Goal: Task Accomplishment & Management: Use online tool/utility

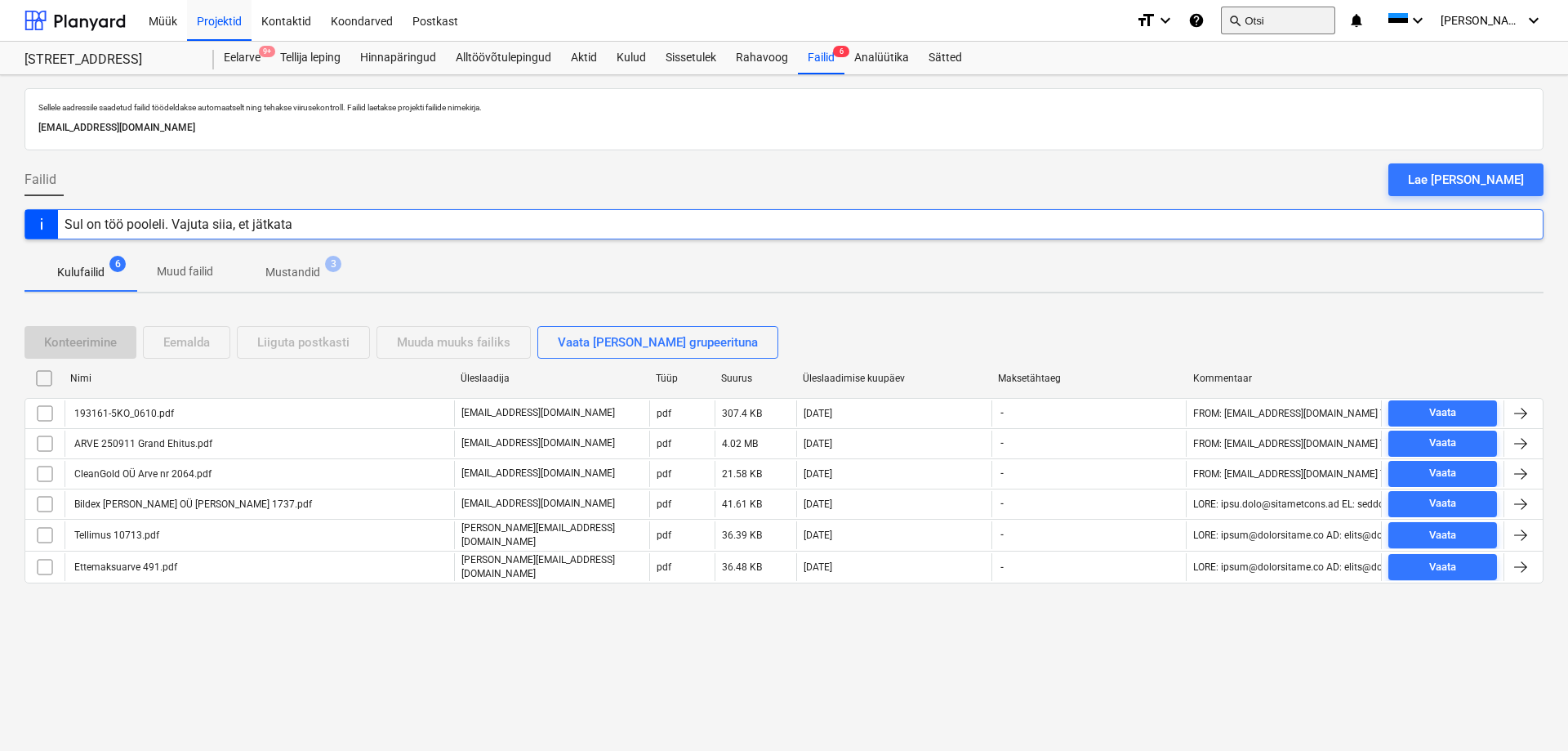
click at [1321, 24] on button "search Otsi" at bounding box center [1278, 20] width 115 height 28
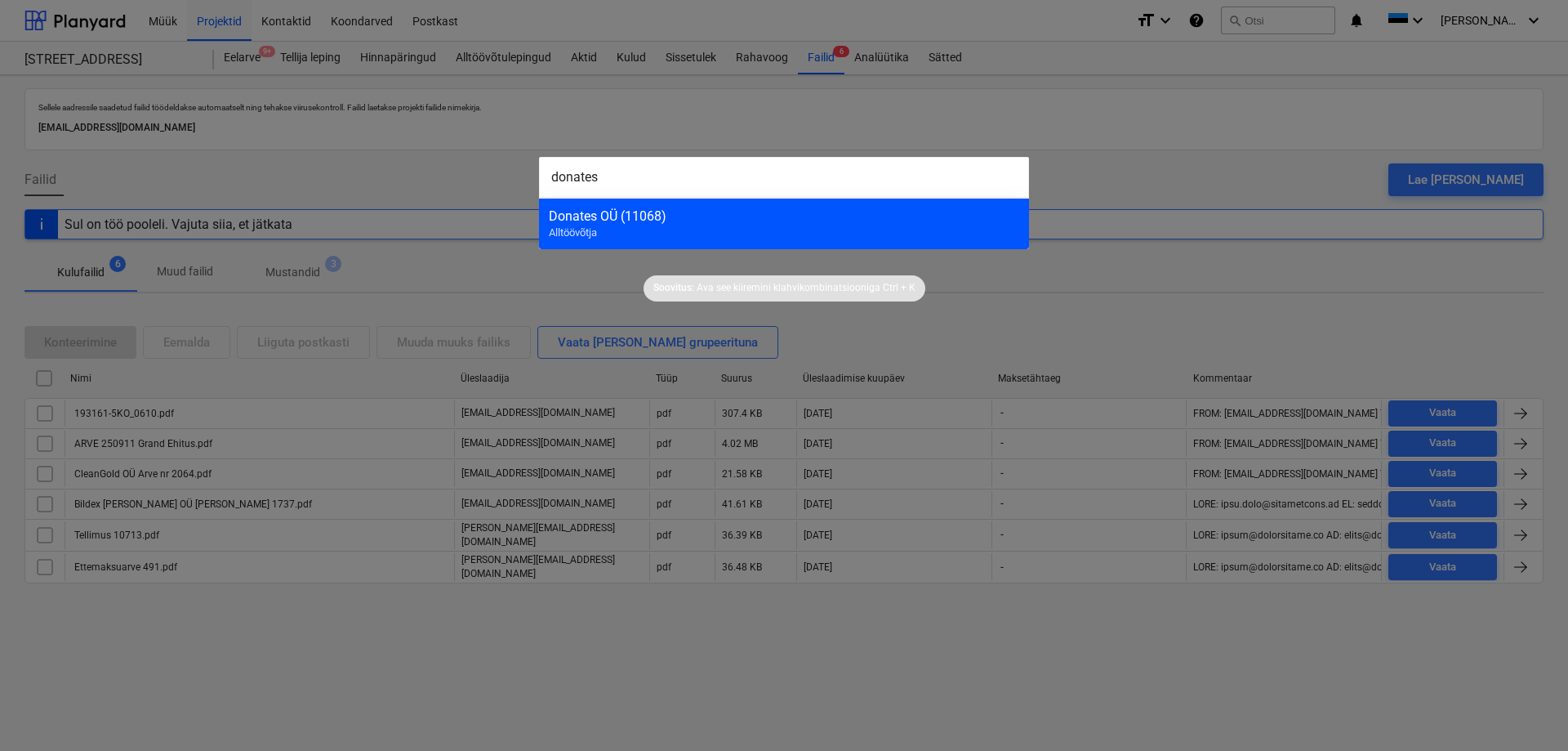
type input "donates"
click at [780, 223] on div "Donates OÜ (11068)" at bounding box center [784, 216] width 470 height 16
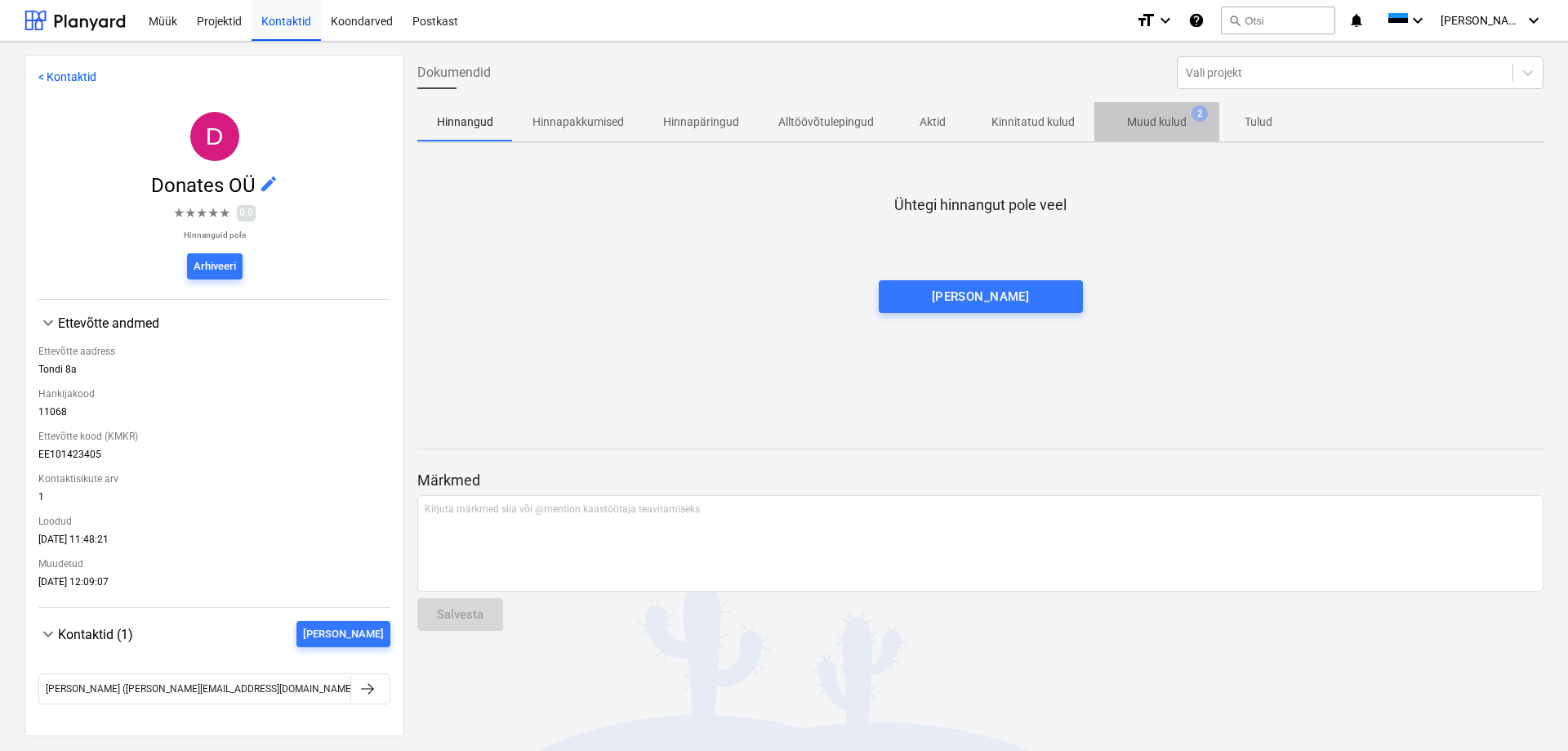
click at [1148, 121] on p "Muud kulud" at bounding box center [1156, 122] width 59 height 18
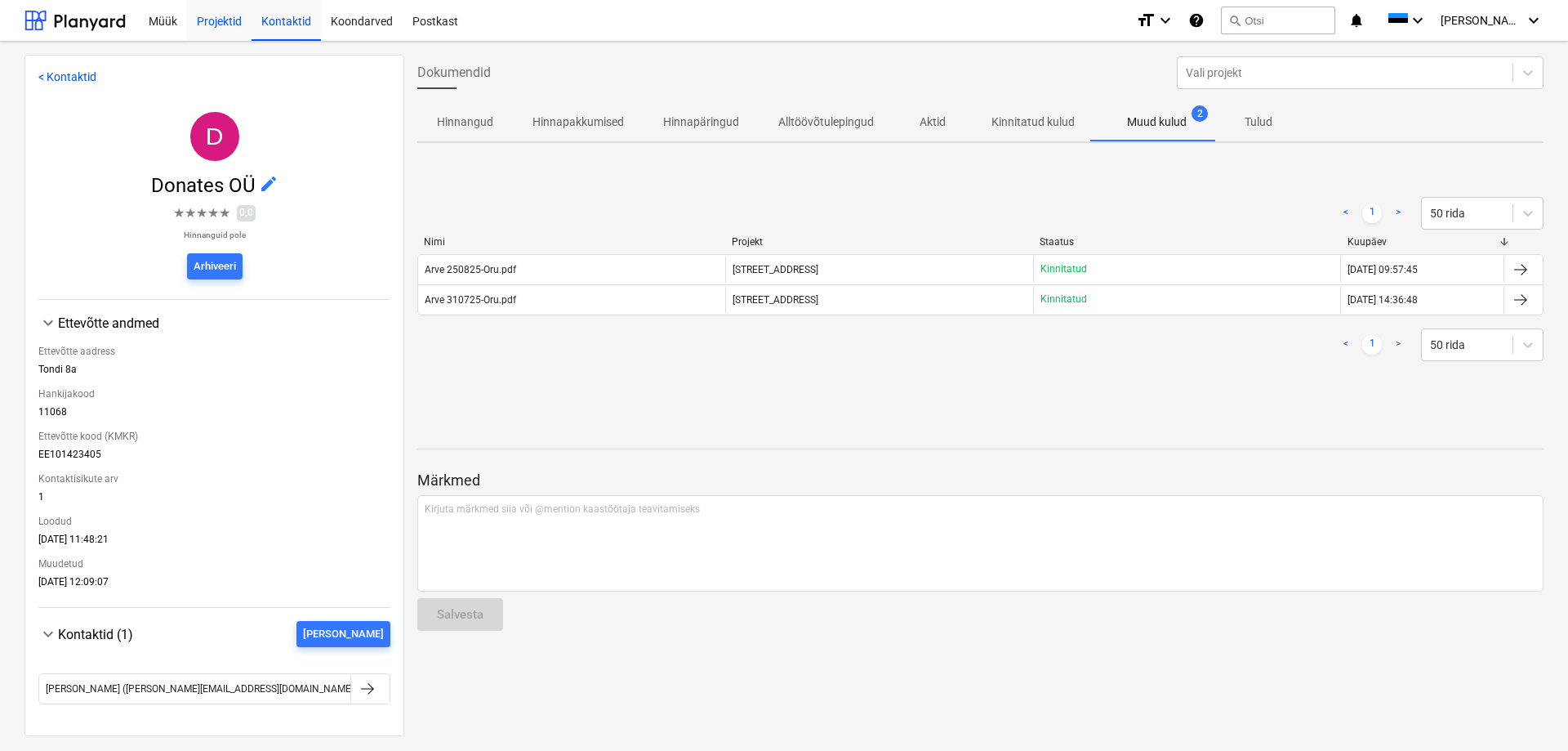
click at [199, 21] on div "Projektid" at bounding box center [219, 19] width 65 height 42
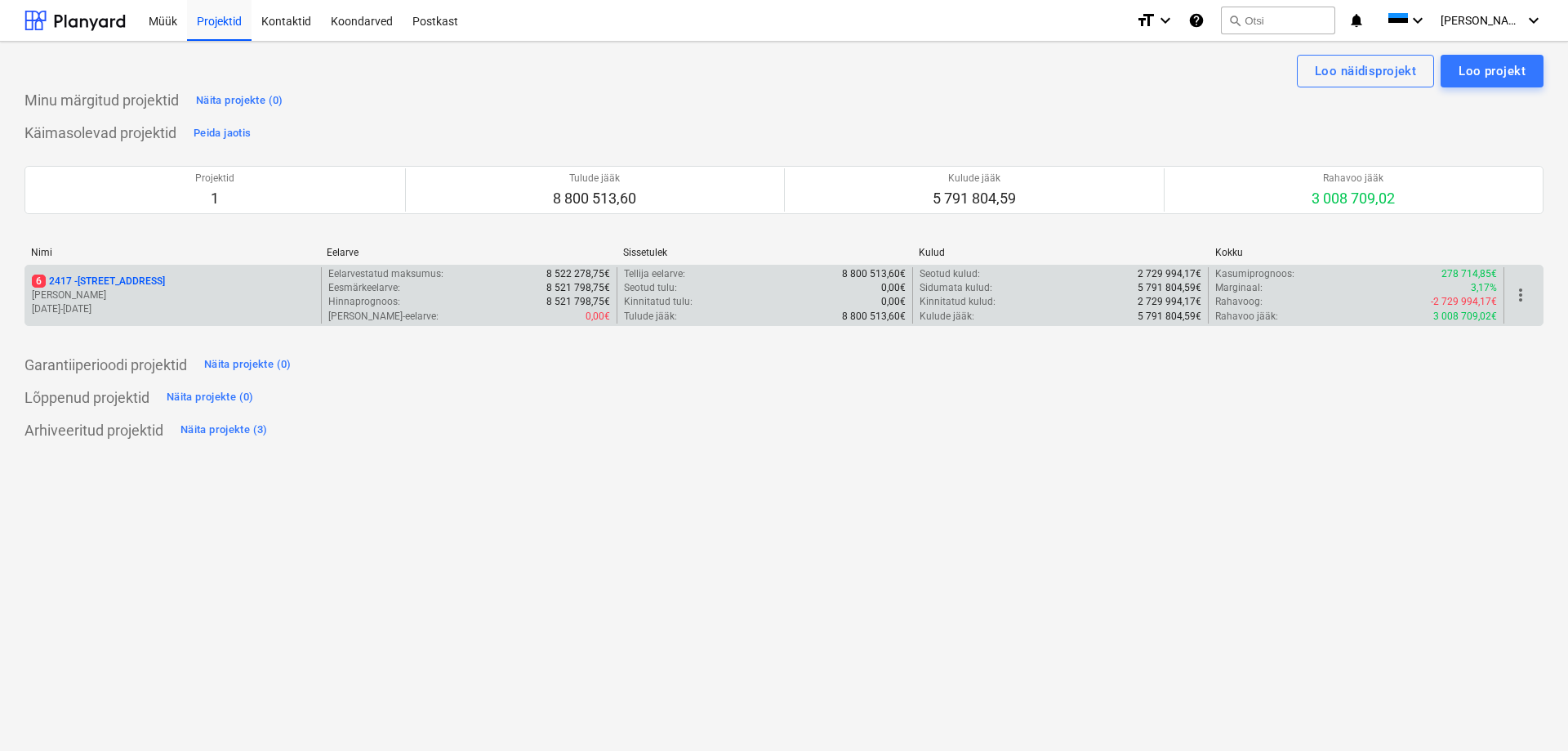
click at [91, 282] on p "6 [STREET_ADDRESS]" at bounding box center [98, 281] width 133 height 14
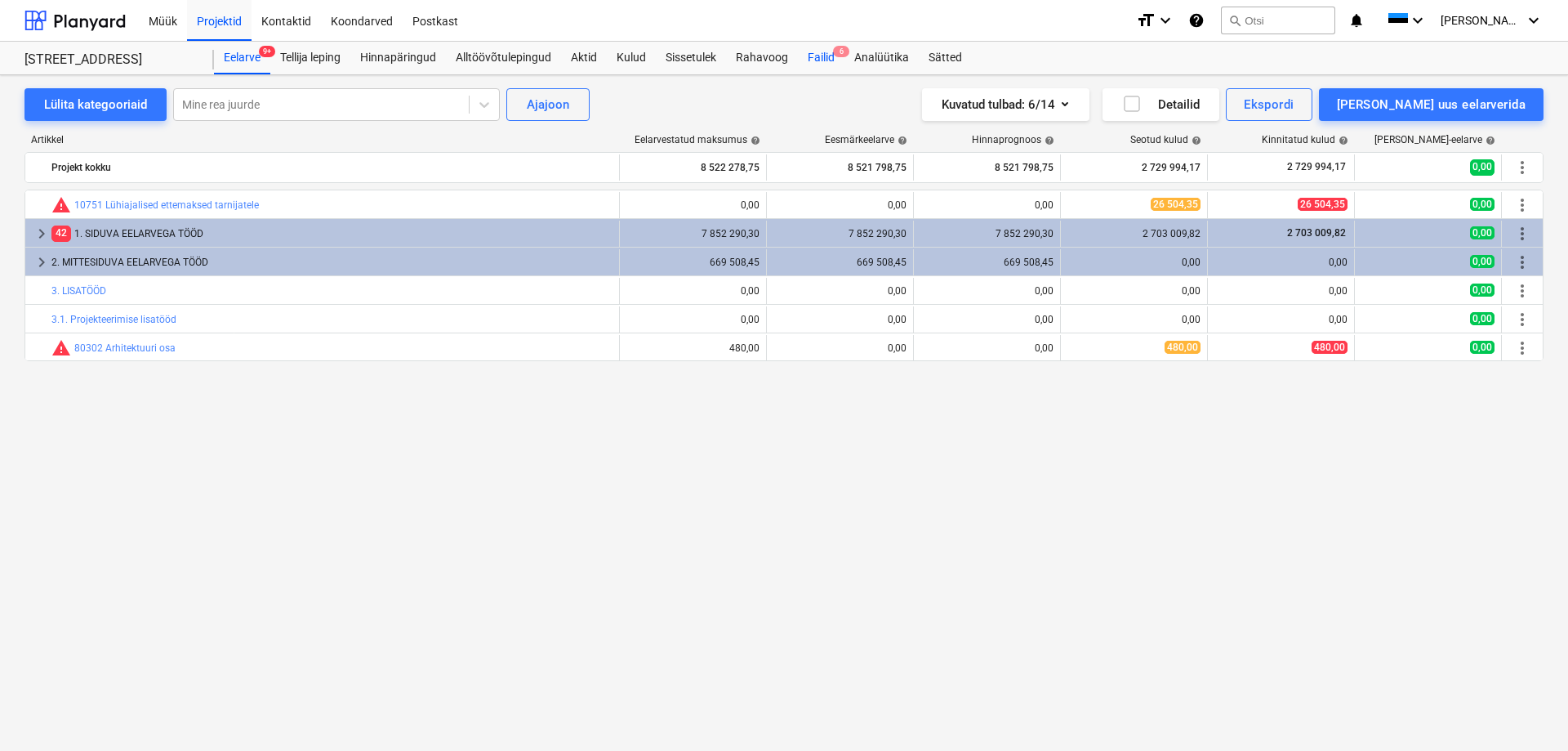
click at [831, 55] on div "Failid 6" at bounding box center [821, 57] width 46 height 32
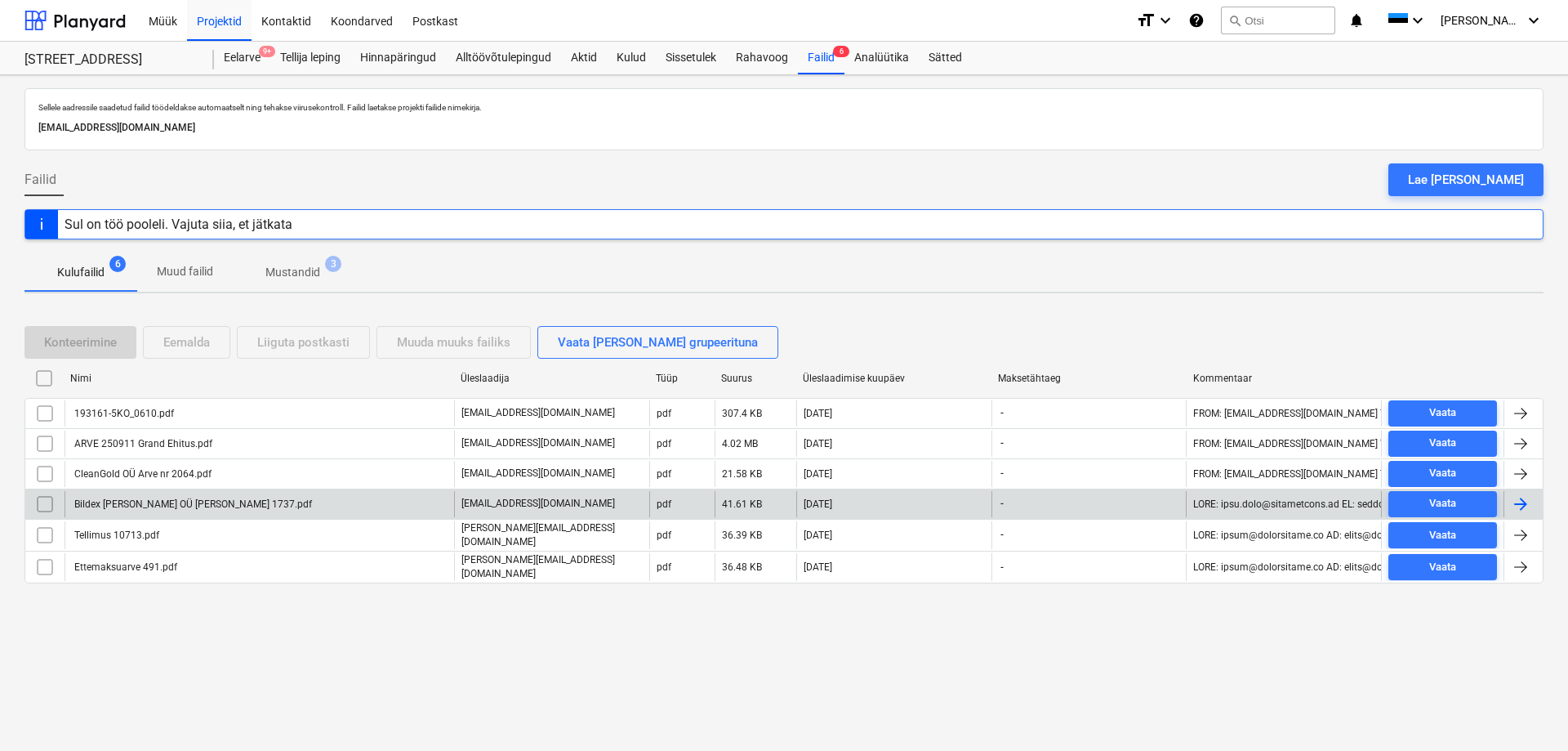
click at [127, 504] on div "Bildex [PERSON_NAME] OÜ [PERSON_NAME] 1737.pdf" at bounding box center [192, 504] width 240 height 11
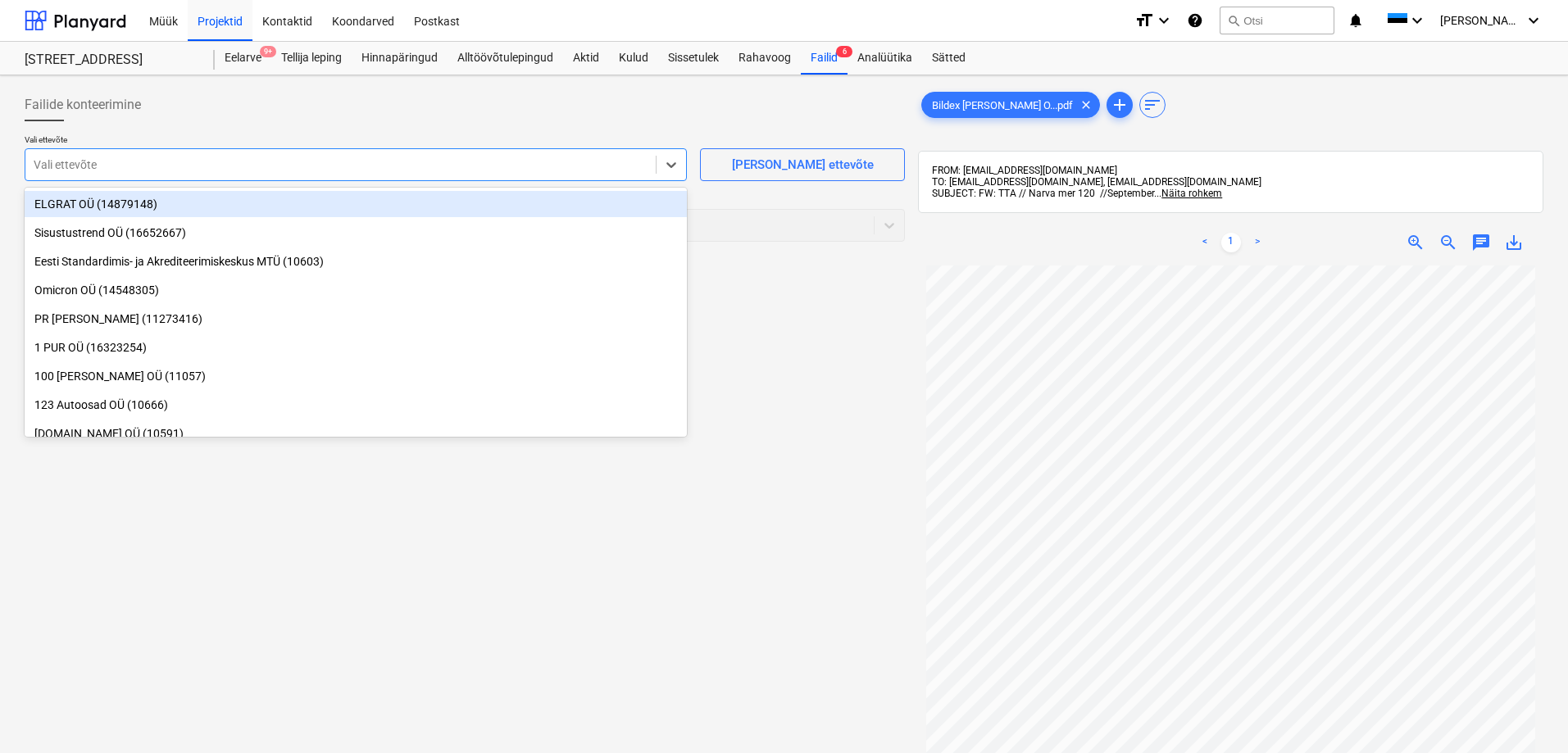
click at [123, 173] on div at bounding box center [340, 165] width 614 height 17
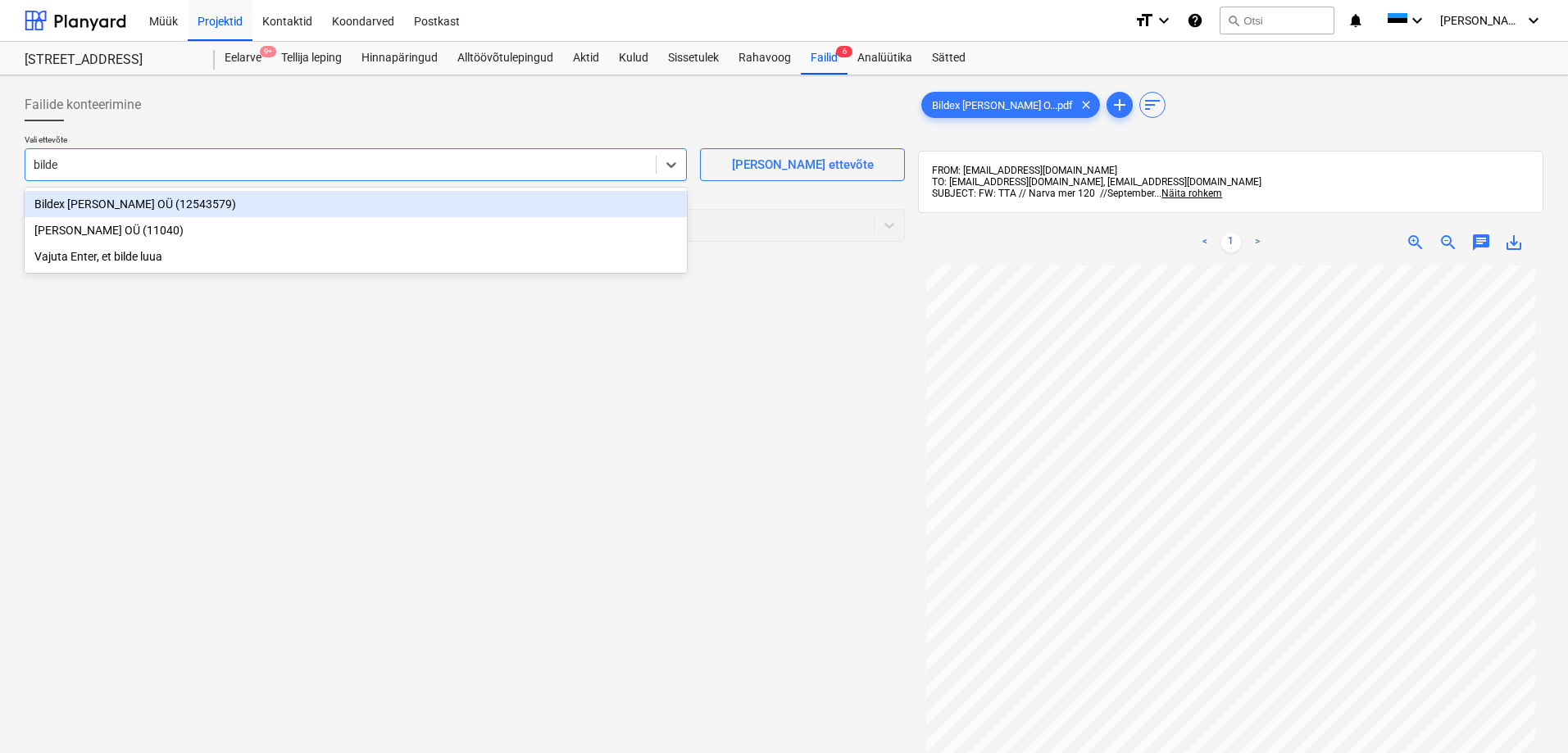
type input "bildex"
click at [91, 207] on div "Bildex [PERSON_NAME] OÜ (12543579)" at bounding box center [355, 204] width 662 height 26
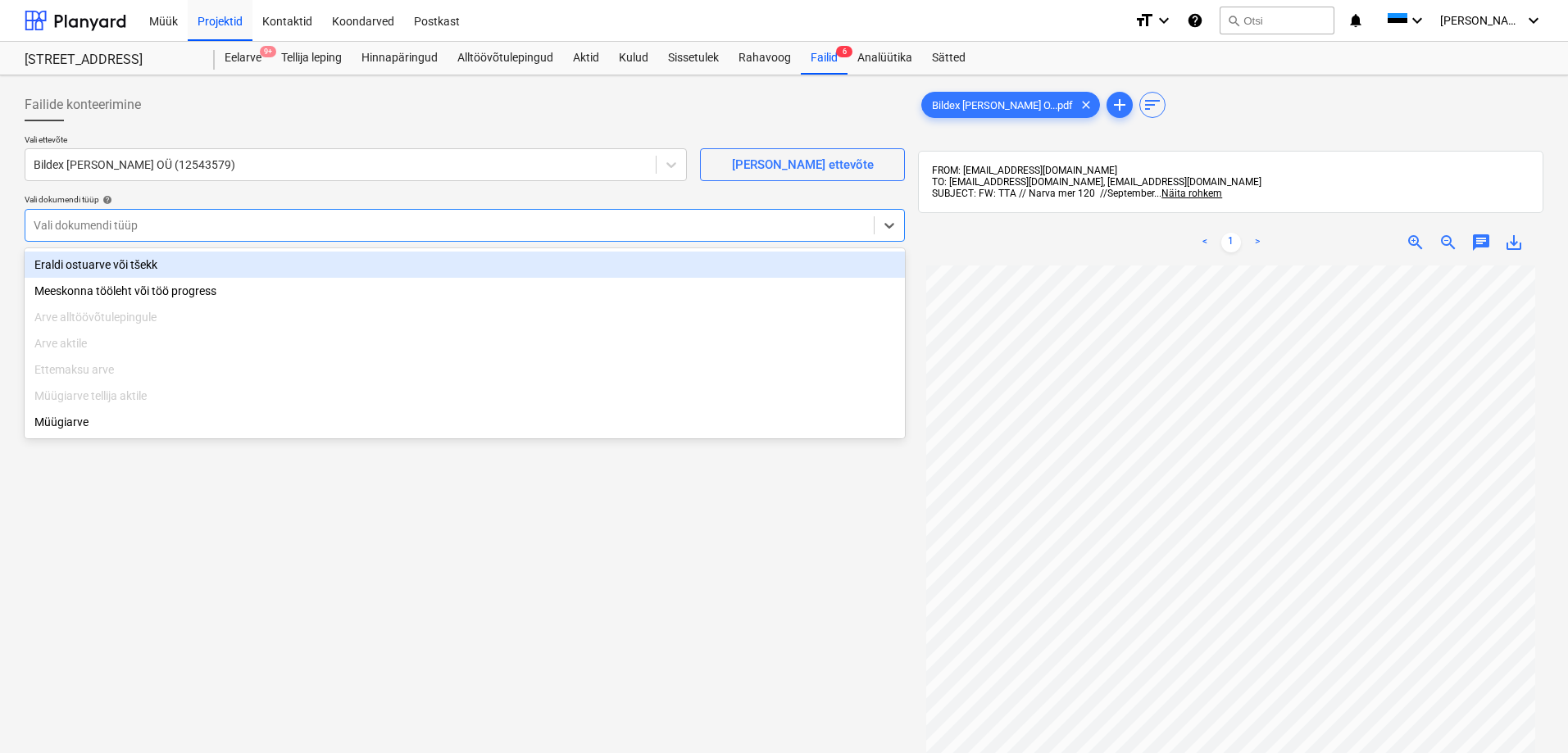
click at [87, 223] on div at bounding box center [449, 226] width 831 height 17
click at [91, 268] on div "Eraldi ostuarve või tšekk" at bounding box center [464, 265] width 881 height 26
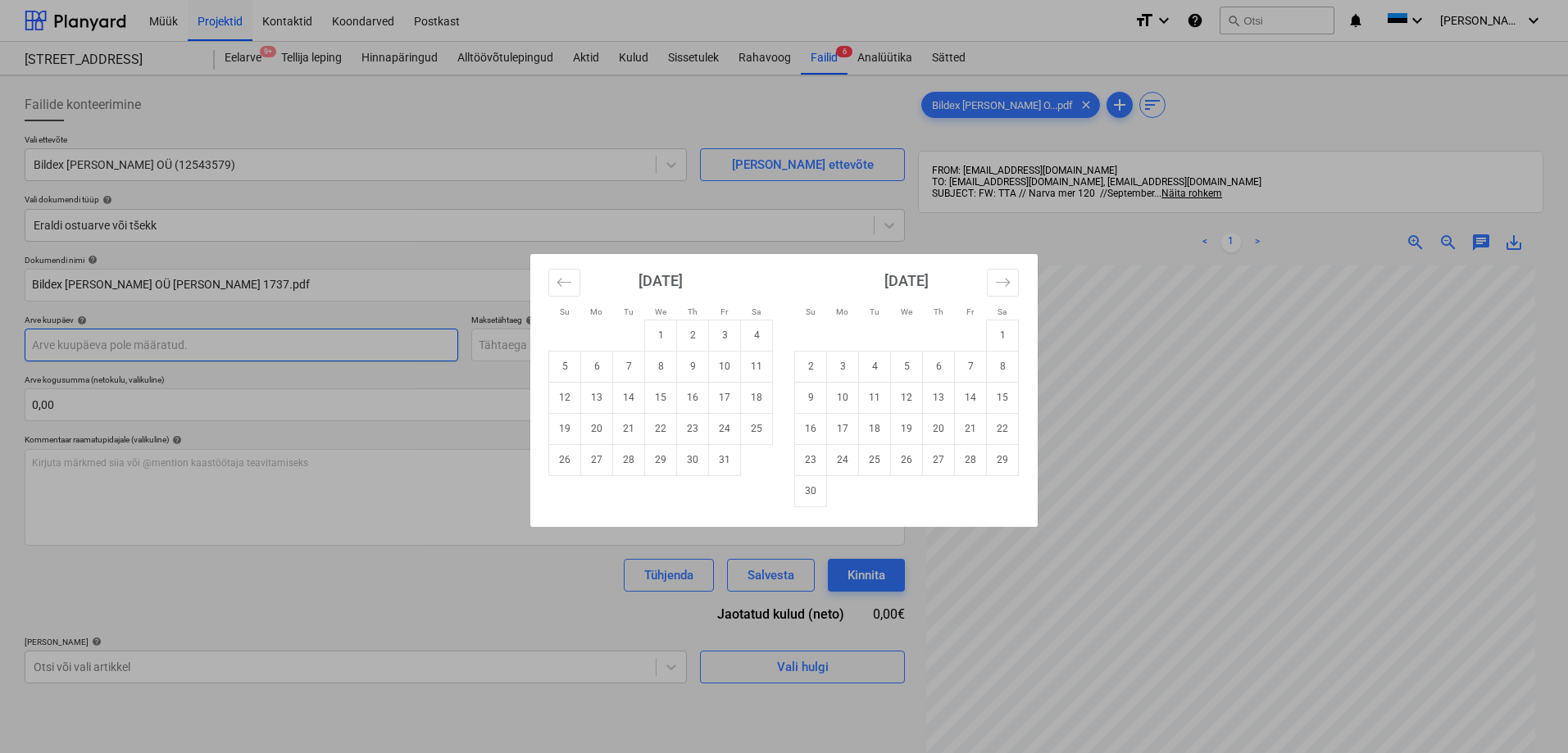
click at [101, 347] on body "Müük Projektid Kontaktid Koondarved Postkast format_size keyboard_arrow_down he…" at bounding box center [784, 376] width 1568 height 753
click at [566, 281] on icon "Move backward to switch to the previous month." at bounding box center [564, 281] width 14 height 8
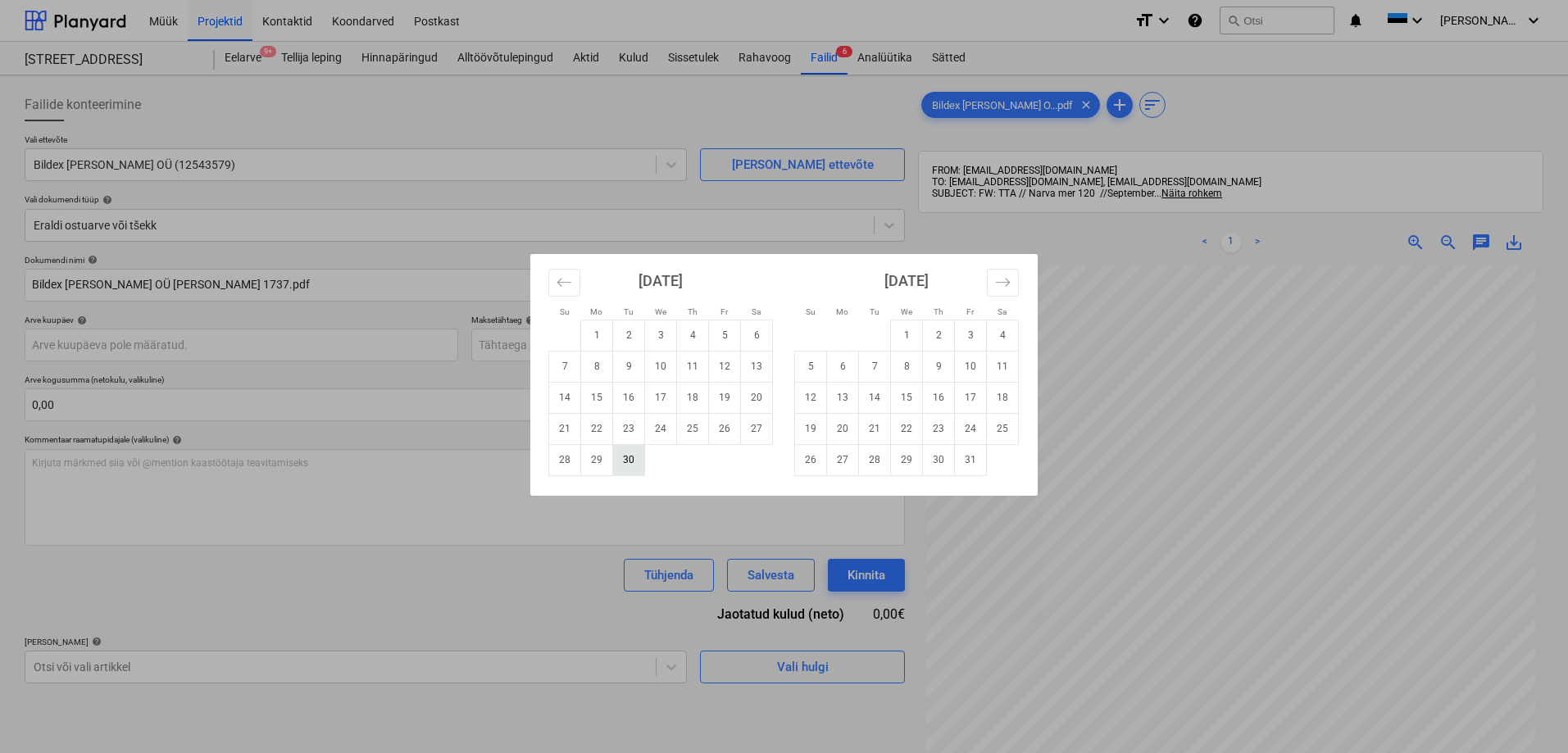
click at [624, 458] on td "30" at bounding box center [629, 460] width 32 height 32
type input "[DATE]"
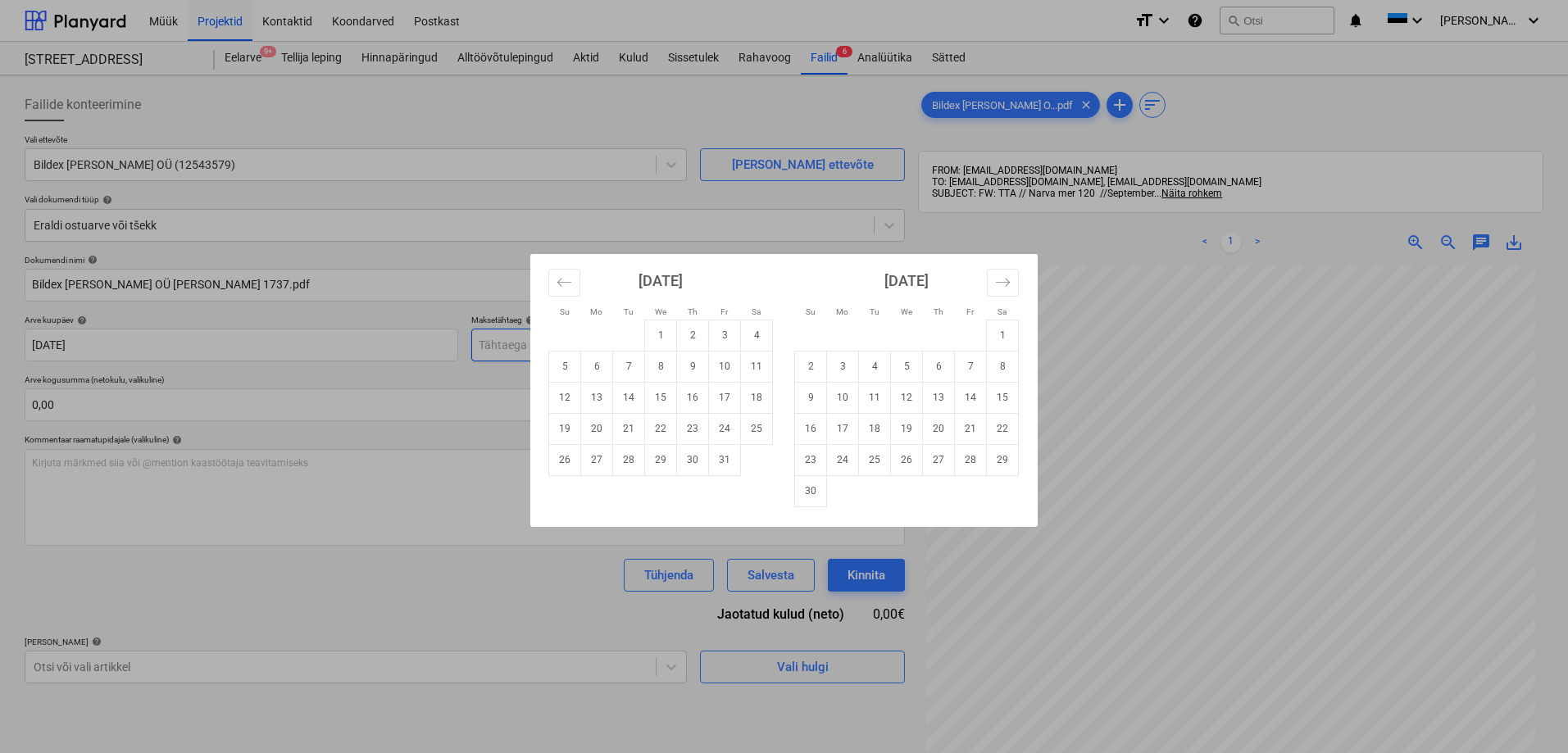
click at [525, 348] on body "Müük Projektid Kontaktid Koondarved Postkast format_size keyboard_arrow_down he…" at bounding box center [784, 376] width 1568 height 753
click at [633, 427] on td "21" at bounding box center [629, 429] width 32 height 32
type input "[DATE]"
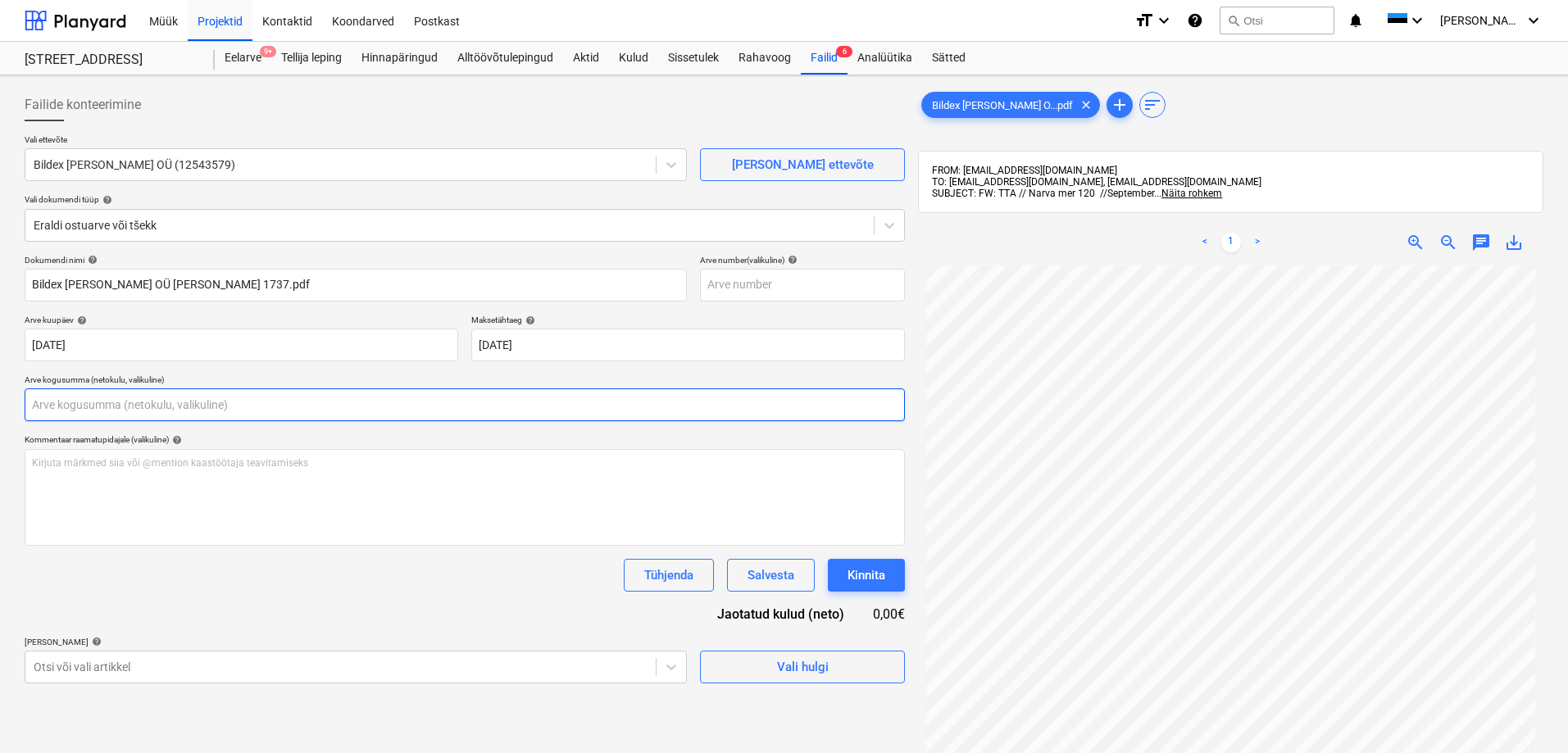
click at [245, 409] on input "text" at bounding box center [464, 404] width 881 height 32
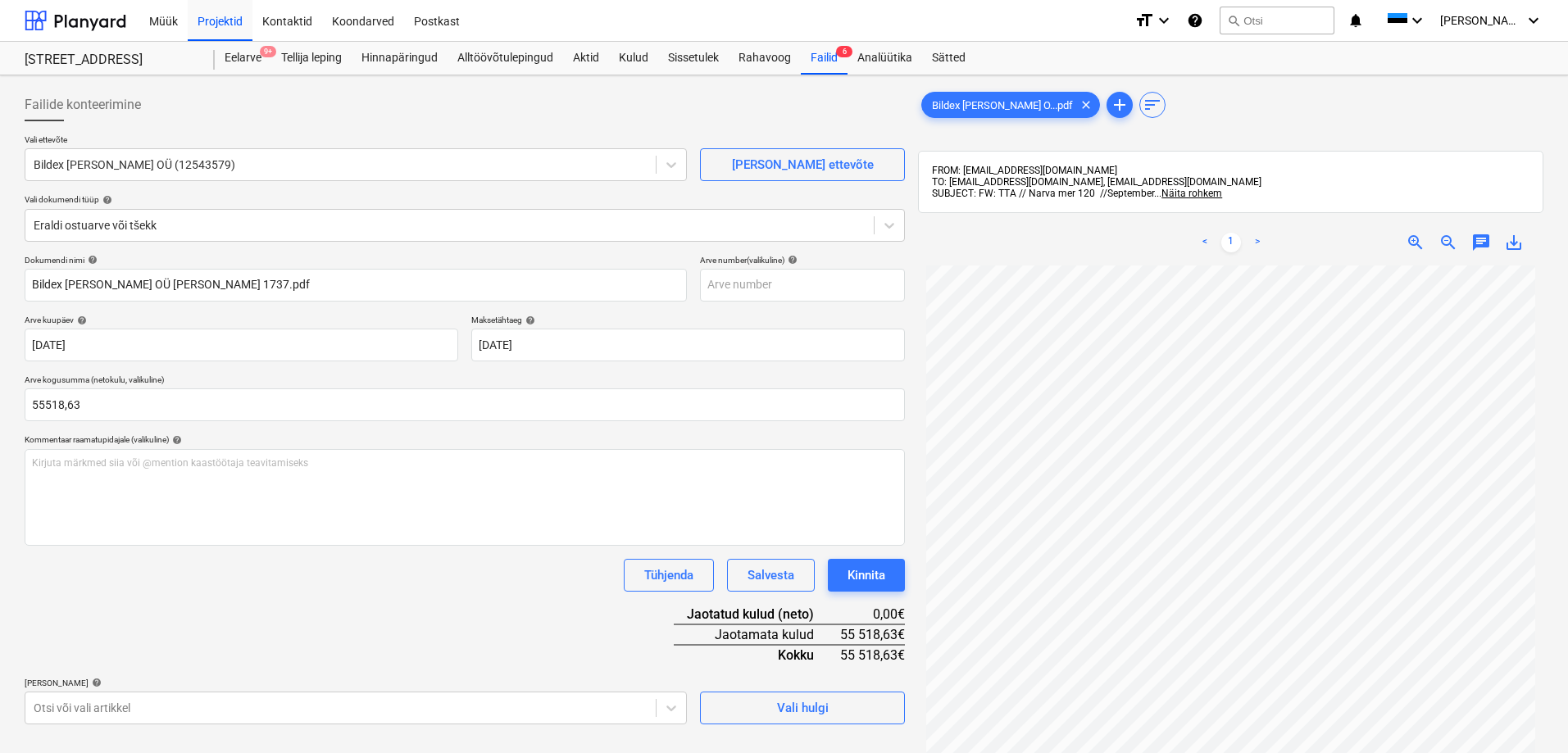
type input "55 518,63"
click at [171, 592] on div "Dokumendi nimi help Bildex [PERSON_NAME] OÜ [PERSON_NAME] 1737.pdf Arve number …" at bounding box center [464, 489] width 881 height 470
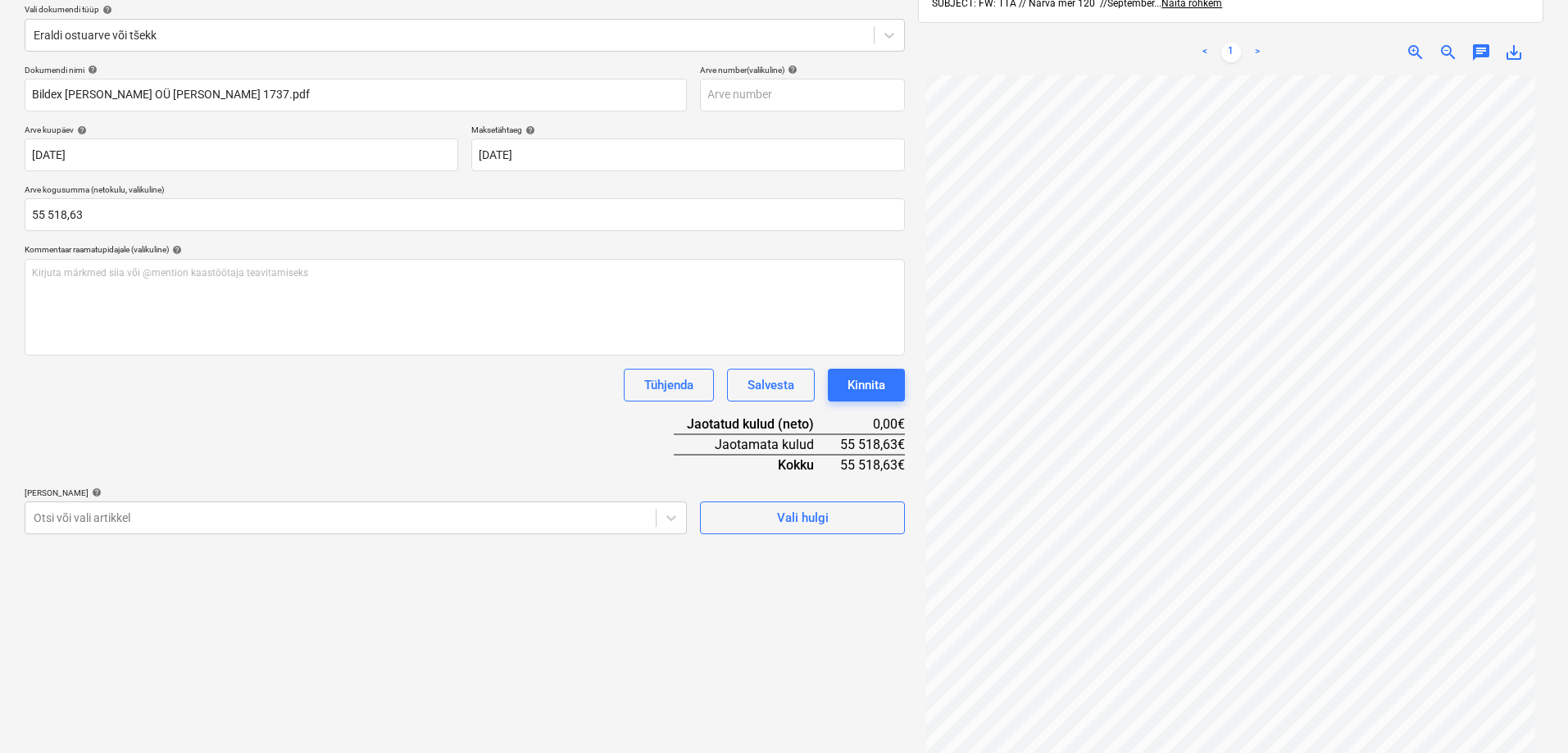
scroll to position [233, 0]
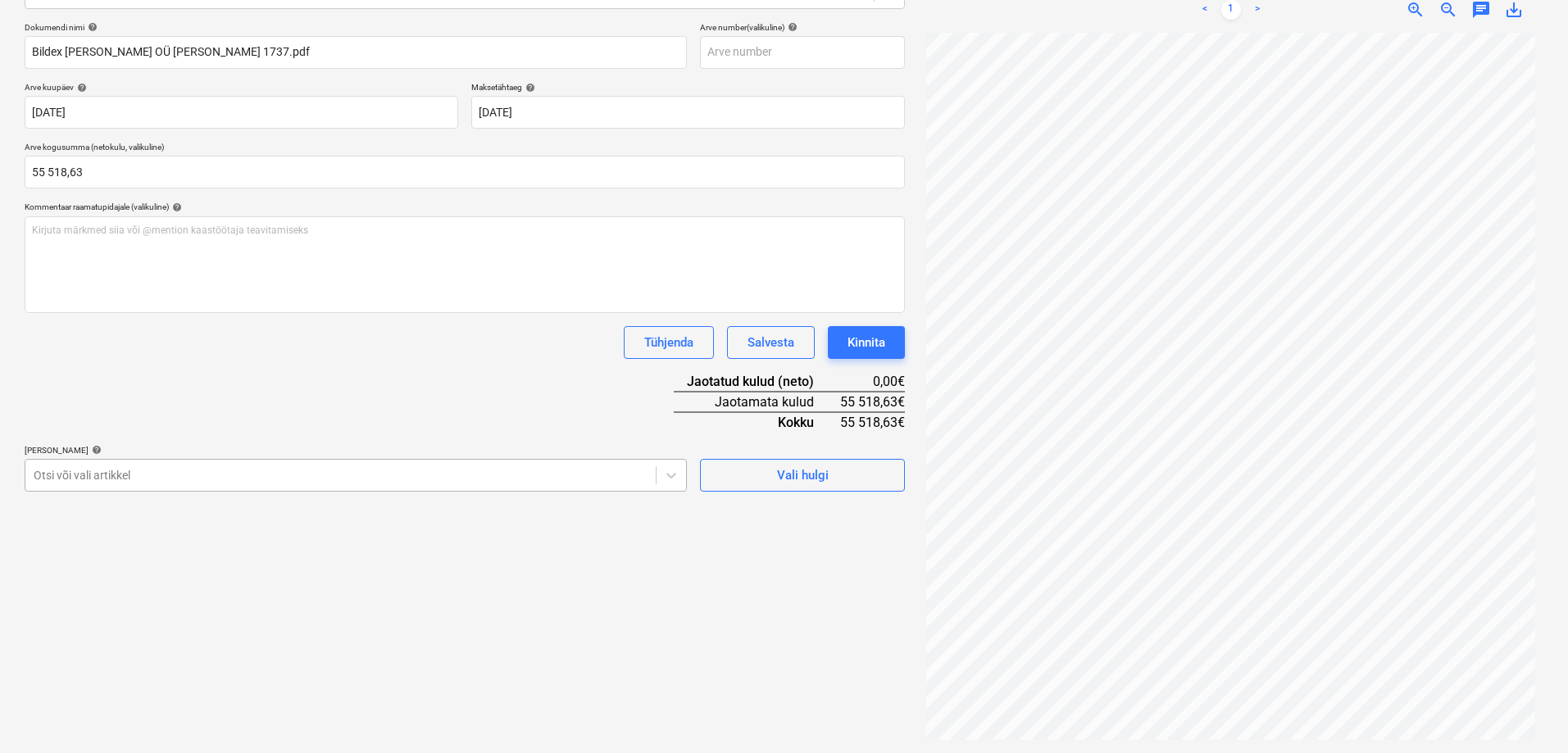
click at [118, 474] on div at bounding box center [340, 475] width 614 height 17
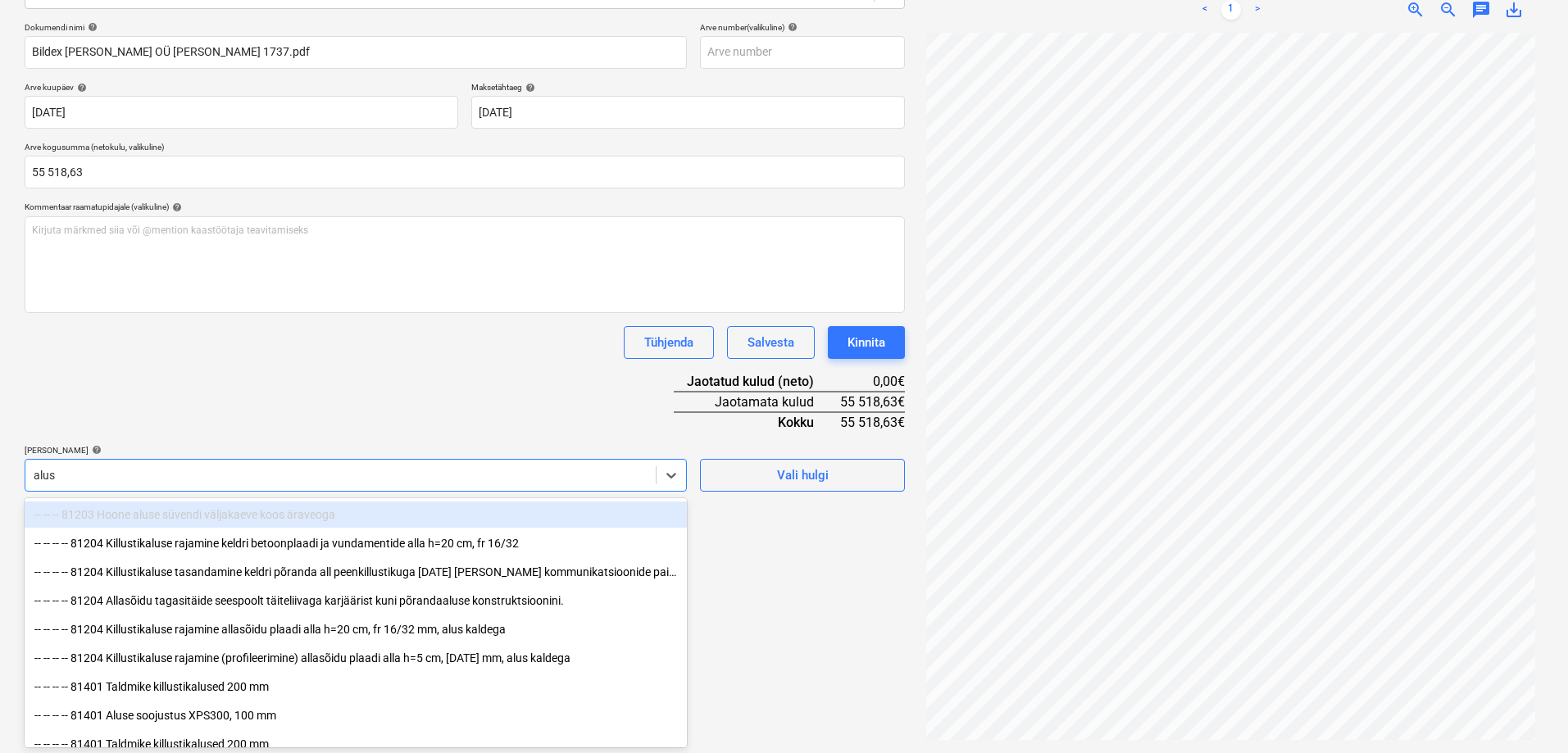
type input "alusp"
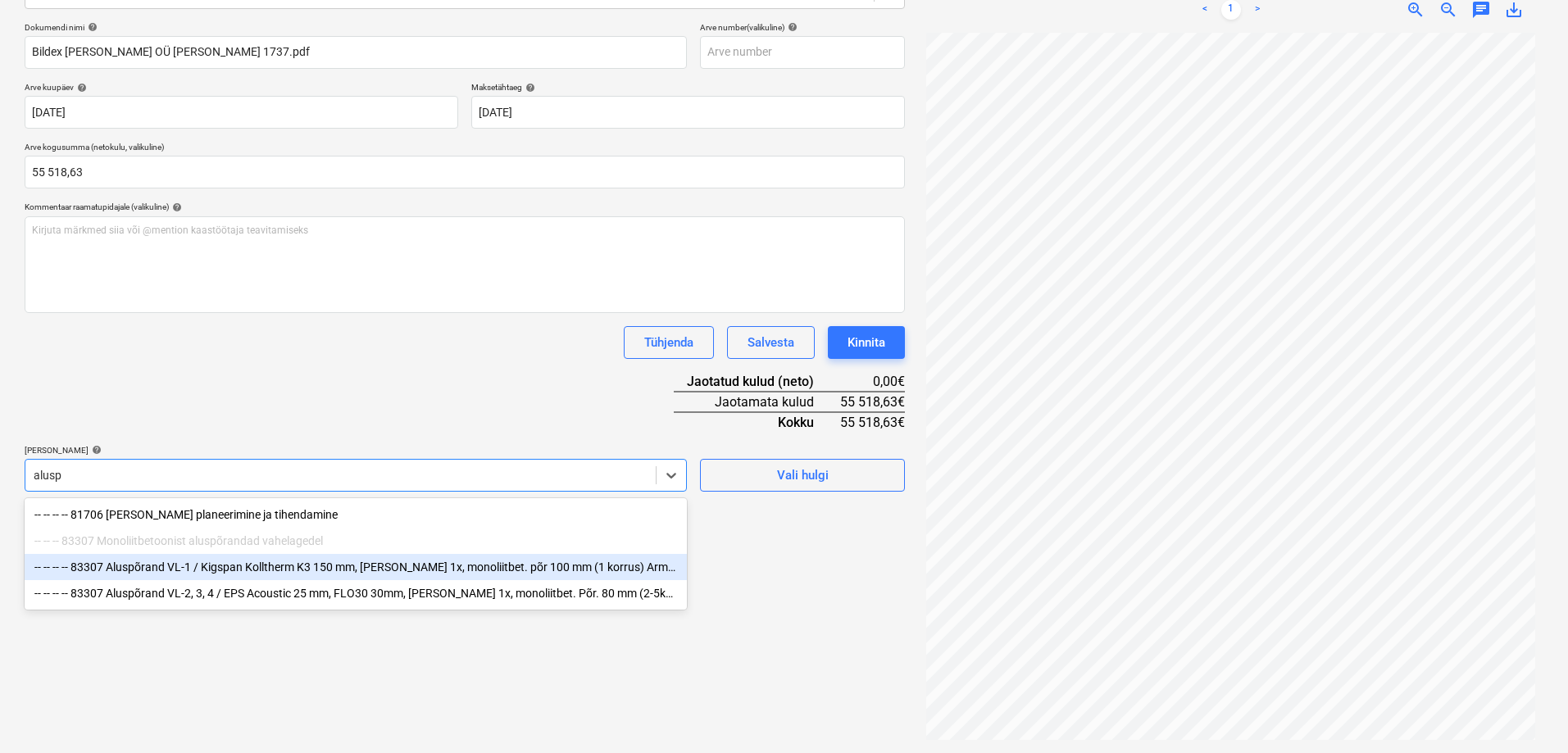
click at [150, 567] on div "-- -- -- -- 83307 Aluspõrand VL-1 / Kigspan Kolltherm K3 150 mm, [PERSON_NAME] …" at bounding box center [355, 566] width 662 height 26
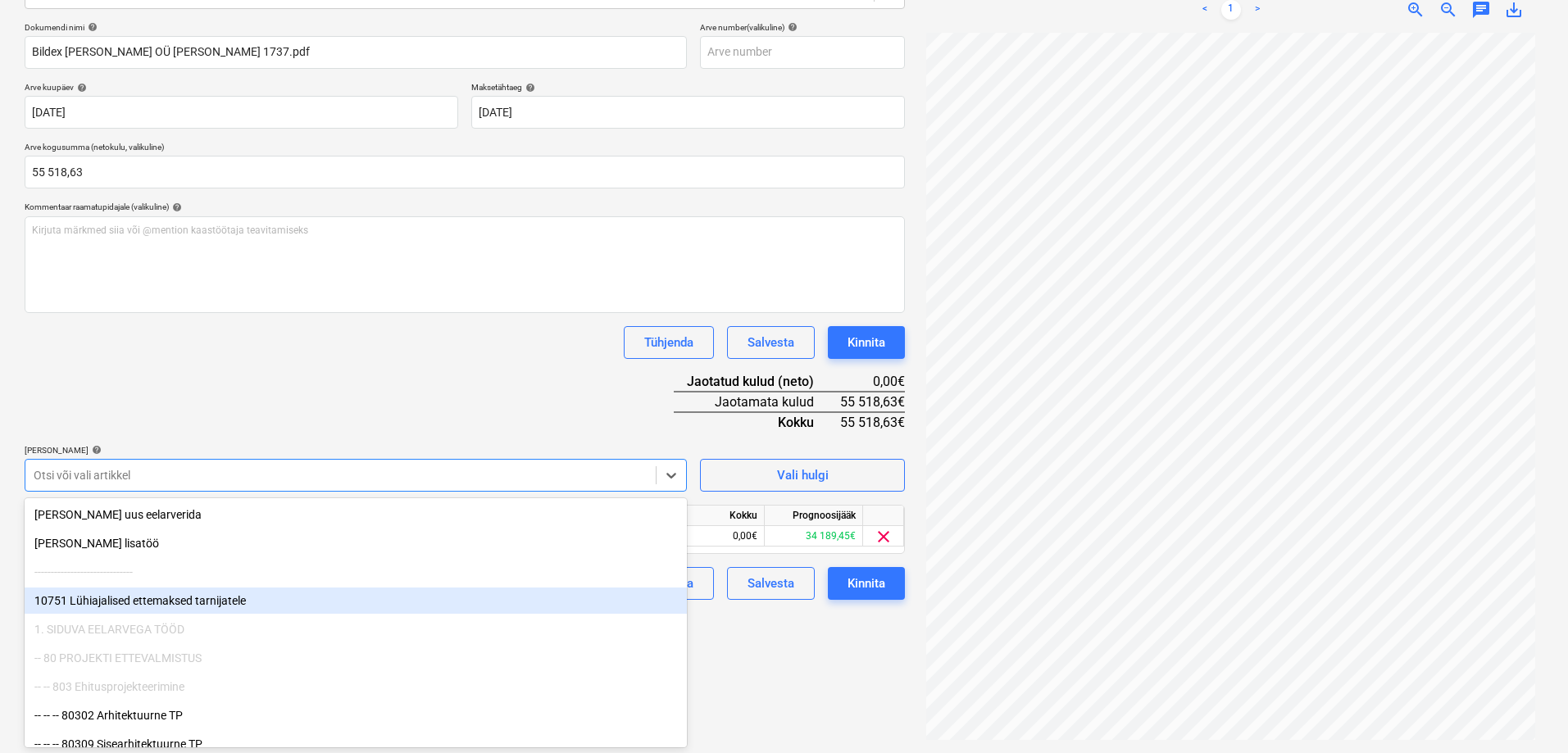
click at [766, 636] on div "Failide konteerimine Vali ettevõte Bildex [PERSON_NAME] OÜ (12543579) [PERSON_N…" at bounding box center [464, 298] width 894 height 897
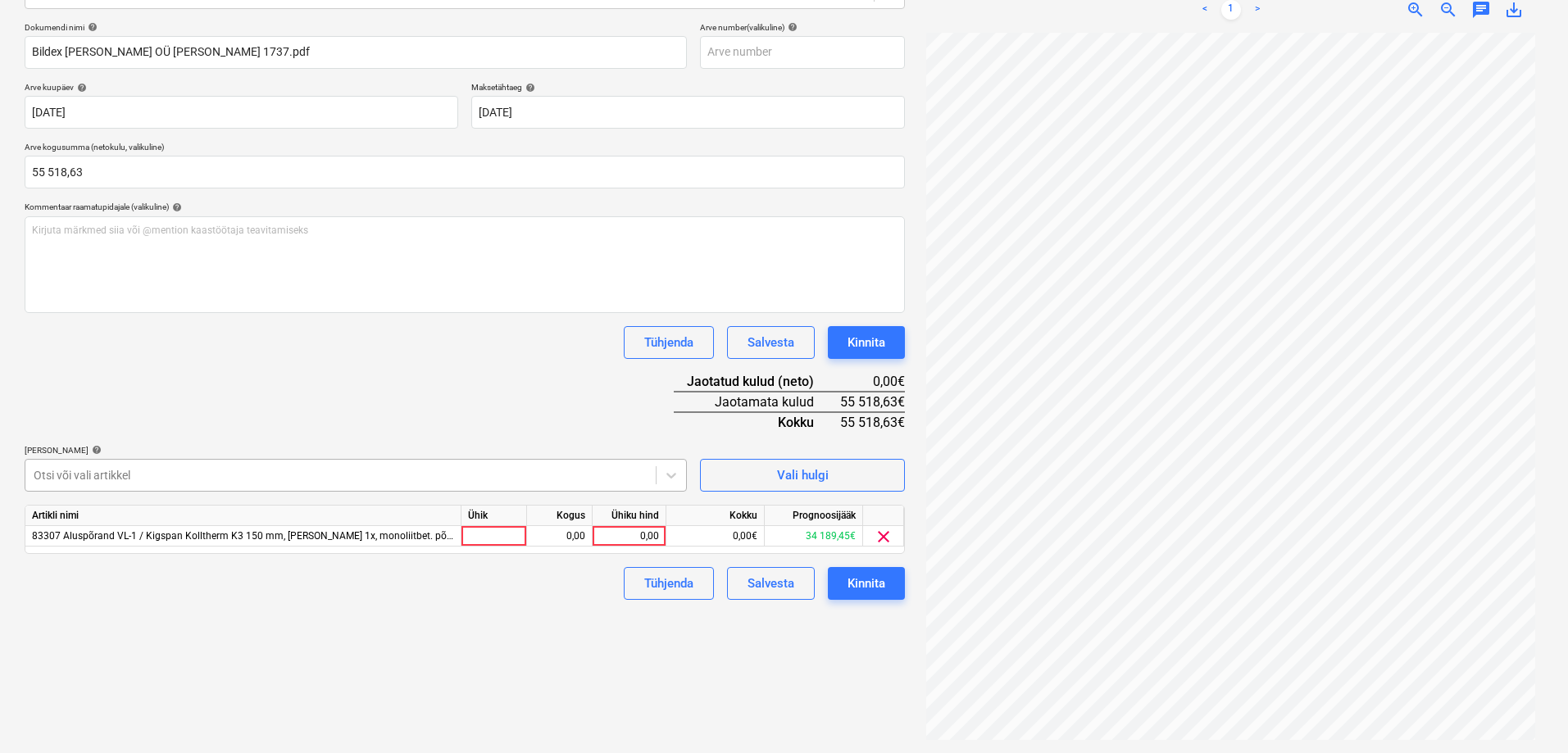
click at [253, 472] on div at bounding box center [340, 475] width 614 height 17
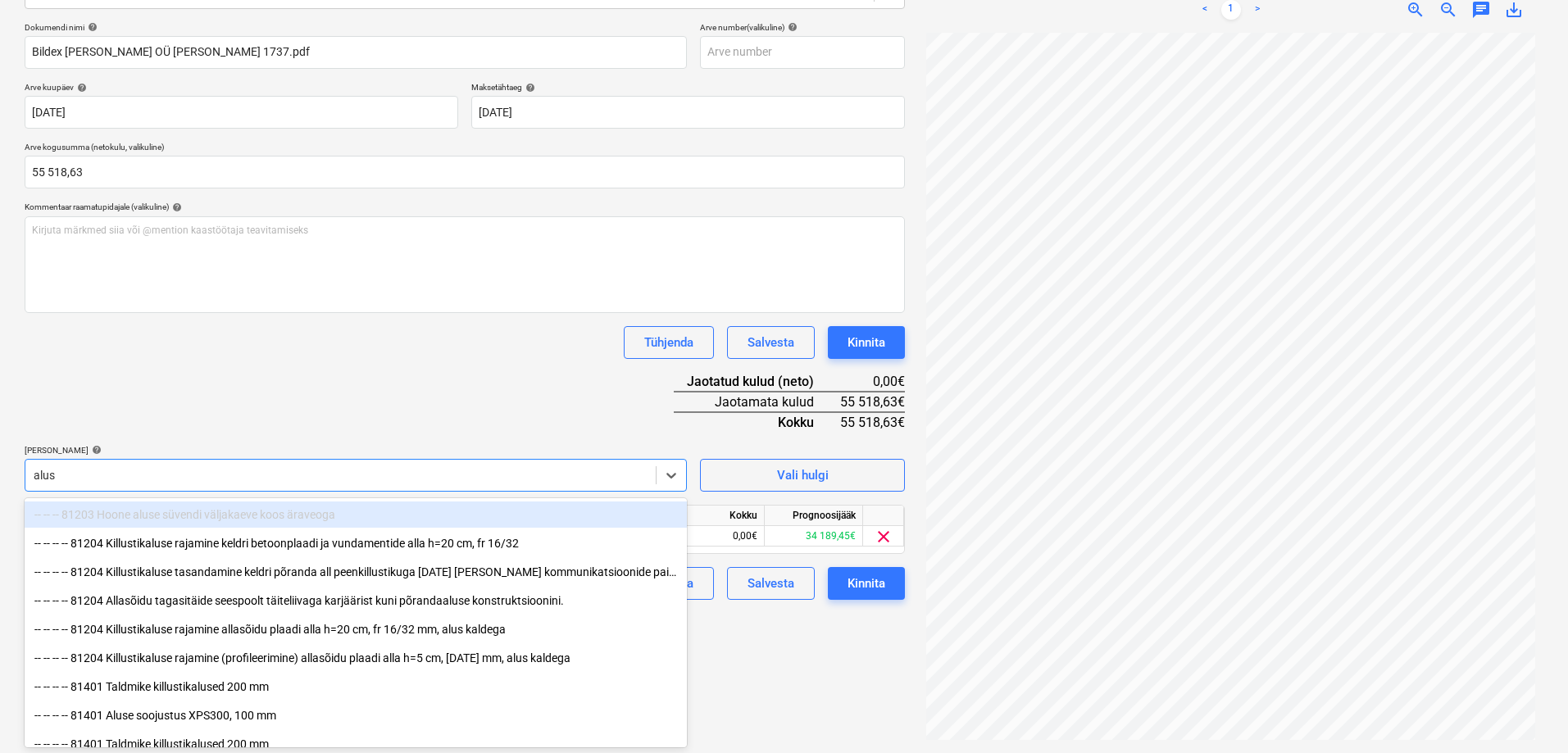
type input "alusp"
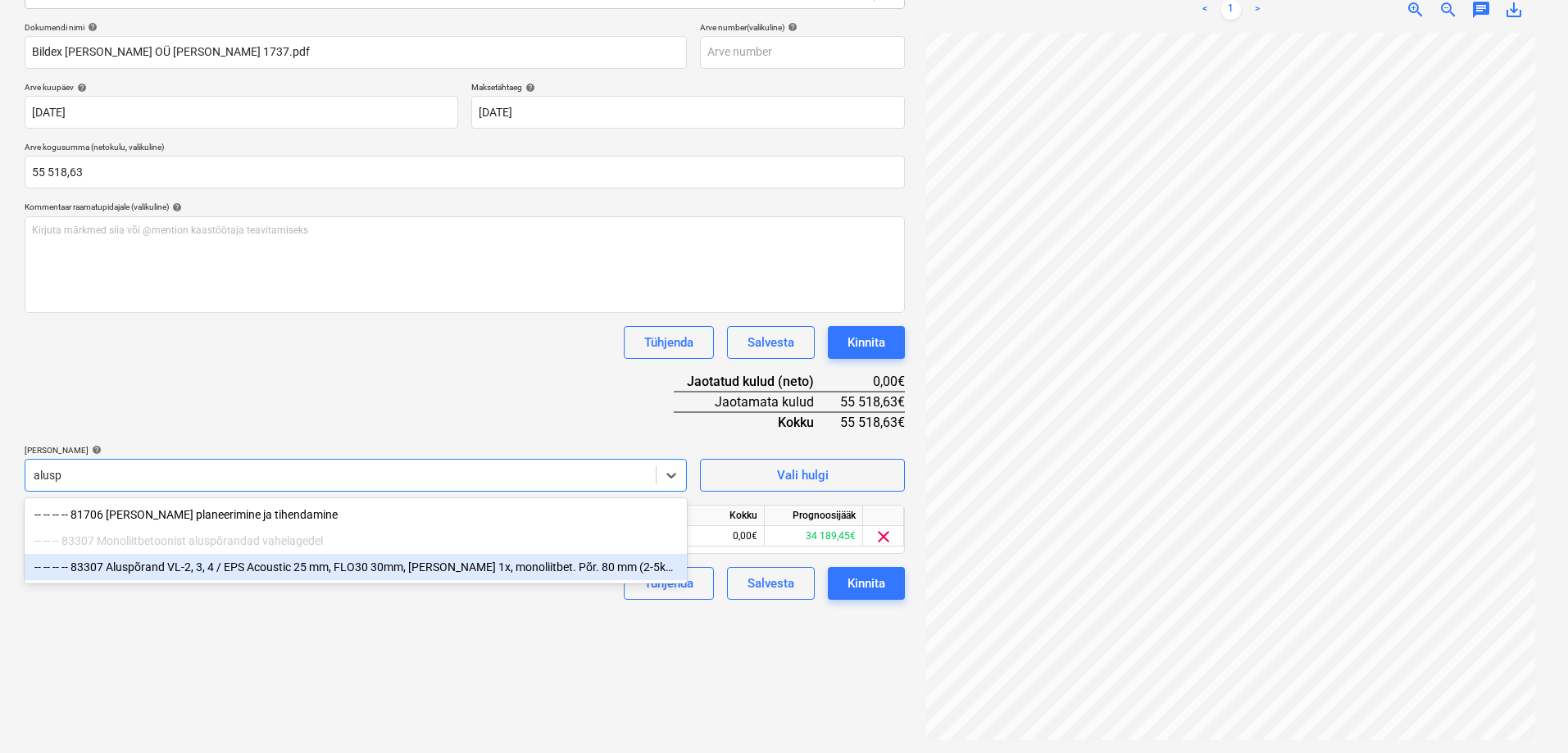
click at [209, 567] on div "-- -- -- -- 83307 Aluspõrand VL-2, 3, 4 / EPS Acoustic 25 mm, FLO30 30mm, [PERS…" at bounding box center [355, 566] width 662 height 26
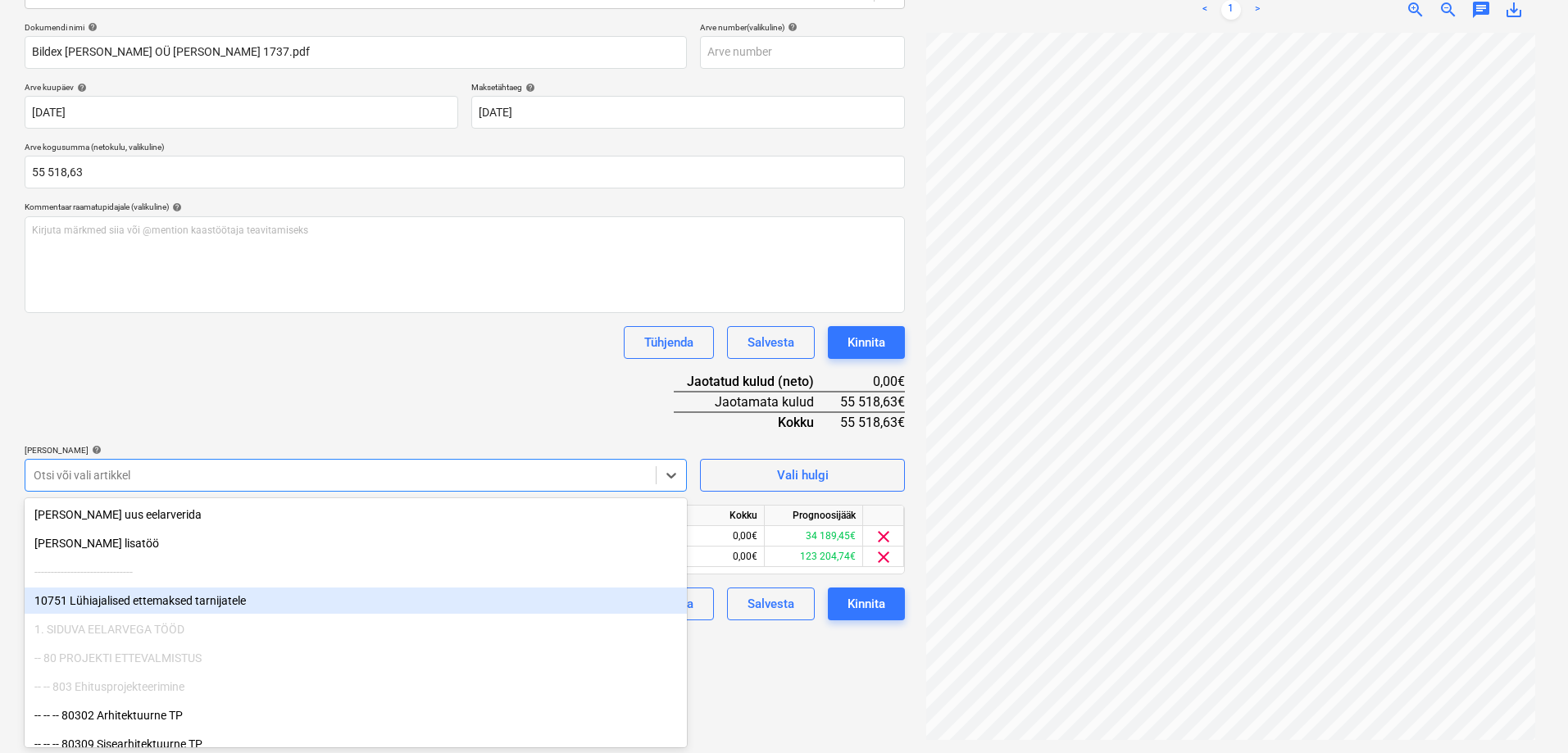
click at [814, 691] on div "Failide konteerimine Vali ettevõte Bildex [PERSON_NAME] OÜ (12543579) [PERSON_N…" at bounding box center [464, 298] width 894 height 897
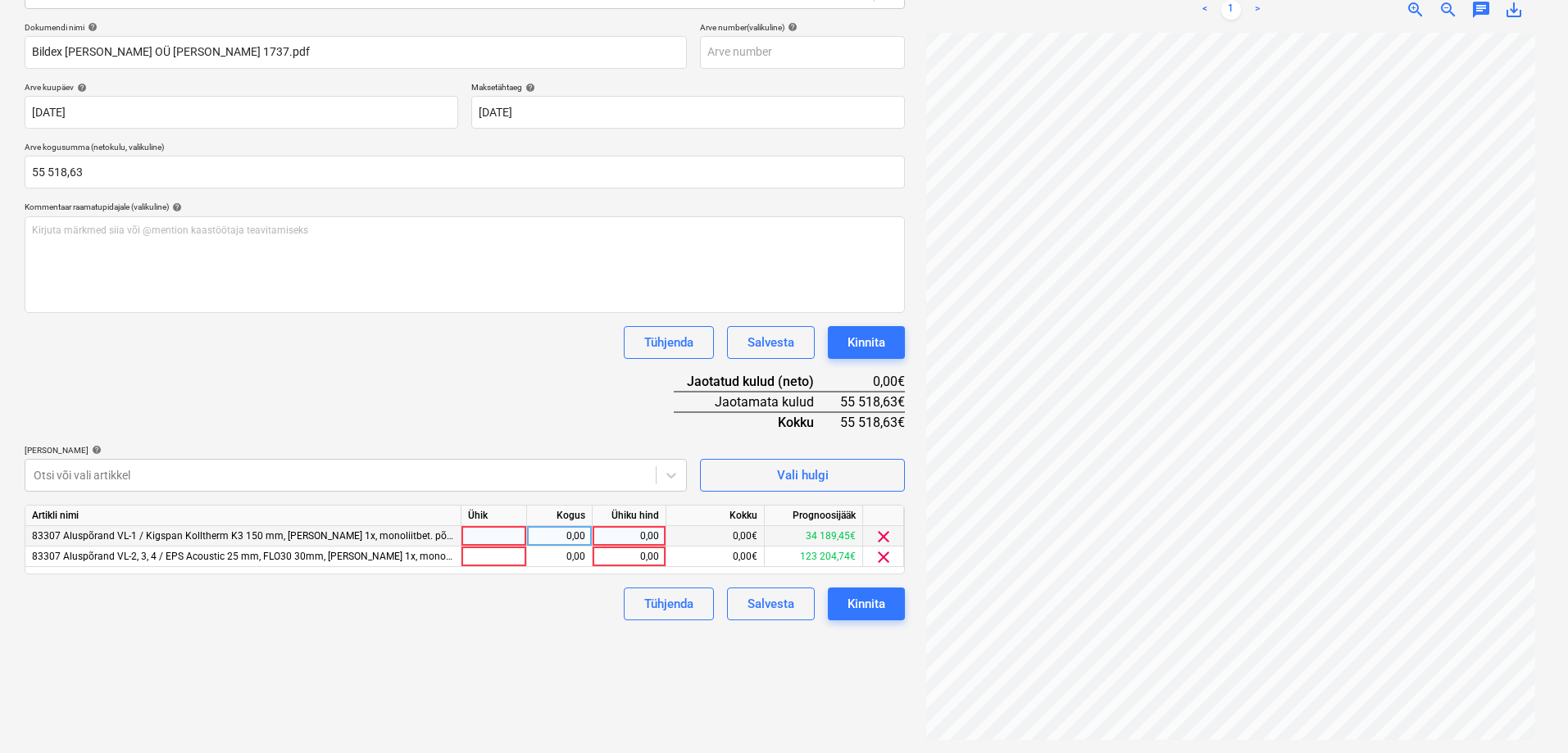
click at [634, 534] on div "0,00" at bounding box center [629, 536] width 59 height 20
type input "25000"
click at [626, 558] on div "0,00" at bounding box center [629, 556] width 59 height 20
click at [381, 475] on div at bounding box center [340, 475] width 614 height 17
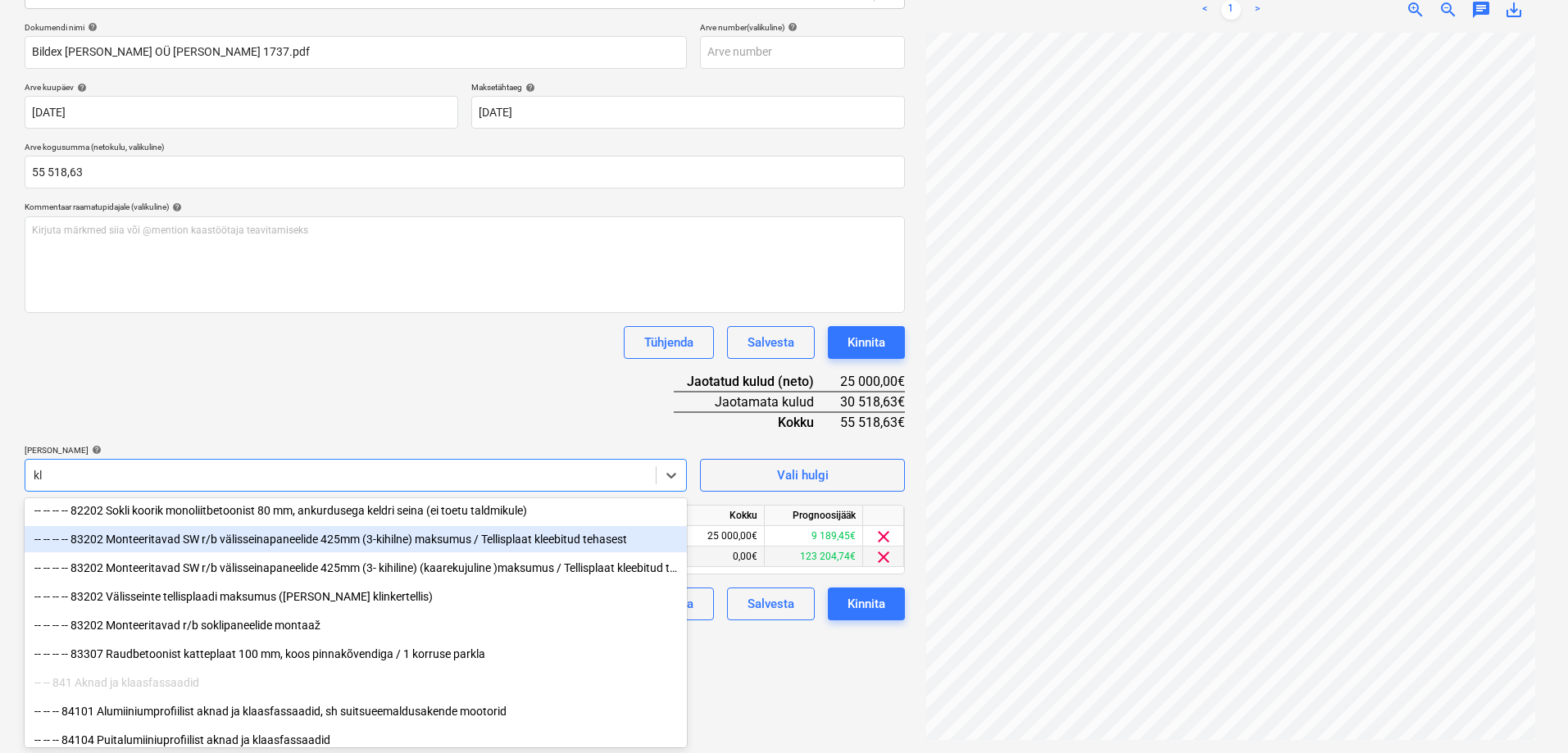
scroll to position [328, 0]
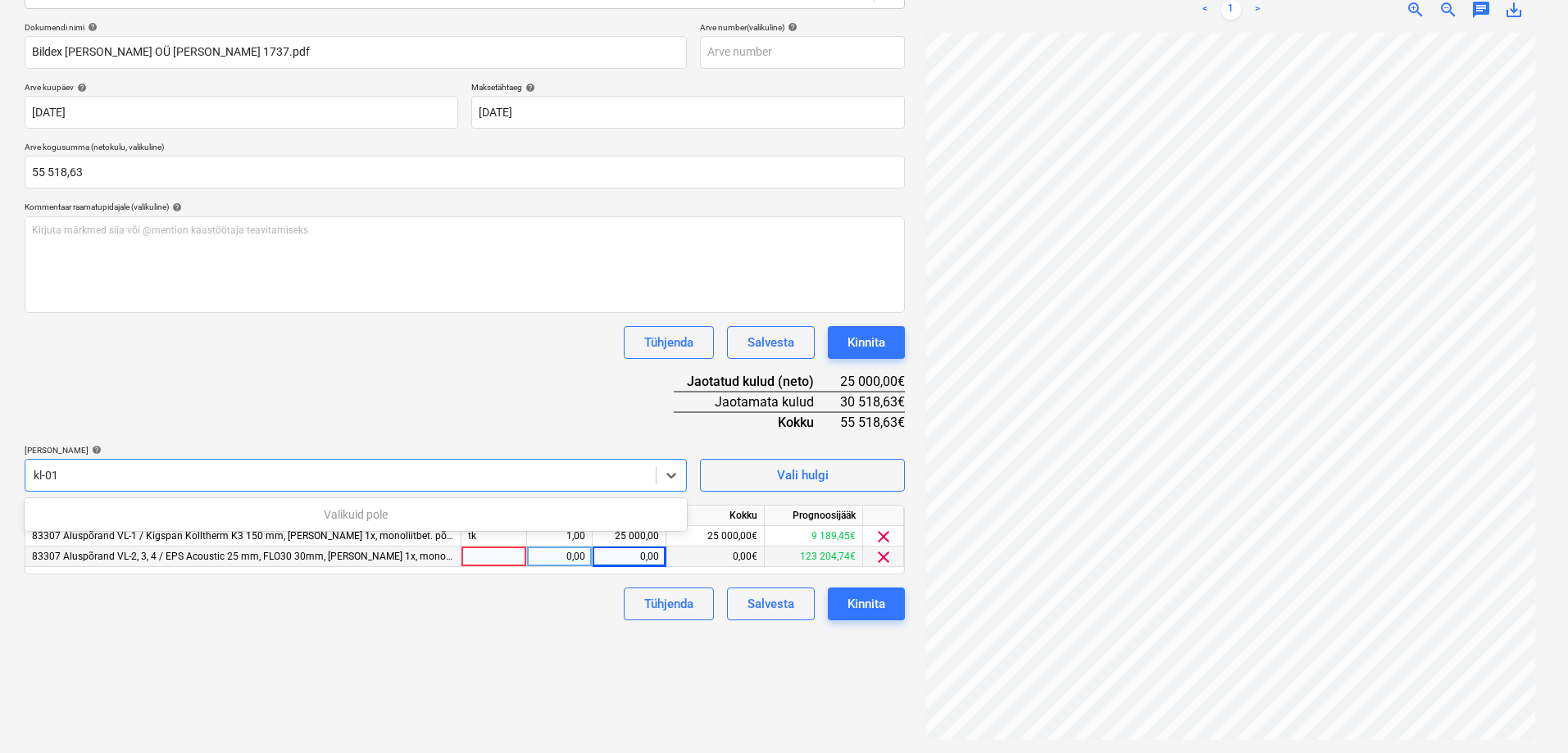
type input "kl-01"
click at [215, 645] on div "Failide konteerimine Vali ettevõte Bildex [PERSON_NAME] OÜ (12543579) [PERSON_N…" at bounding box center [464, 298] width 894 height 897
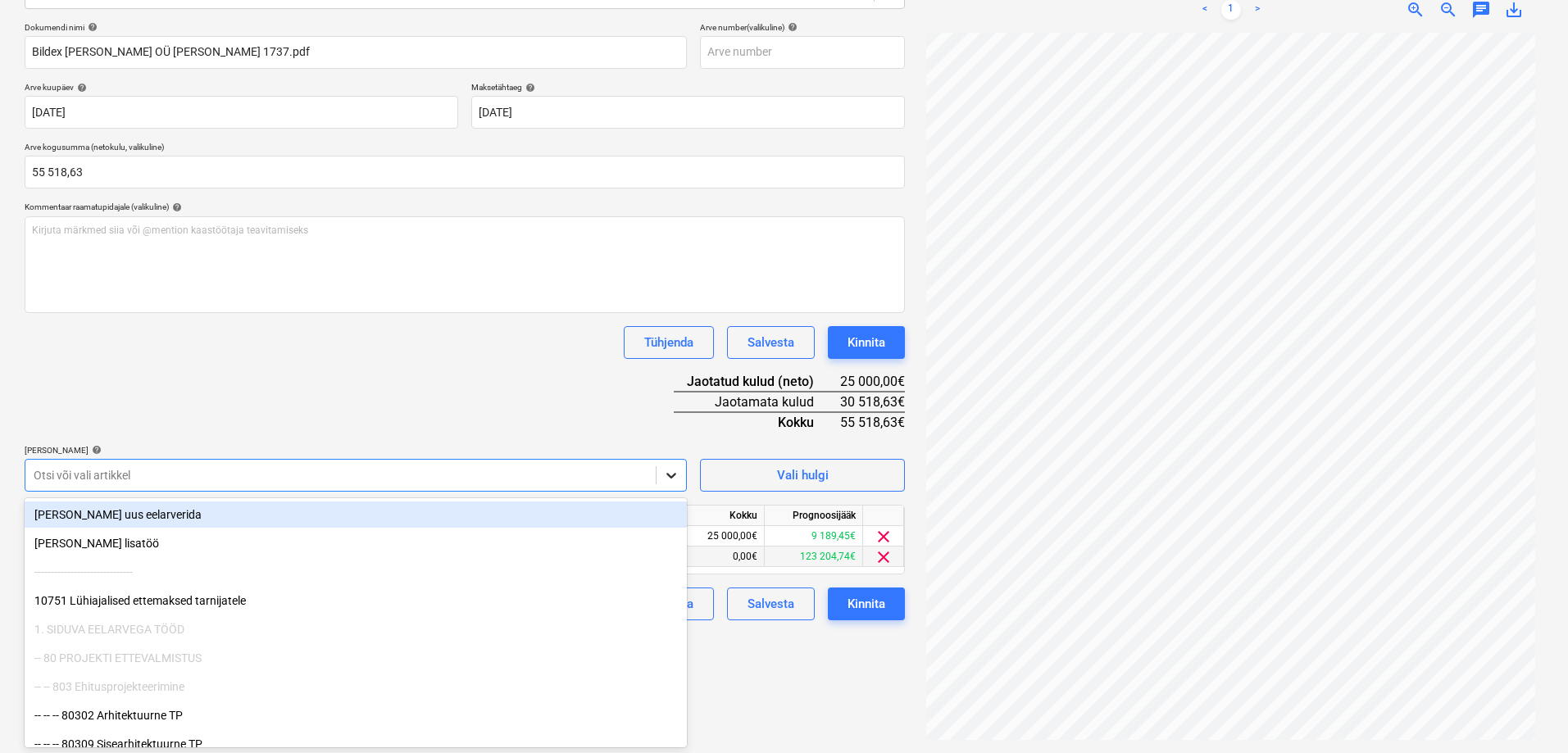
click at [673, 476] on icon at bounding box center [671, 475] width 10 height 6
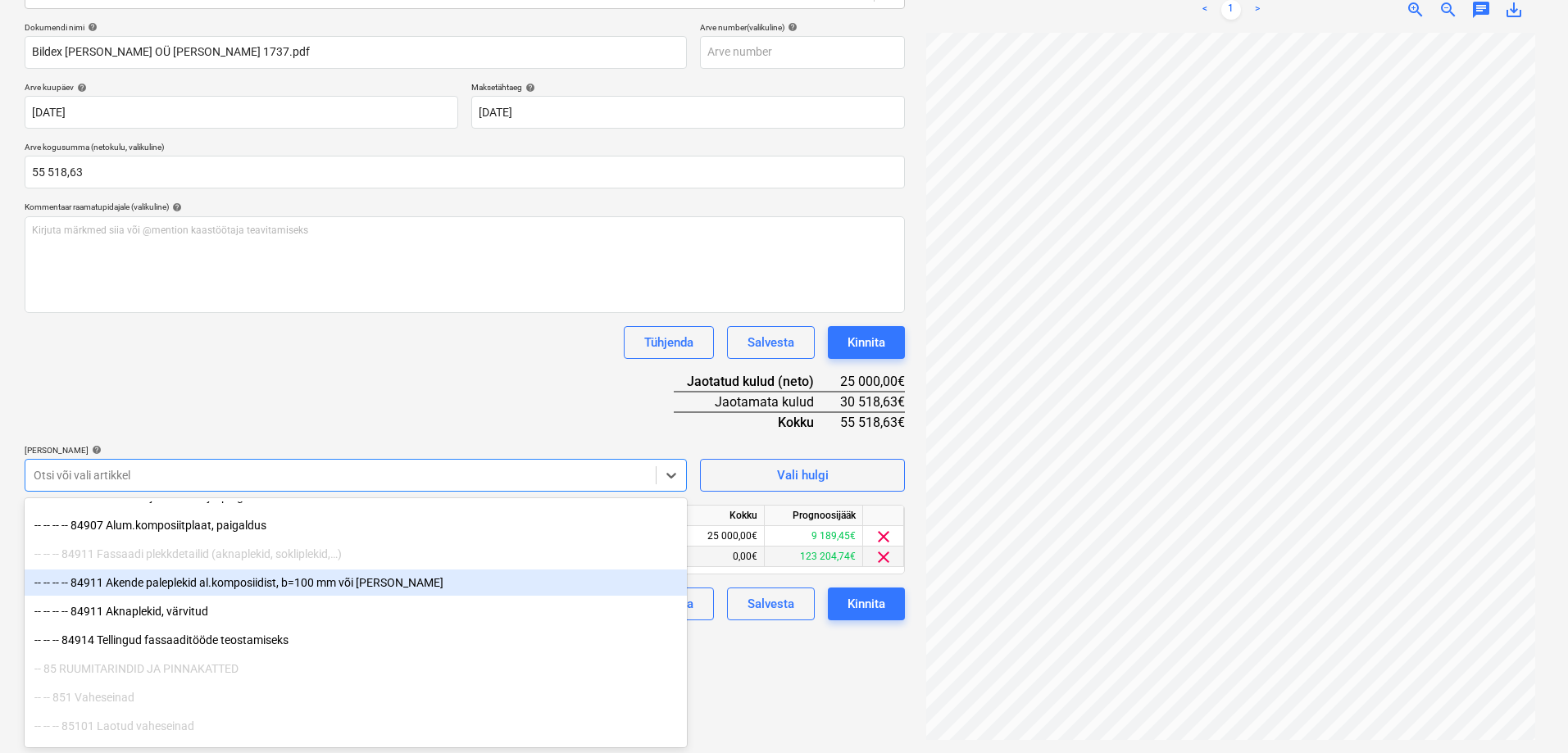
scroll to position [8683, 0]
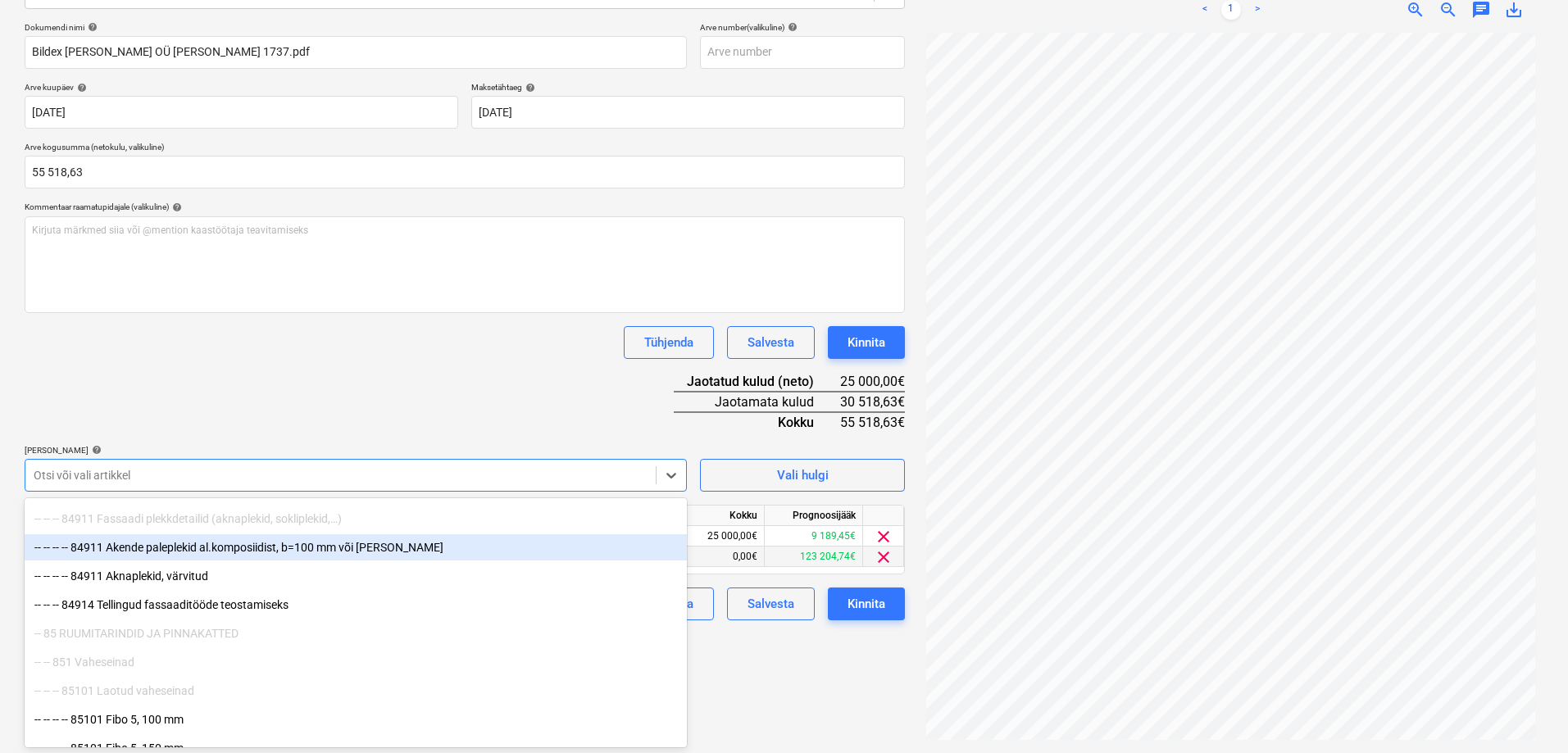
click at [175, 544] on div "-- -- -- -- 84911 Akende paleplekid al.komposiidist, b=100 mm või [PERSON_NAME]" at bounding box center [355, 547] width 662 height 26
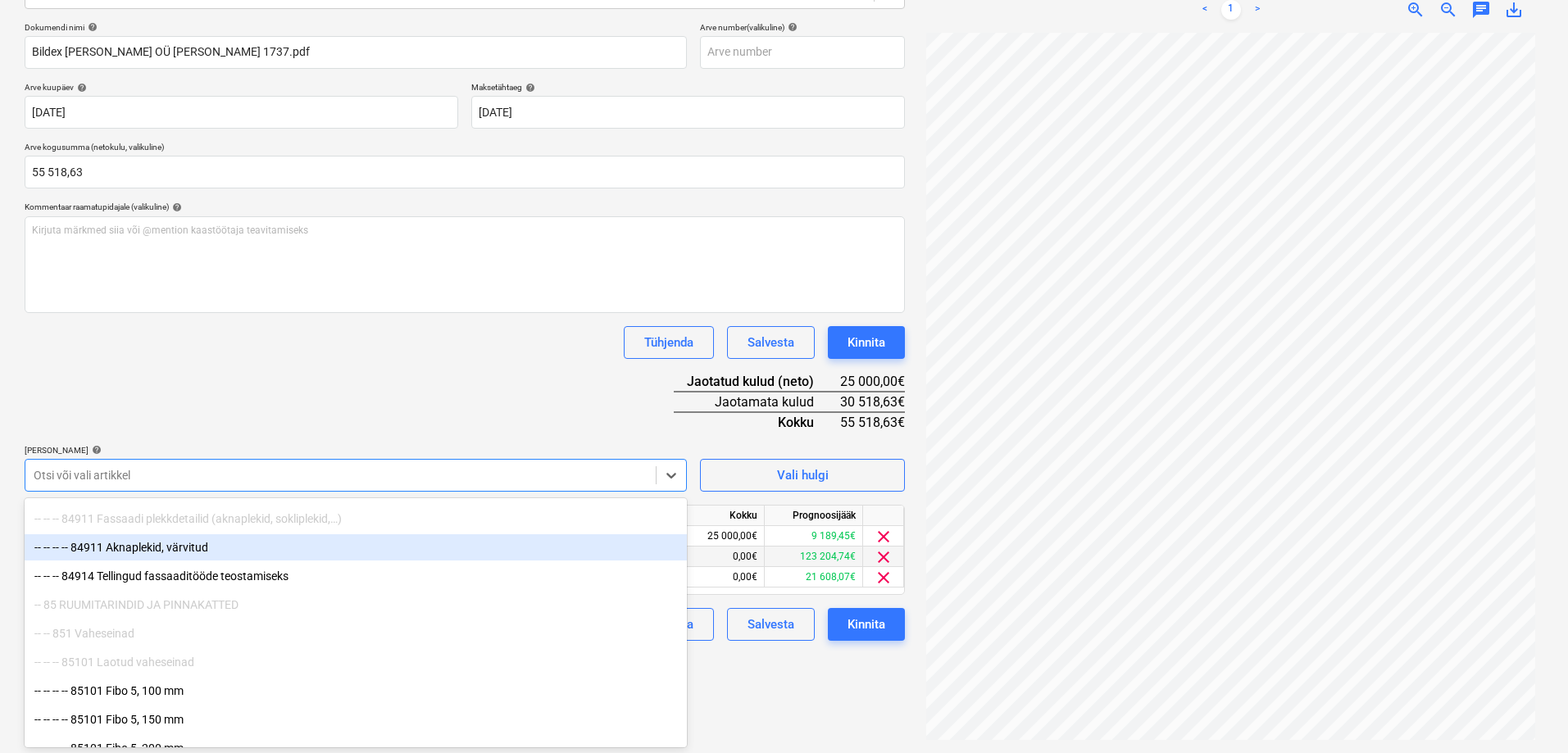
click at [174, 547] on div "-- -- -- -- 84911 Aknaplekid, värvitud" at bounding box center [355, 547] width 662 height 26
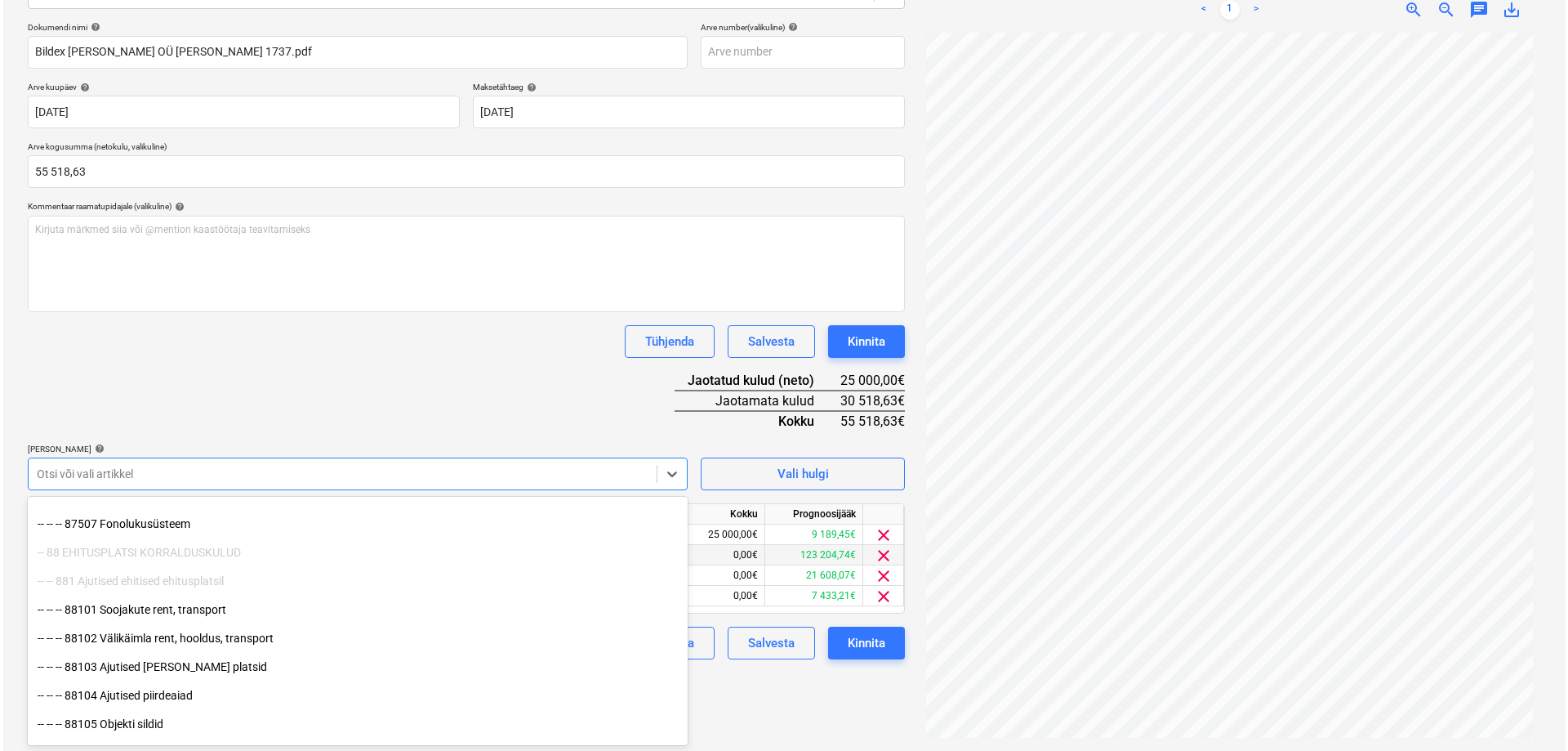
scroll to position [12989, 0]
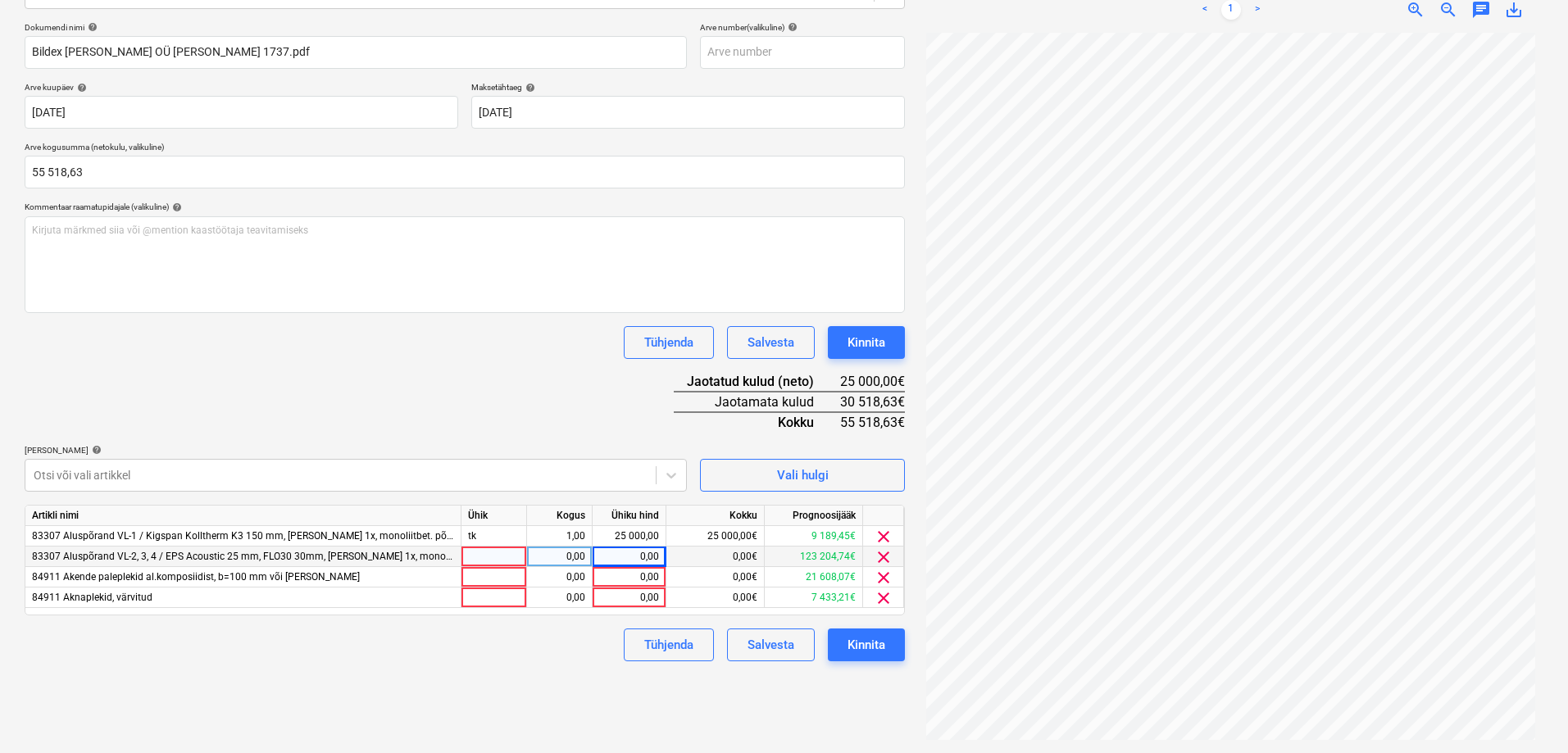
click at [345, 390] on div "Dokumendi nimi help Bildex [PERSON_NAME] OÜ [PERSON_NAME] 1737.pdf Arve number …" at bounding box center [464, 342] width 881 height 639
click at [883, 598] on span "clear" at bounding box center [882, 597] width 20 height 19
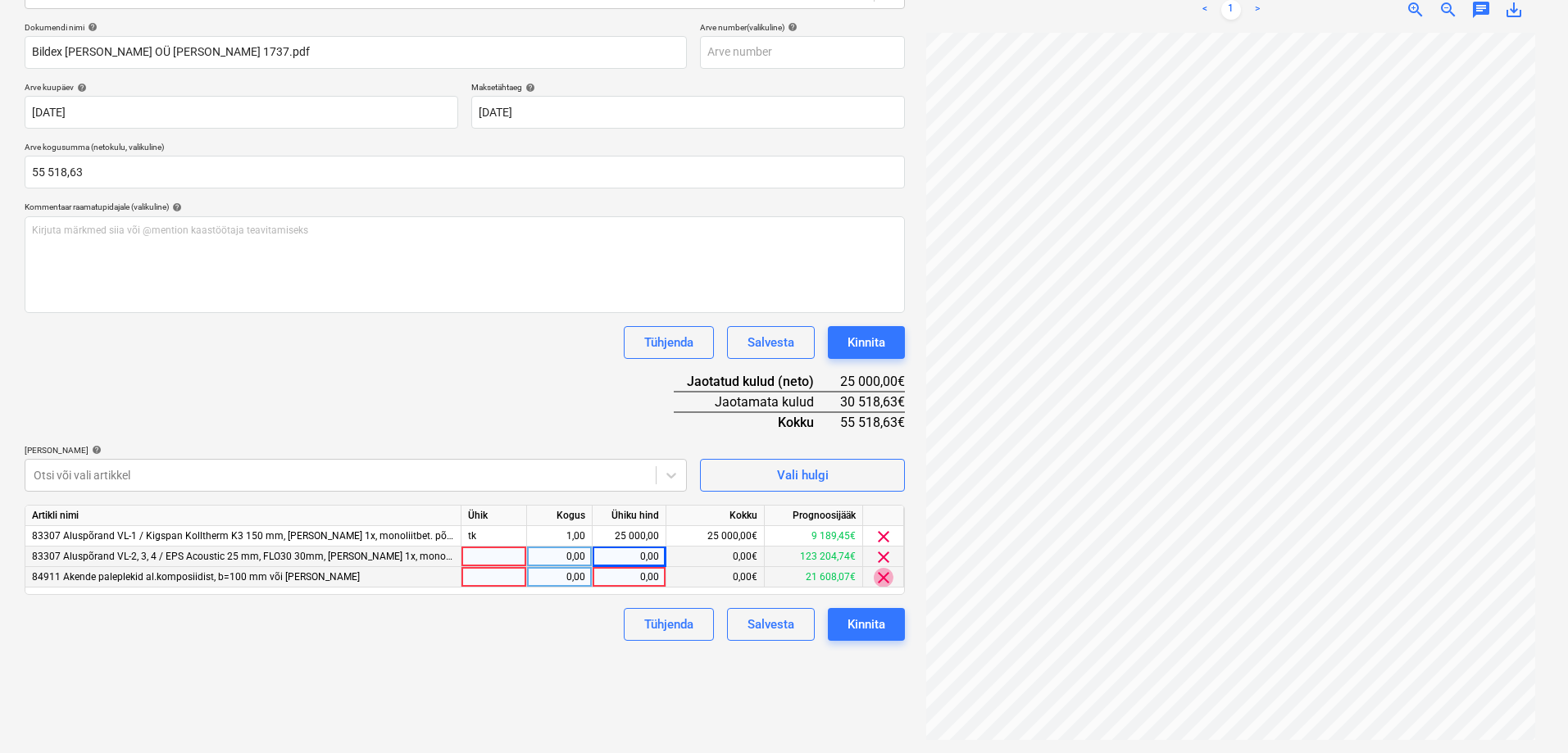
click at [882, 576] on span "clear" at bounding box center [882, 577] width 20 height 19
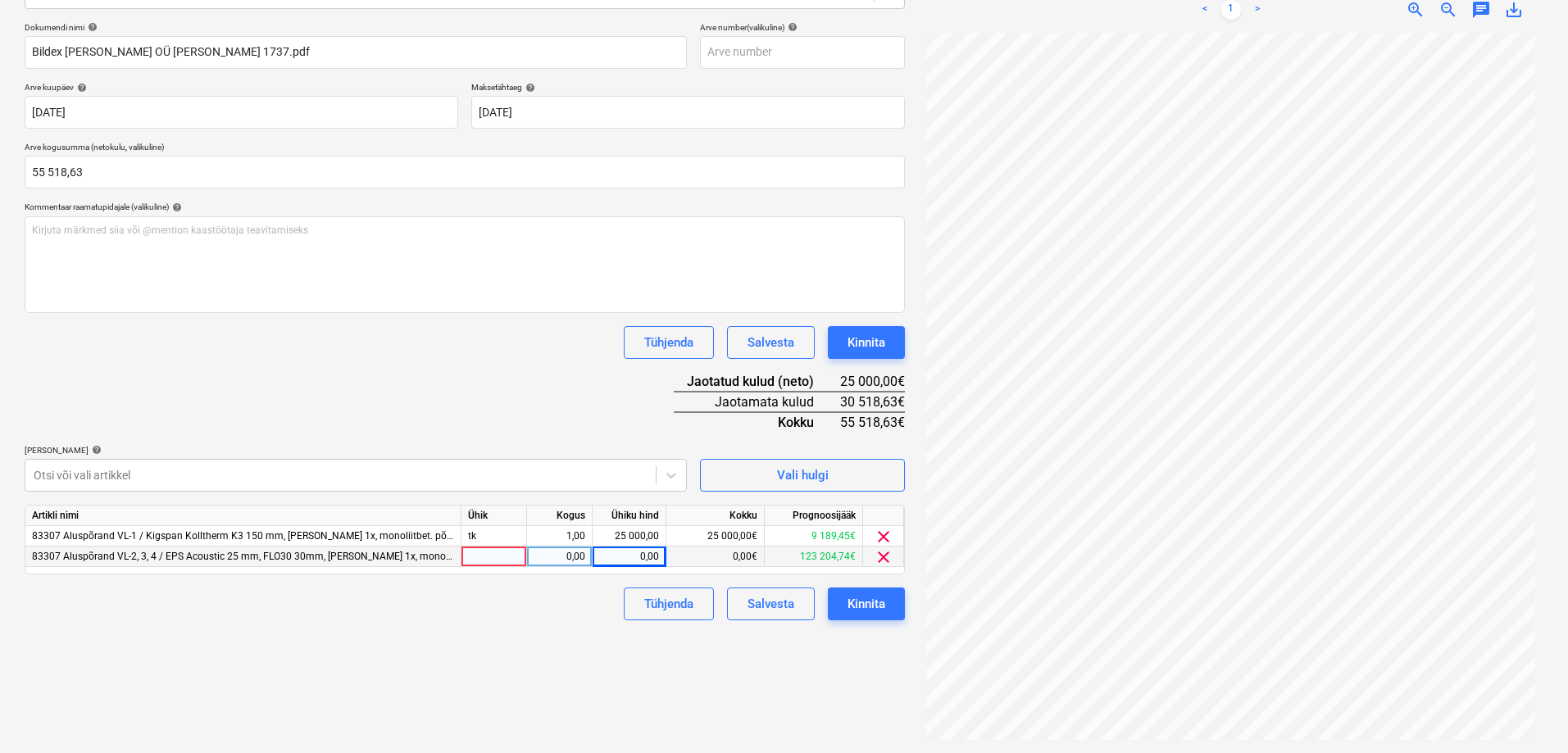
click at [634, 552] on div "0,00" at bounding box center [629, 556] width 59 height 20
type input "30518,63"
click at [592, 629] on div "Failide konteerimine Vali ettevõte Bildex [PERSON_NAME] OÜ (12543579) [PERSON_N…" at bounding box center [464, 298] width 894 height 897
click at [871, 604] on div "Kinnita" at bounding box center [866, 604] width 38 height 21
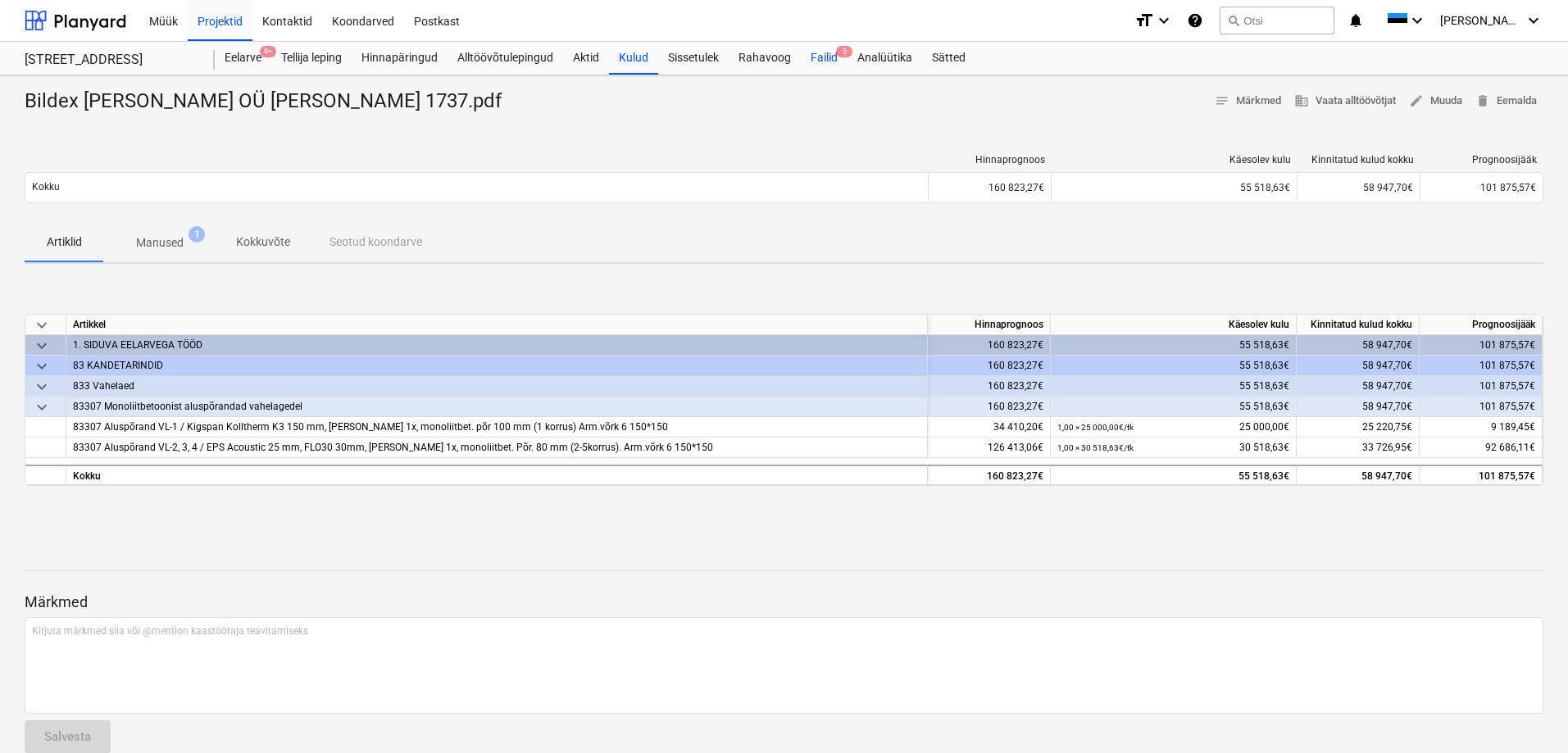
click at [816, 55] on div "Failid 5" at bounding box center [824, 58] width 46 height 32
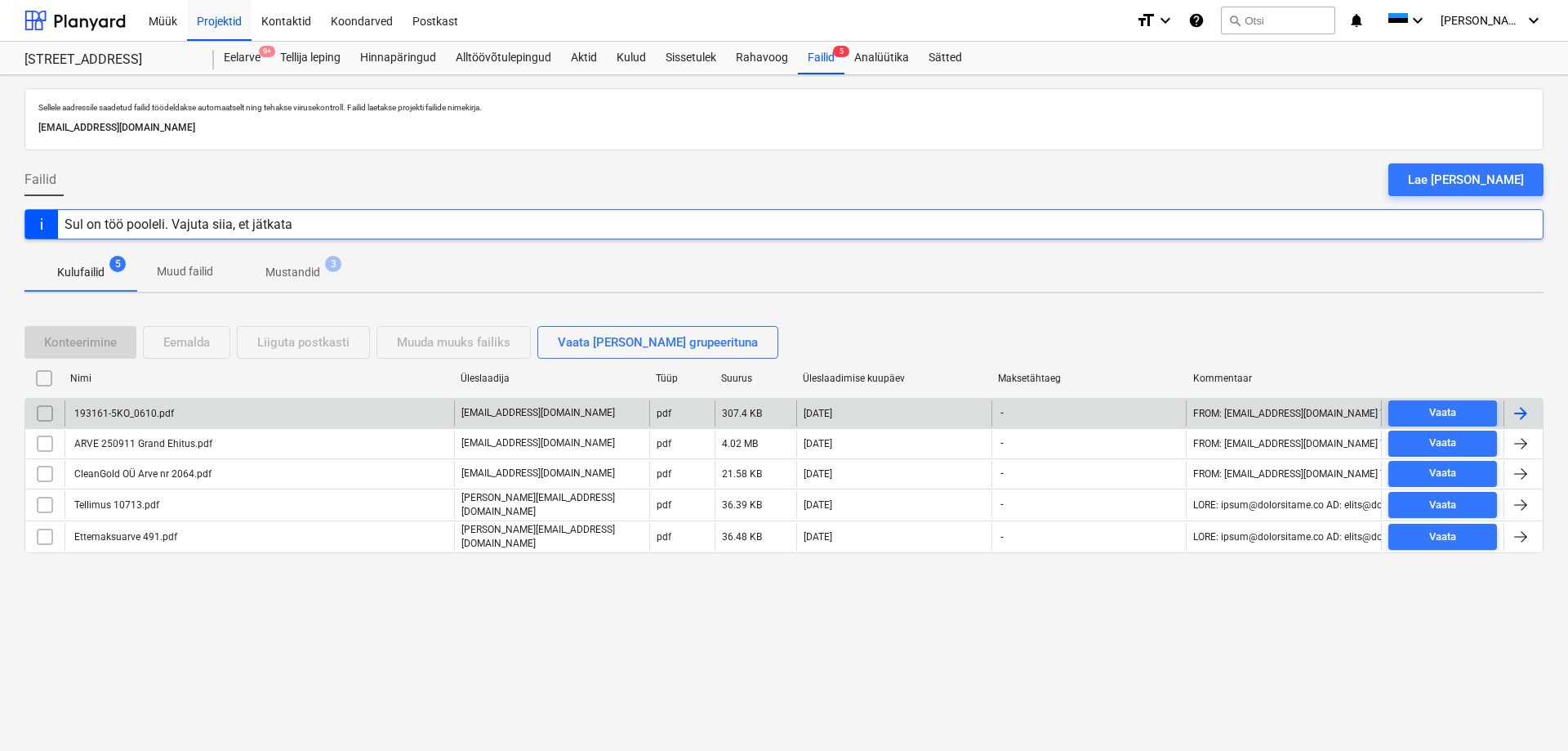
click at [135, 409] on div "193161-5KO_0610.pdf" at bounding box center [123, 413] width 102 height 11
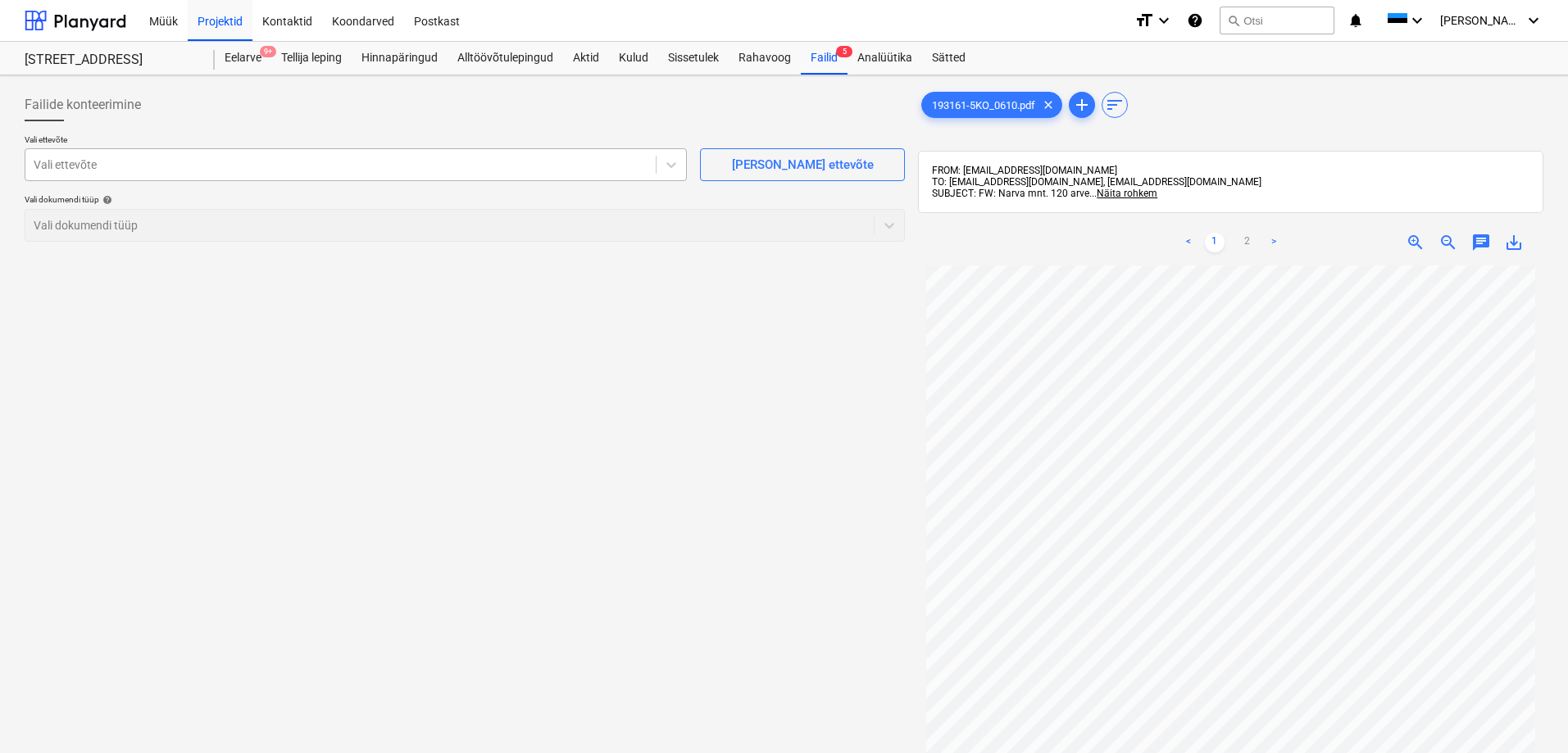
click at [161, 165] on div at bounding box center [340, 165] width 614 height 17
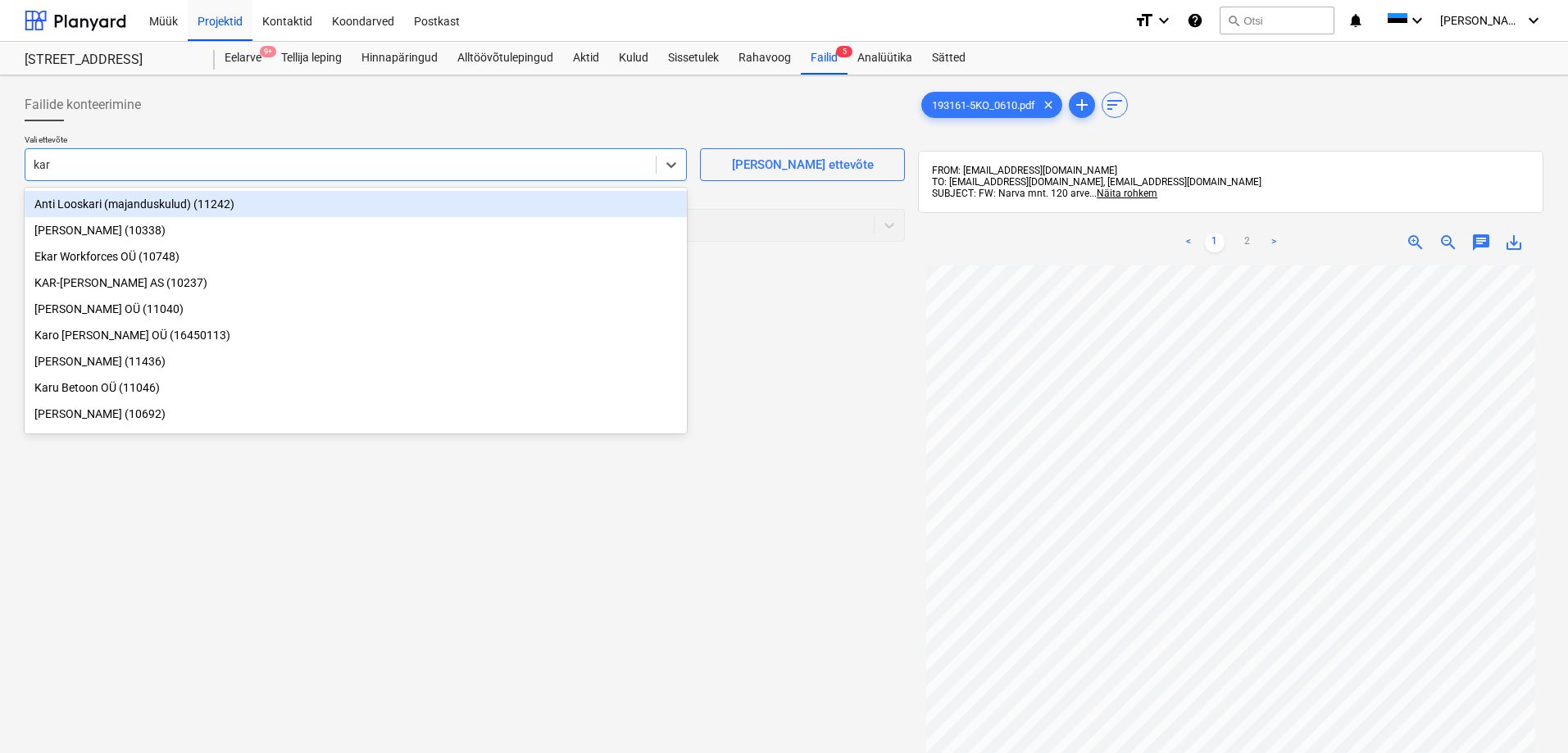
type input "[PERSON_NAME]"
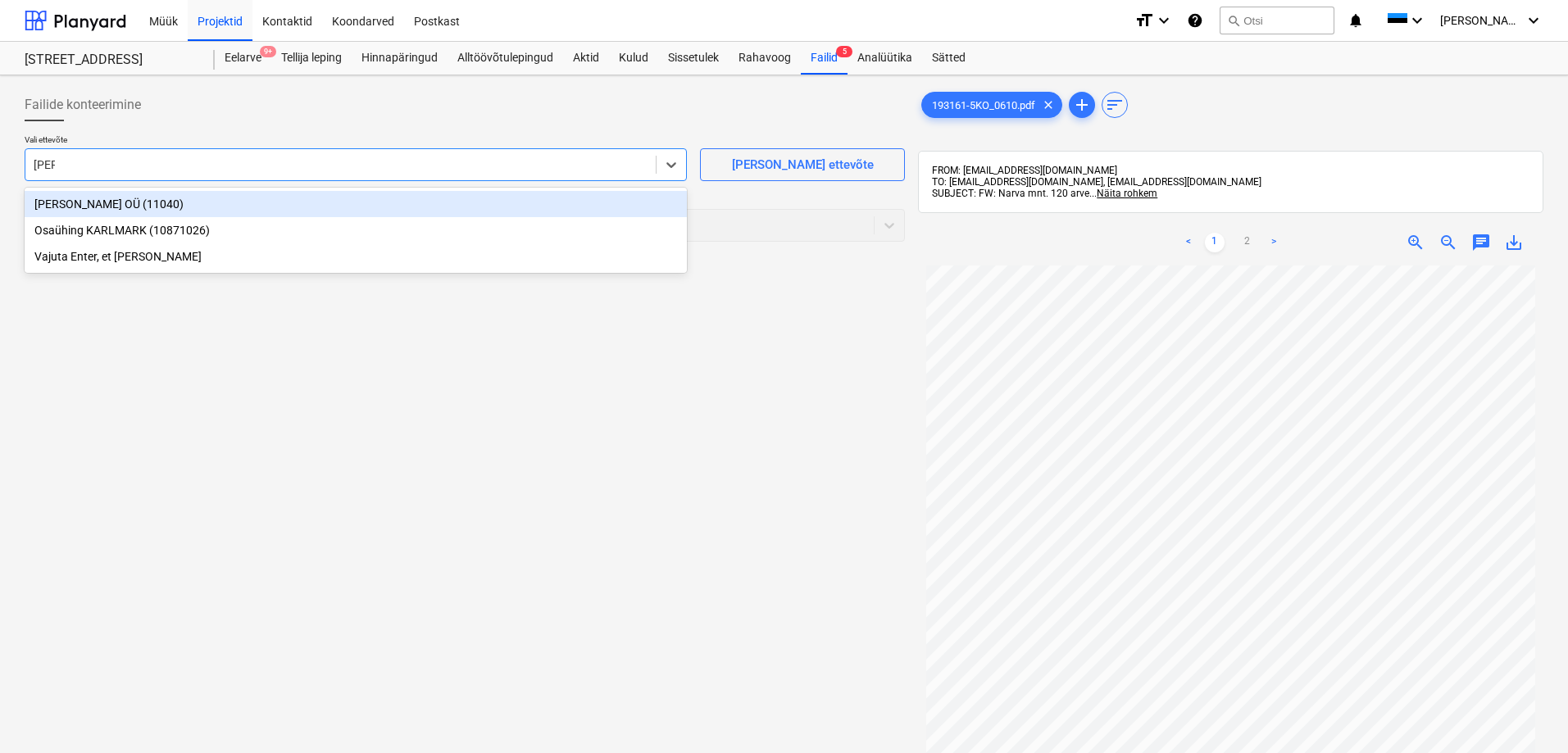
click at [94, 201] on div "[PERSON_NAME] OÜ (11040)" at bounding box center [355, 204] width 662 height 26
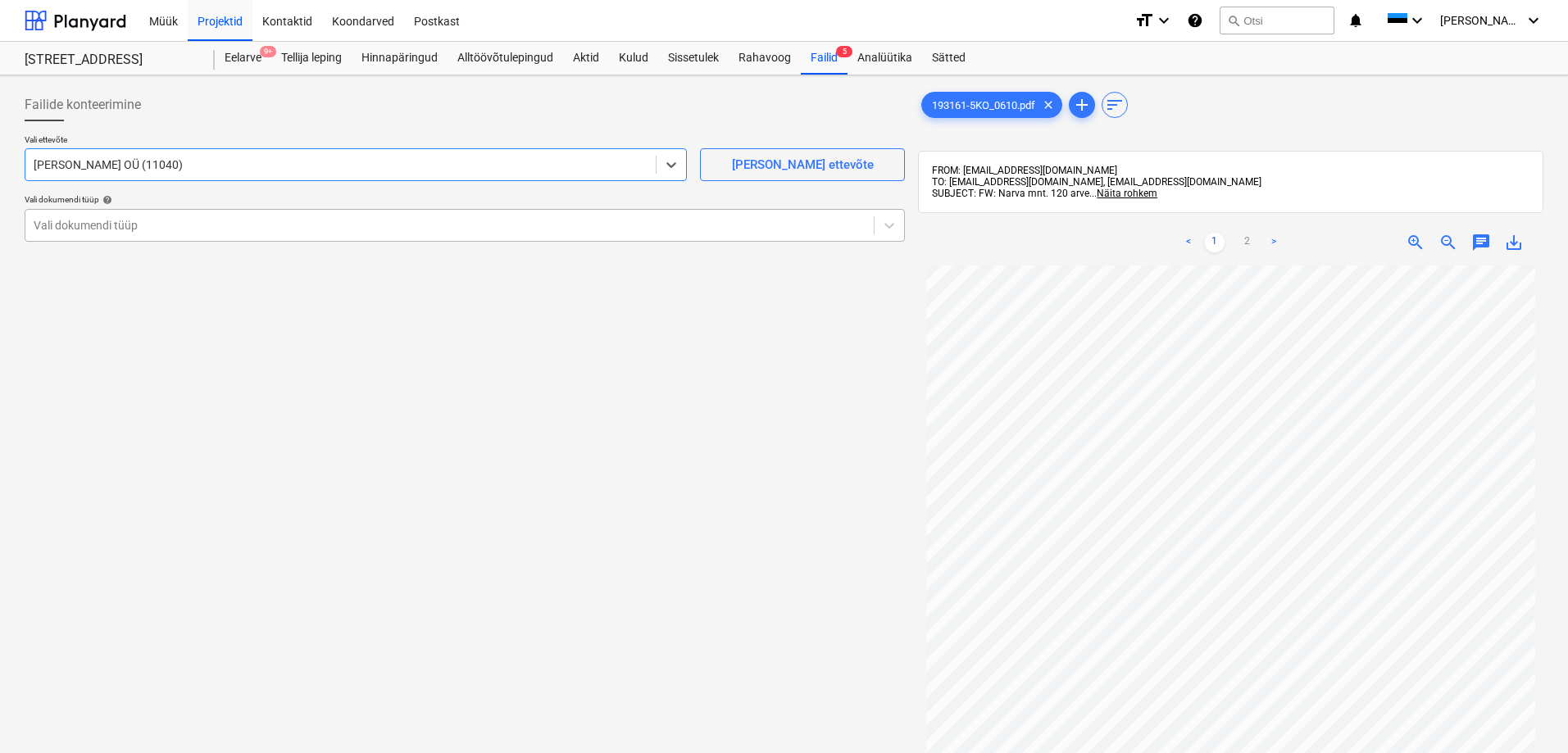
click at [98, 223] on div at bounding box center [449, 226] width 831 height 17
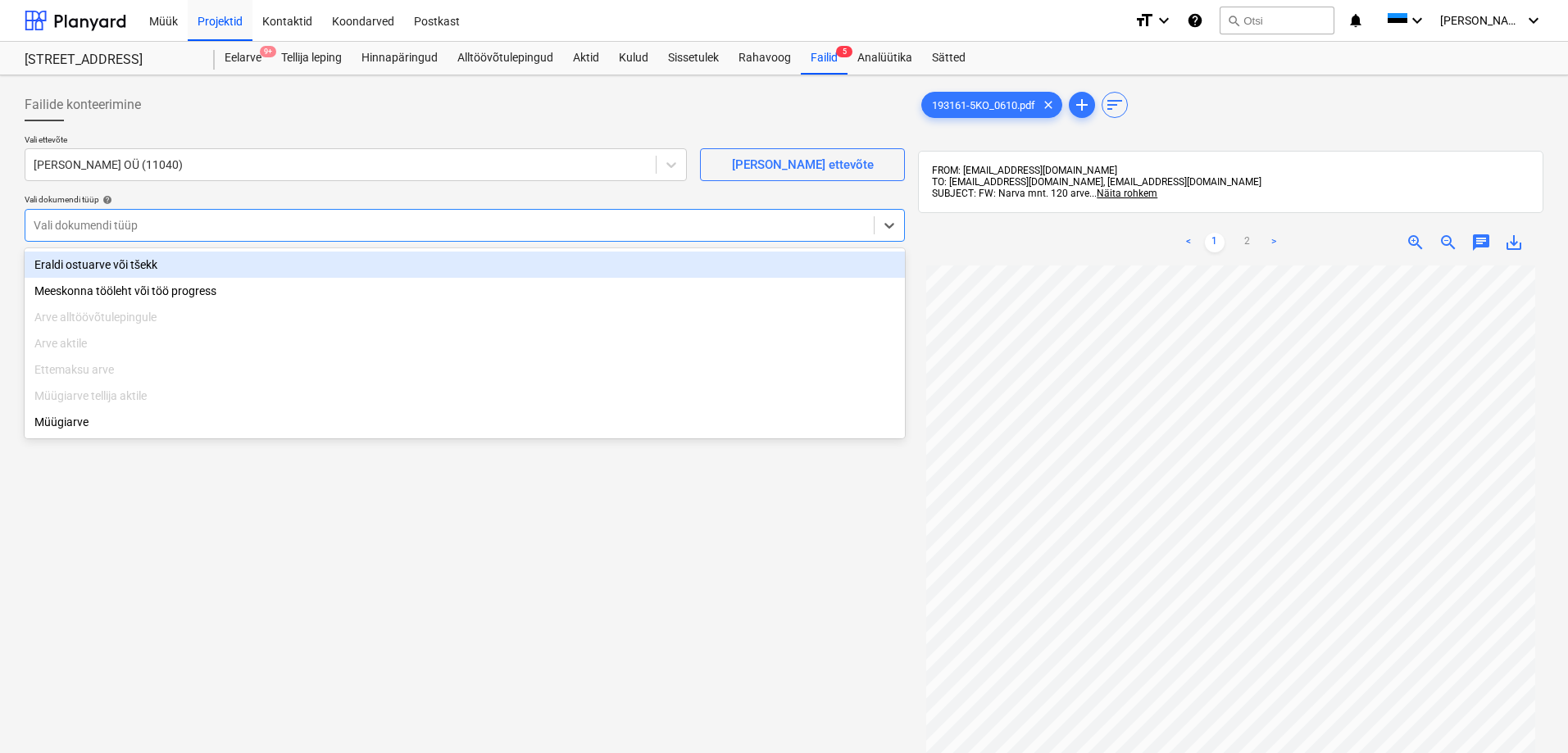
click at [111, 261] on div "Eraldi ostuarve või tšekk" at bounding box center [464, 265] width 881 height 26
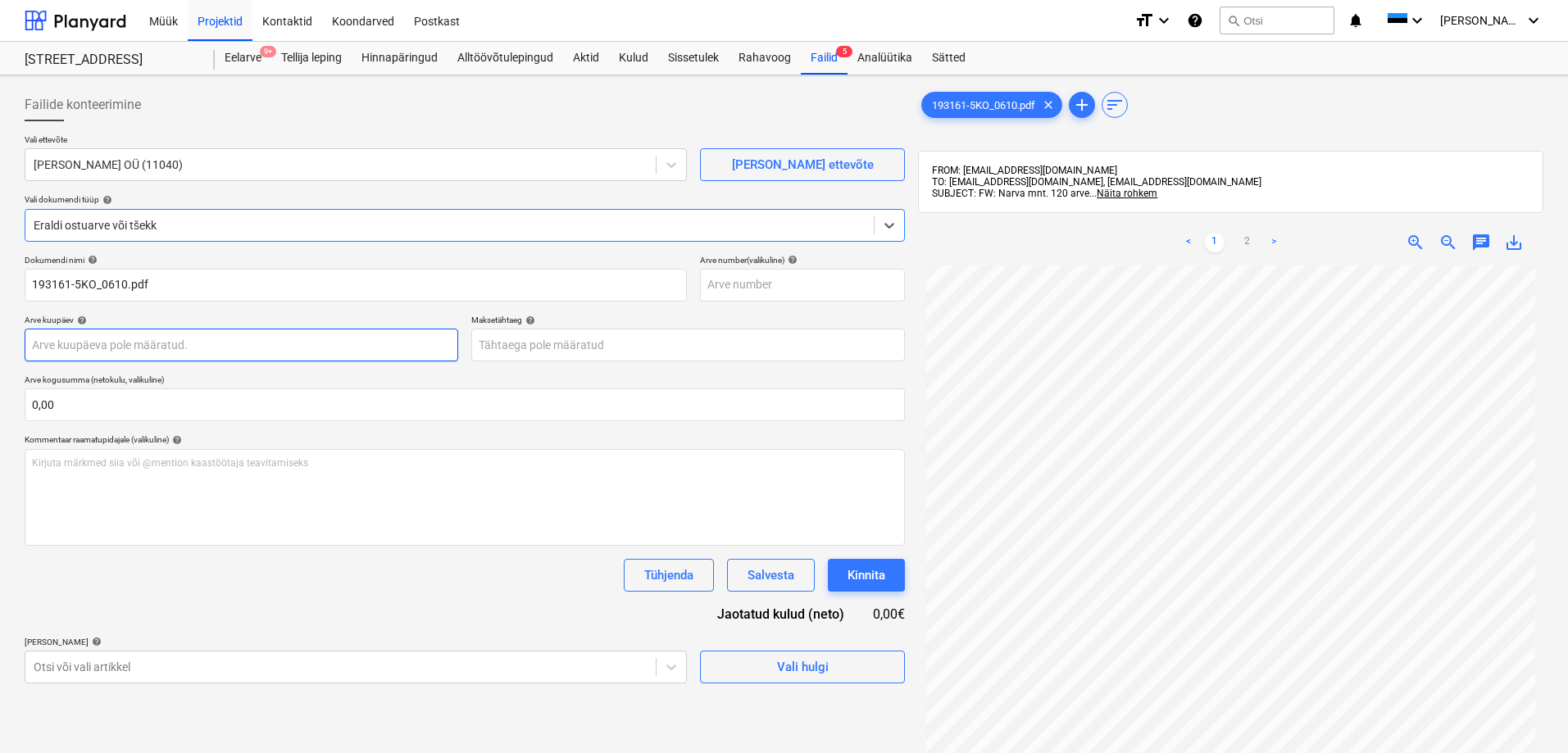
click at [122, 343] on body "Müük Projektid Kontaktid Koondarved Postkast format_size keyboard_arrow_down he…" at bounding box center [784, 376] width 1568 height 753
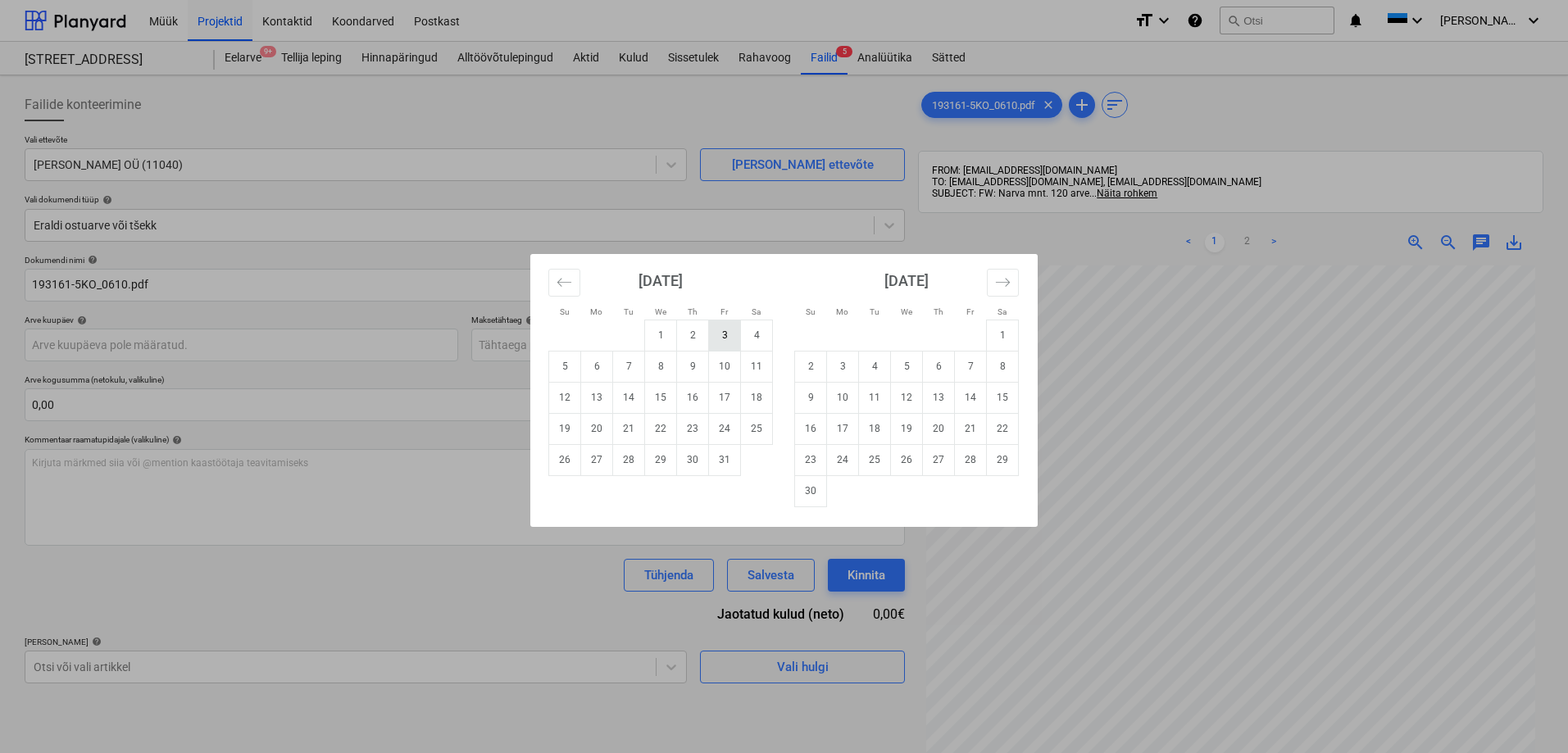
click at [725, 336] on td "3" at bounding box center [725, 335] width 32 height 32
type input "[DATE]"
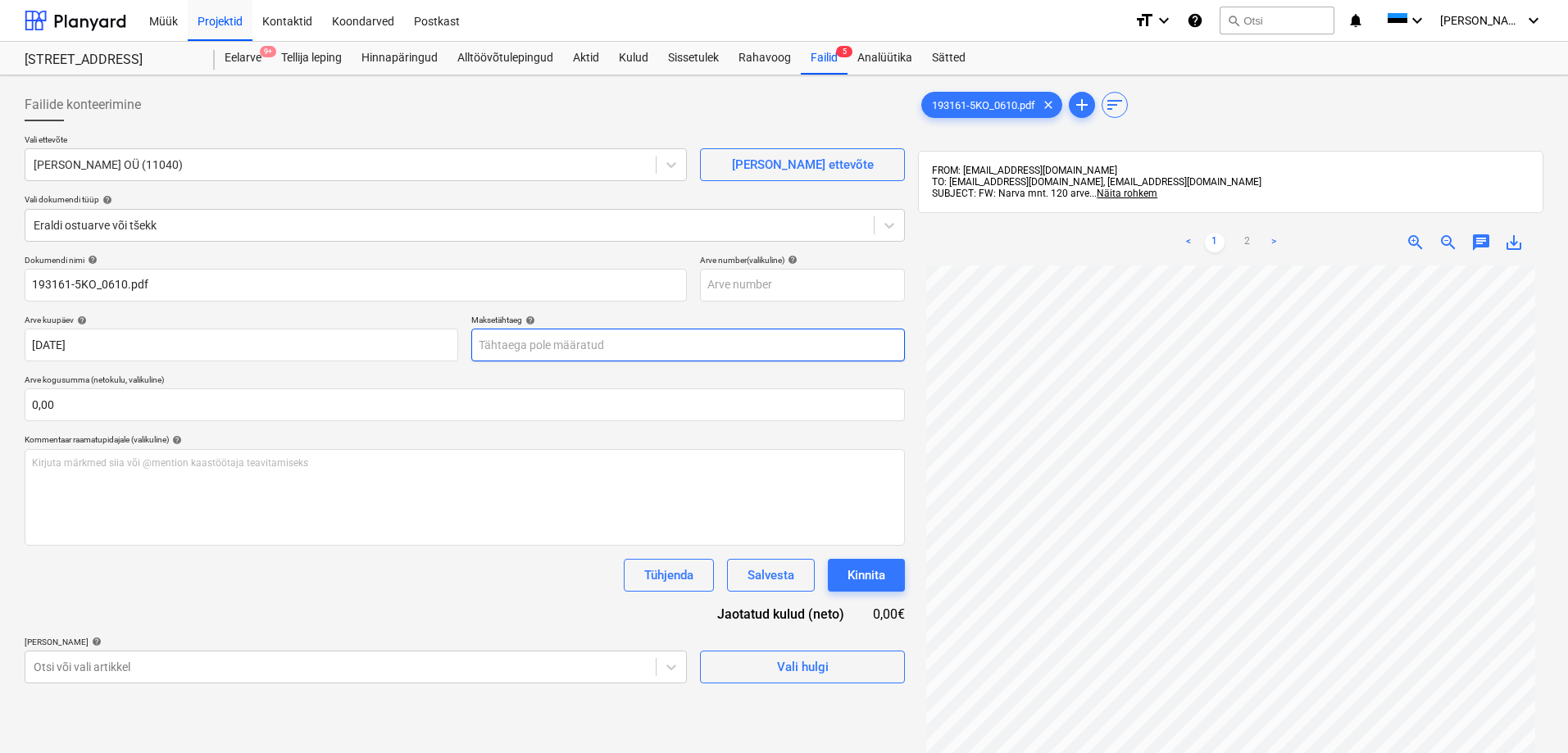
click at [601, 340] on body "Müük Projektid Kontaktid Koondarved Postkast format_size keyboard_arrow_down he…" at bounding box center [784, 376] width 1568 height 753
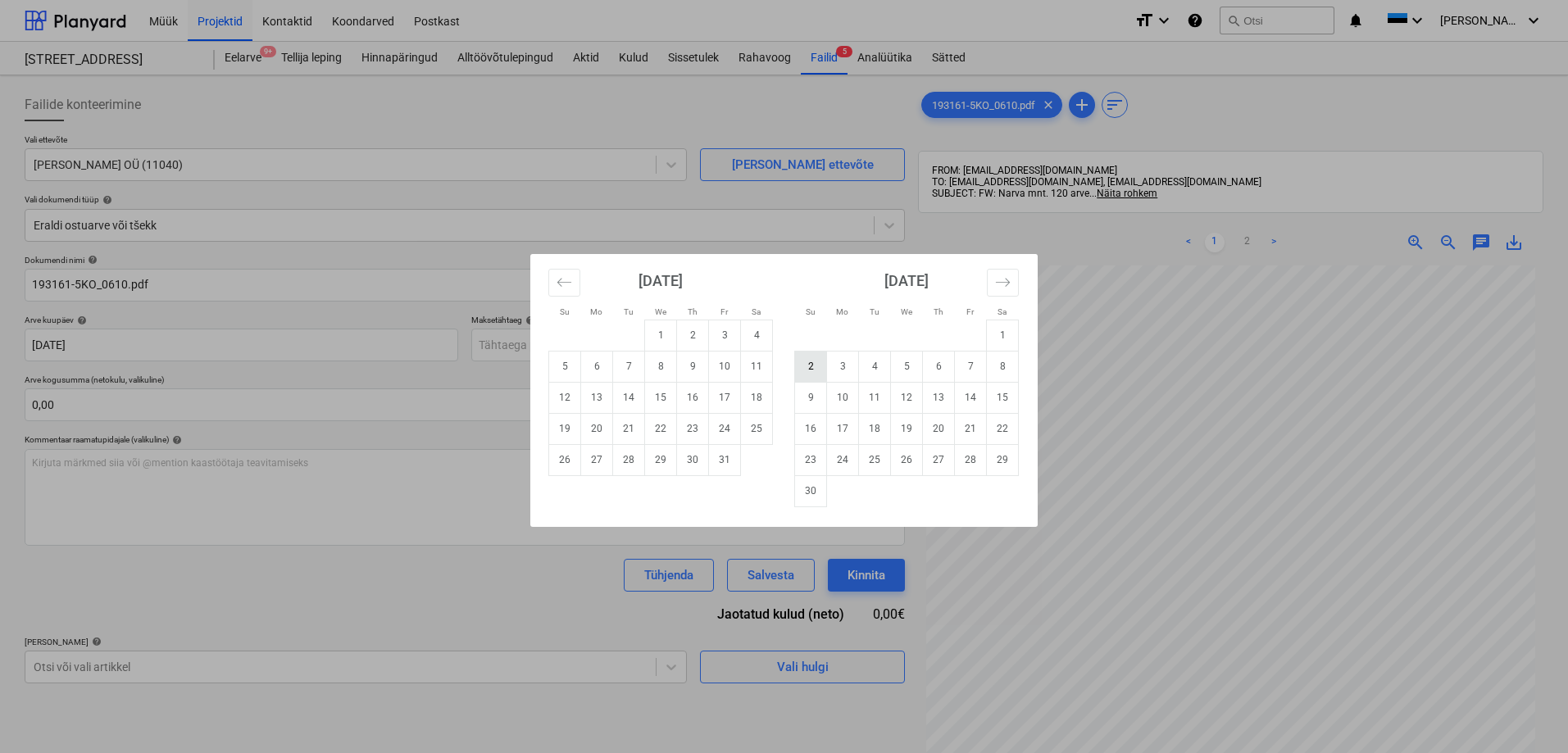
click at [810, 365] on td "2" at bounding box center [811, 367] width 32 height 32
type input "[DATE]"
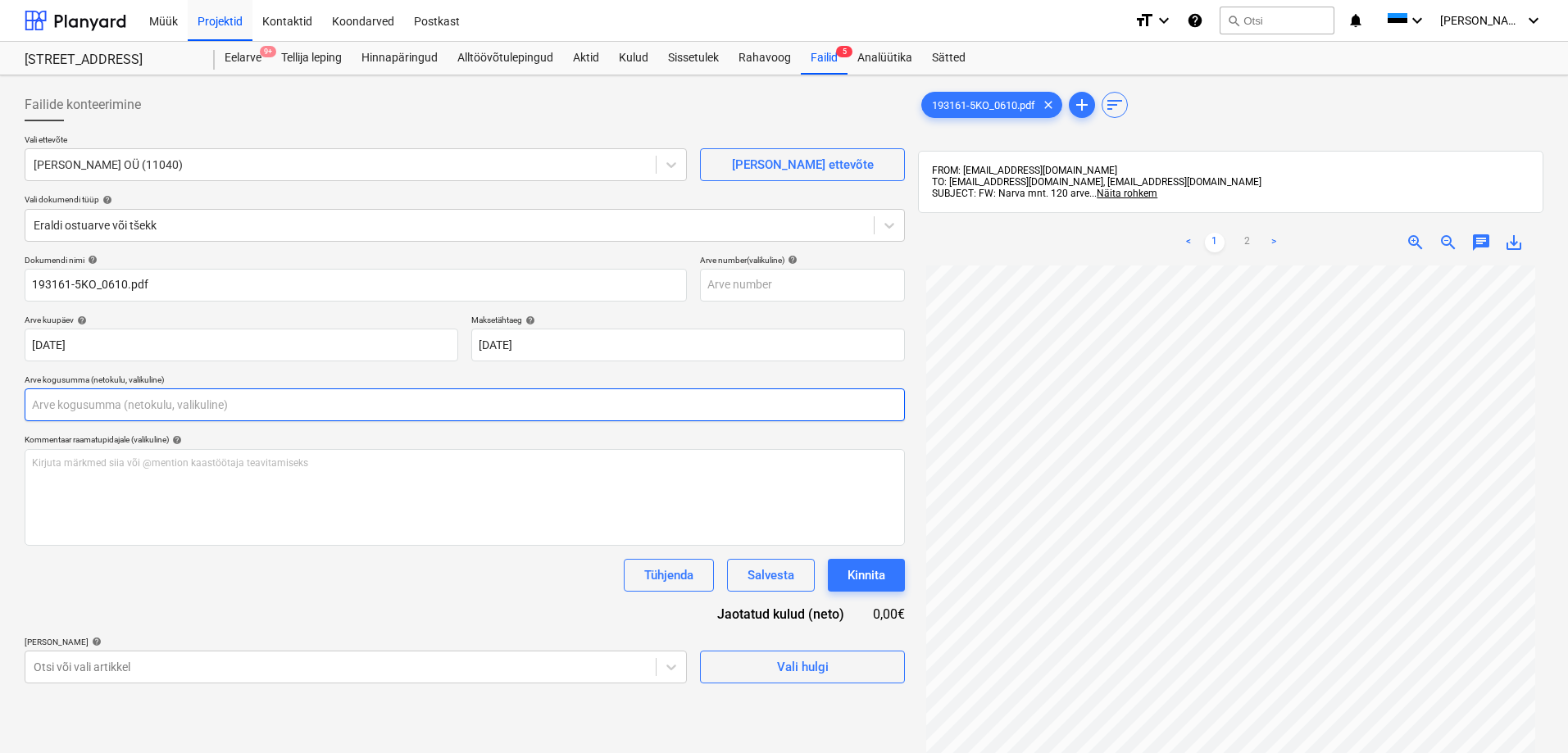
click at [476, 399] on input "text" at bounding box center [464, 404] width 881 height 32
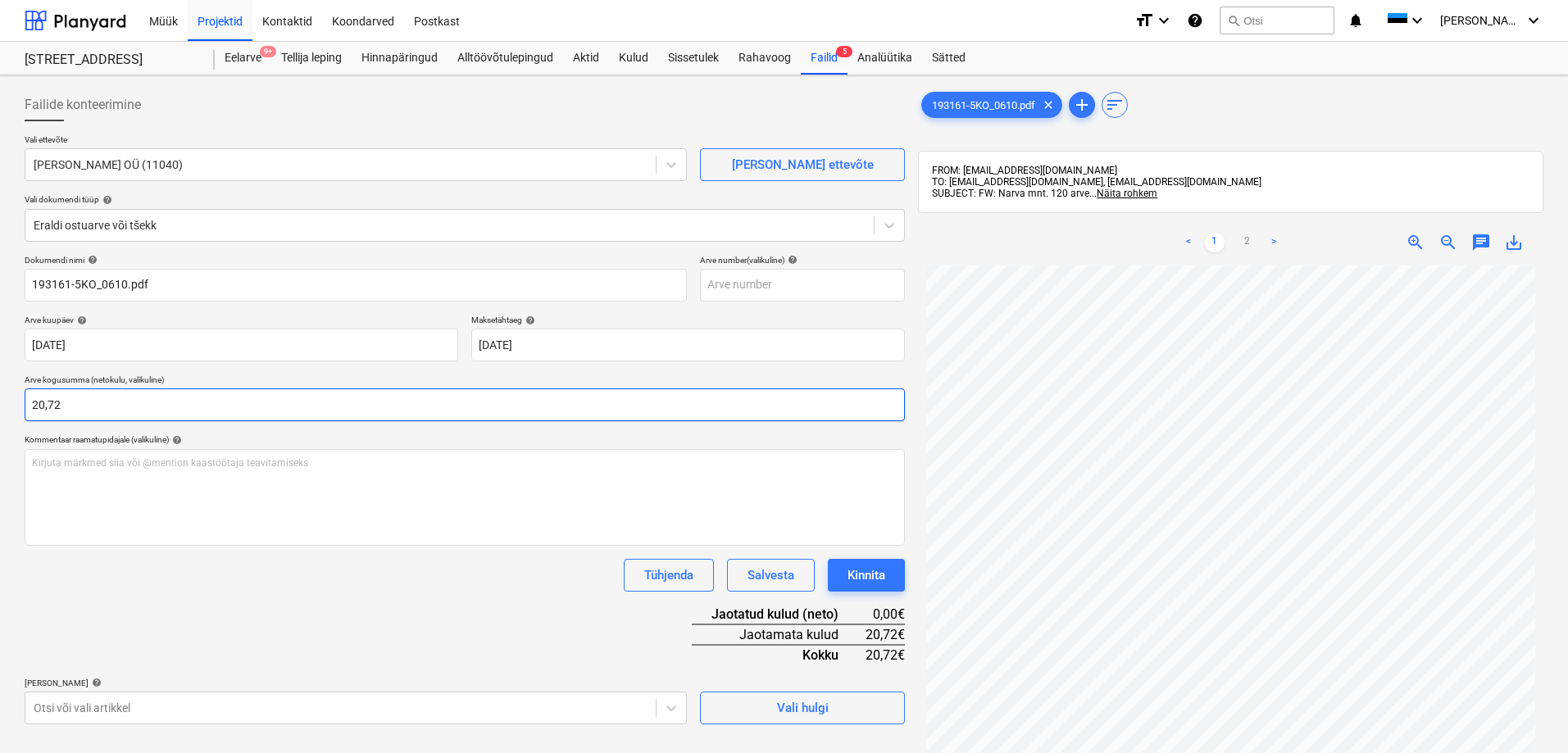
type input "20,72"
click at [310, 593] on div "Dokumendi nimi help 193161-5KO_0610.pdf Arve number (valikuline) help [PERSON_N…" at bounding box center [464, 489] width 881 height 470
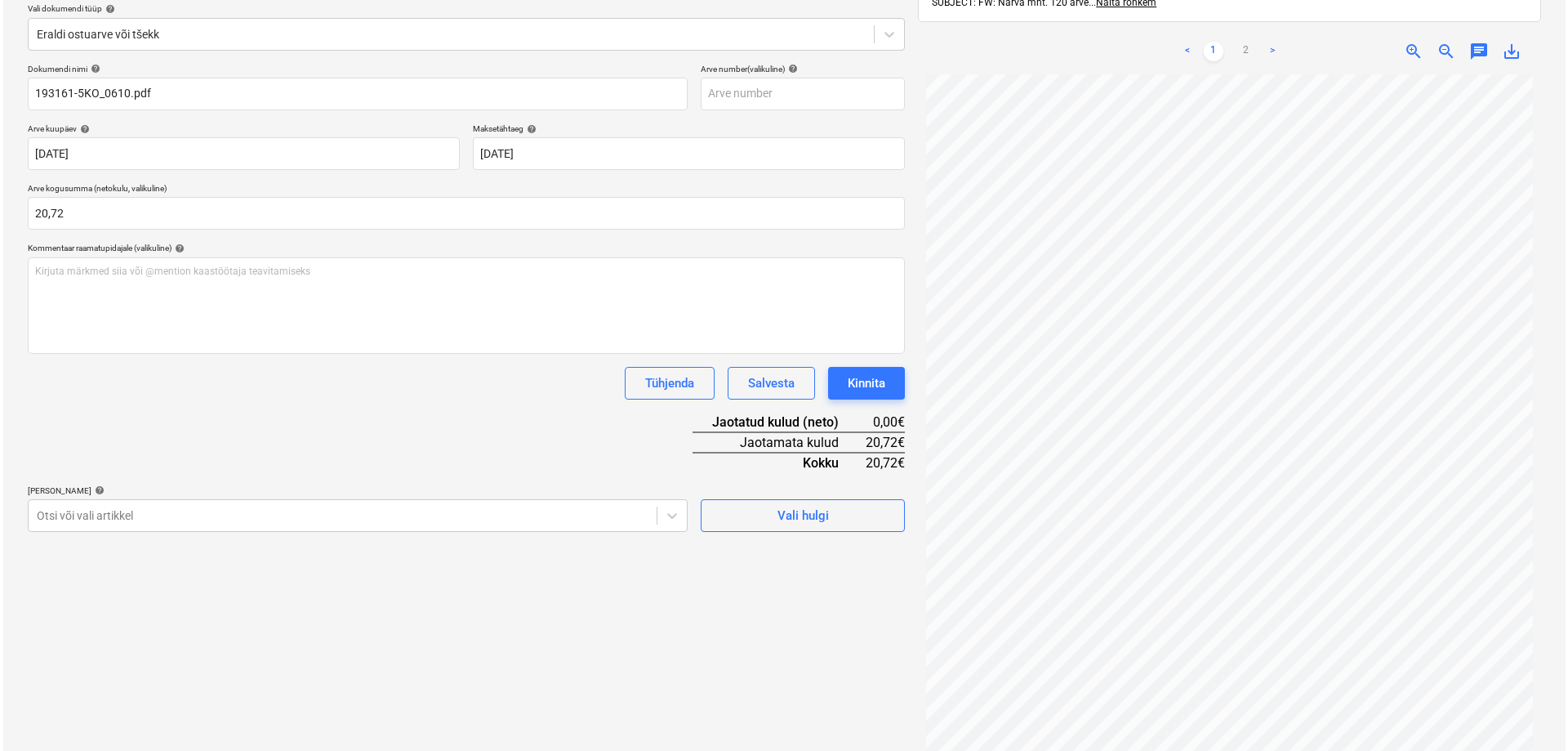
scroll to position [232, 0]
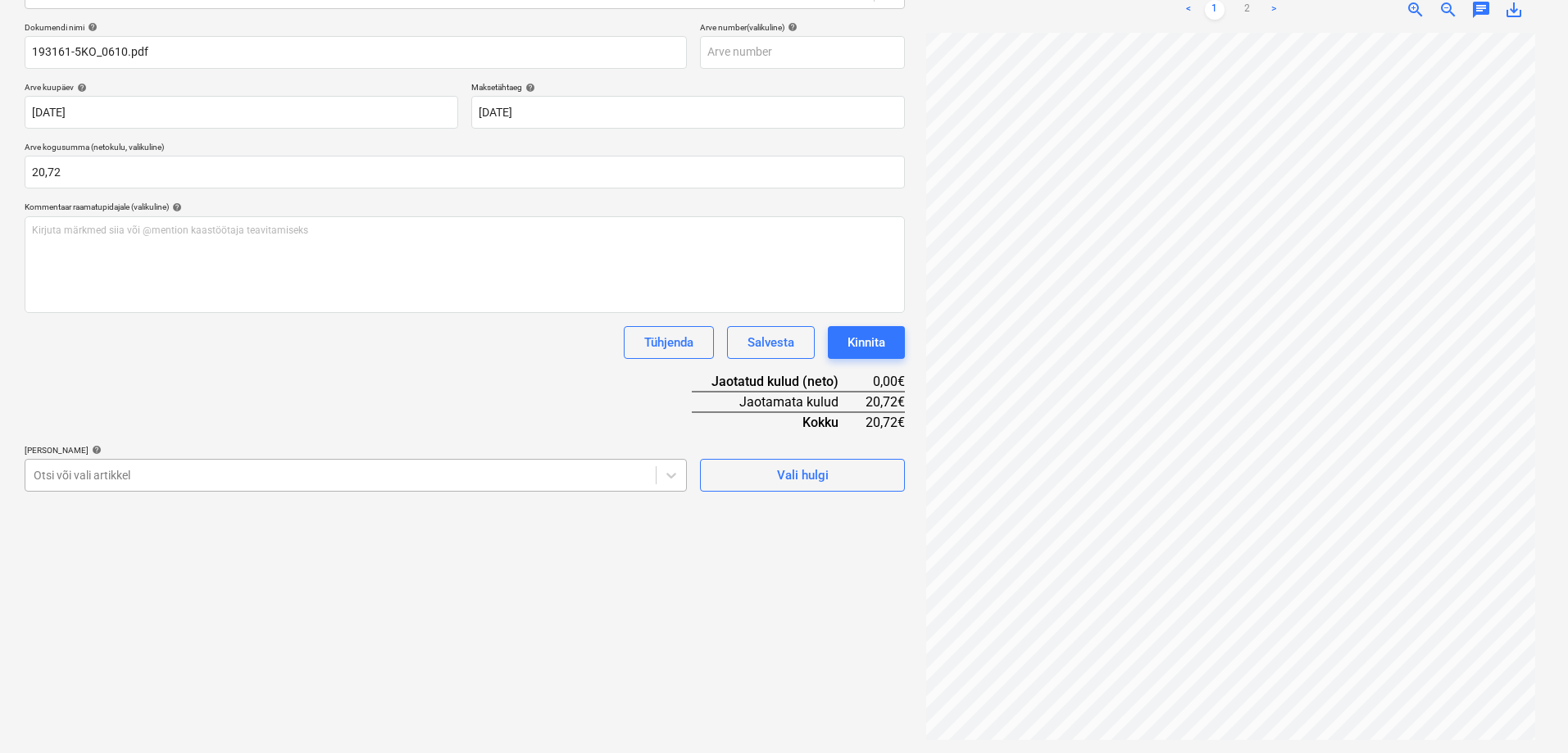
click at [116, 473] on div at bounding box center [340, 475] width 614 height 17
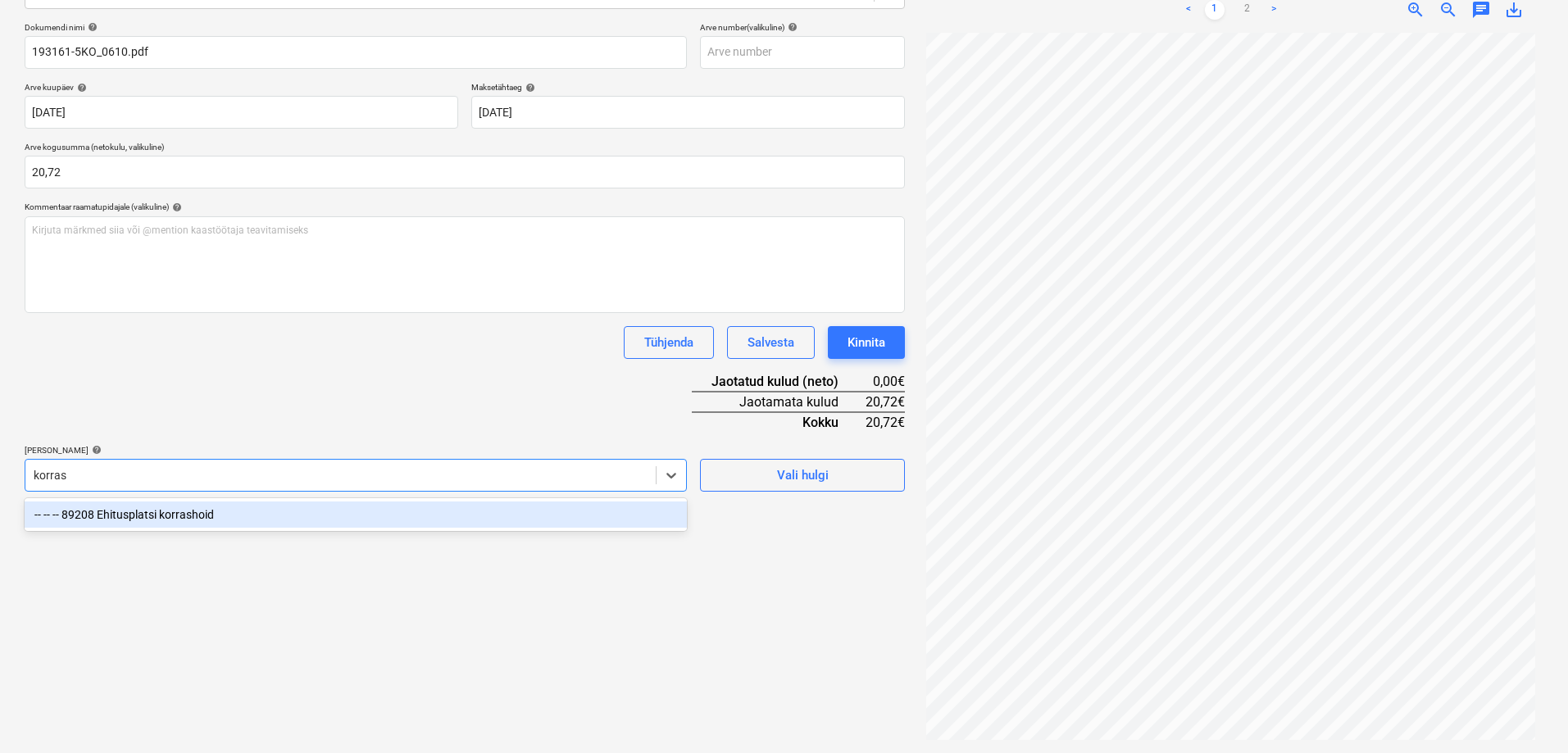
type input "korrash"
click at [116, 517] on div "-- -- -- 89208 Ehitusplatsi korrashoid" at bounding box center [355, 514] width 662 height 26
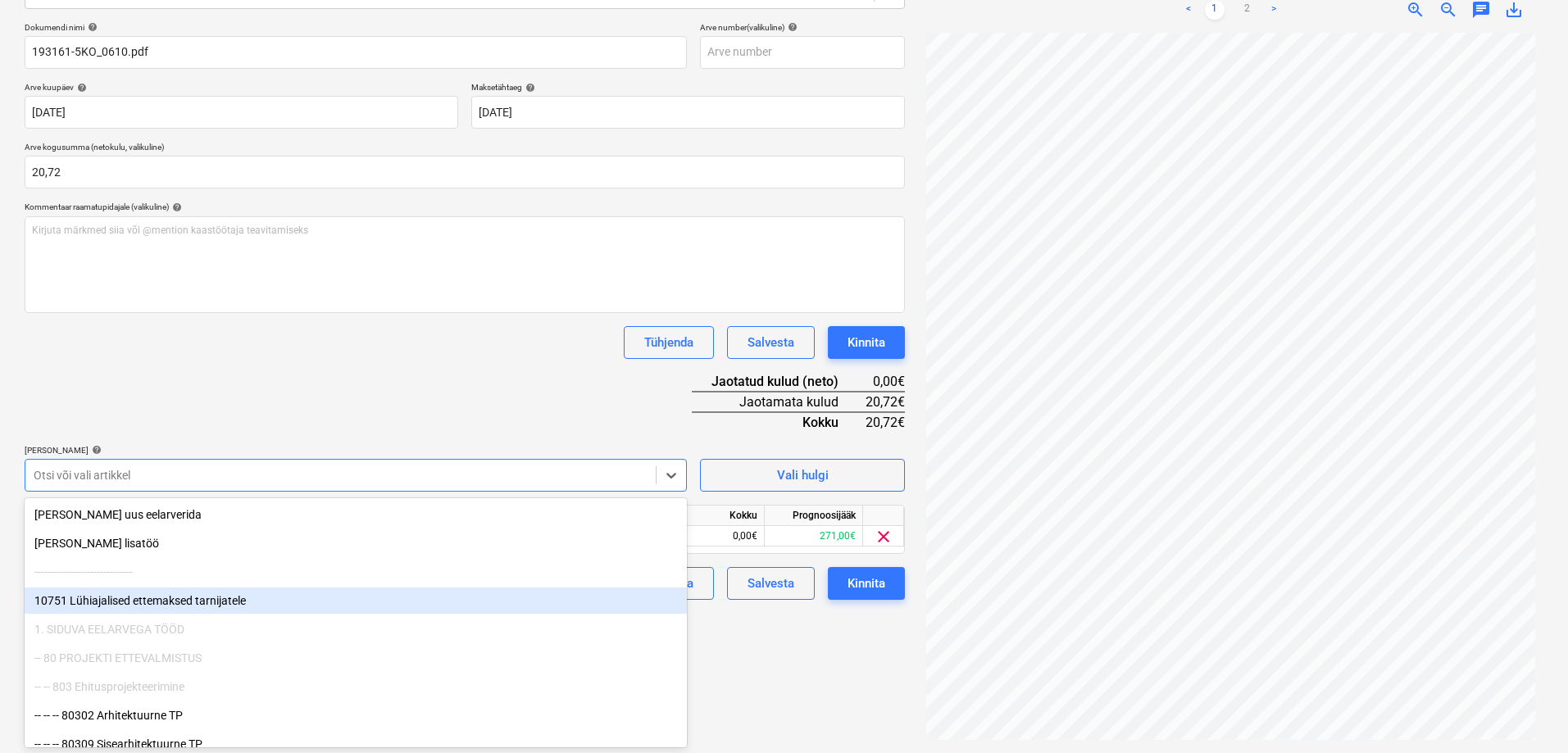
click at [795, 672] on div "Failide konteerimine Vali ettevõte [PERSON_NAME] Bilder OÜ (11040) [PERSON_NAME…" at bounding box center [464, 298] width 894 height 897
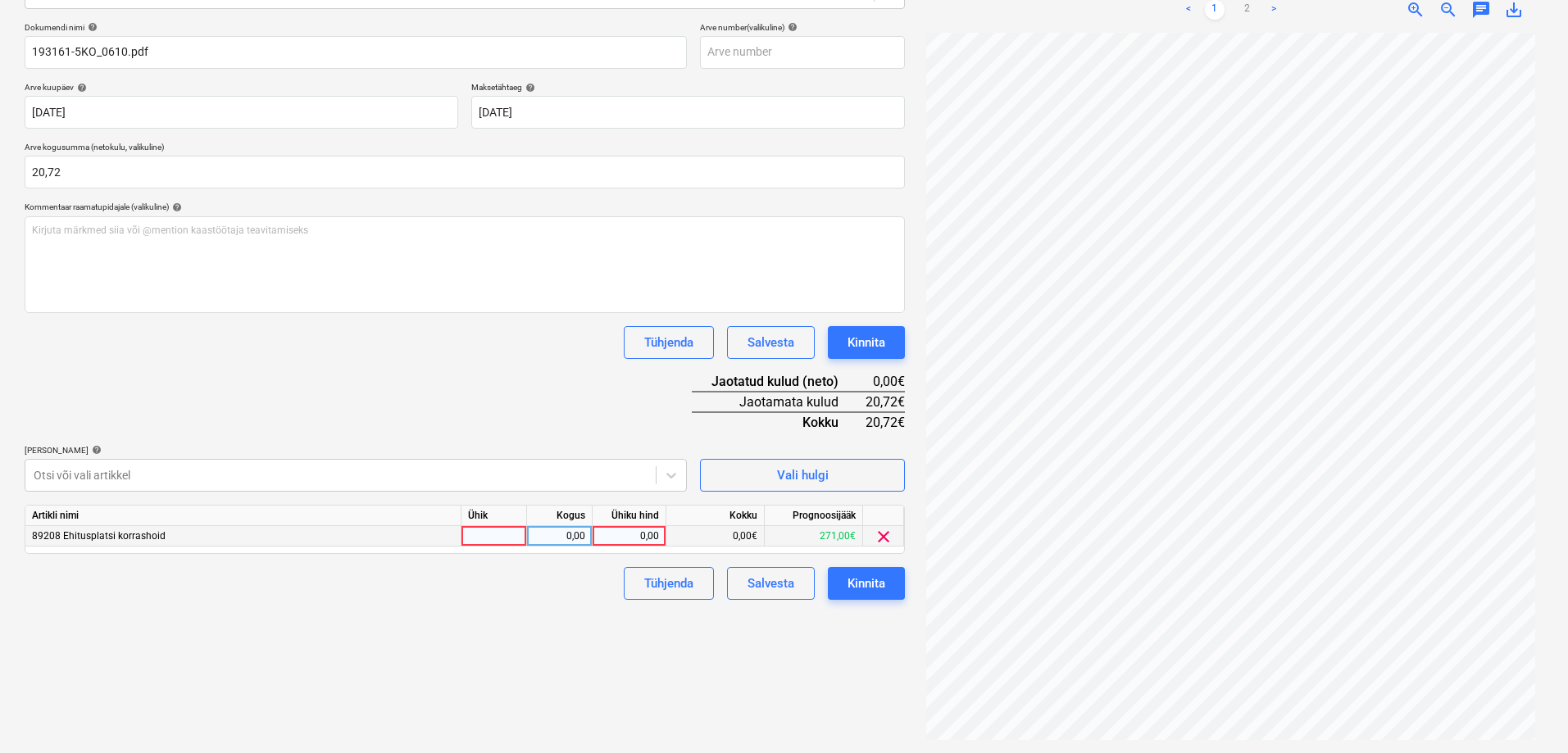
click at [625, 538] on div "0,00" at bounding box center [629, 536] width 59 height 20
type input "20,72"
click at [574, 725] on div "Failide konteerimine Vali ettevõte [PERSON_NAME] Bilder OÜ (11040) [PERSON_NAME…" at bounding box center [464, 298] width 894 height 897
click at [855, 584] on div "Kinnita" at bounding box center [866, 583] width 38 height 21
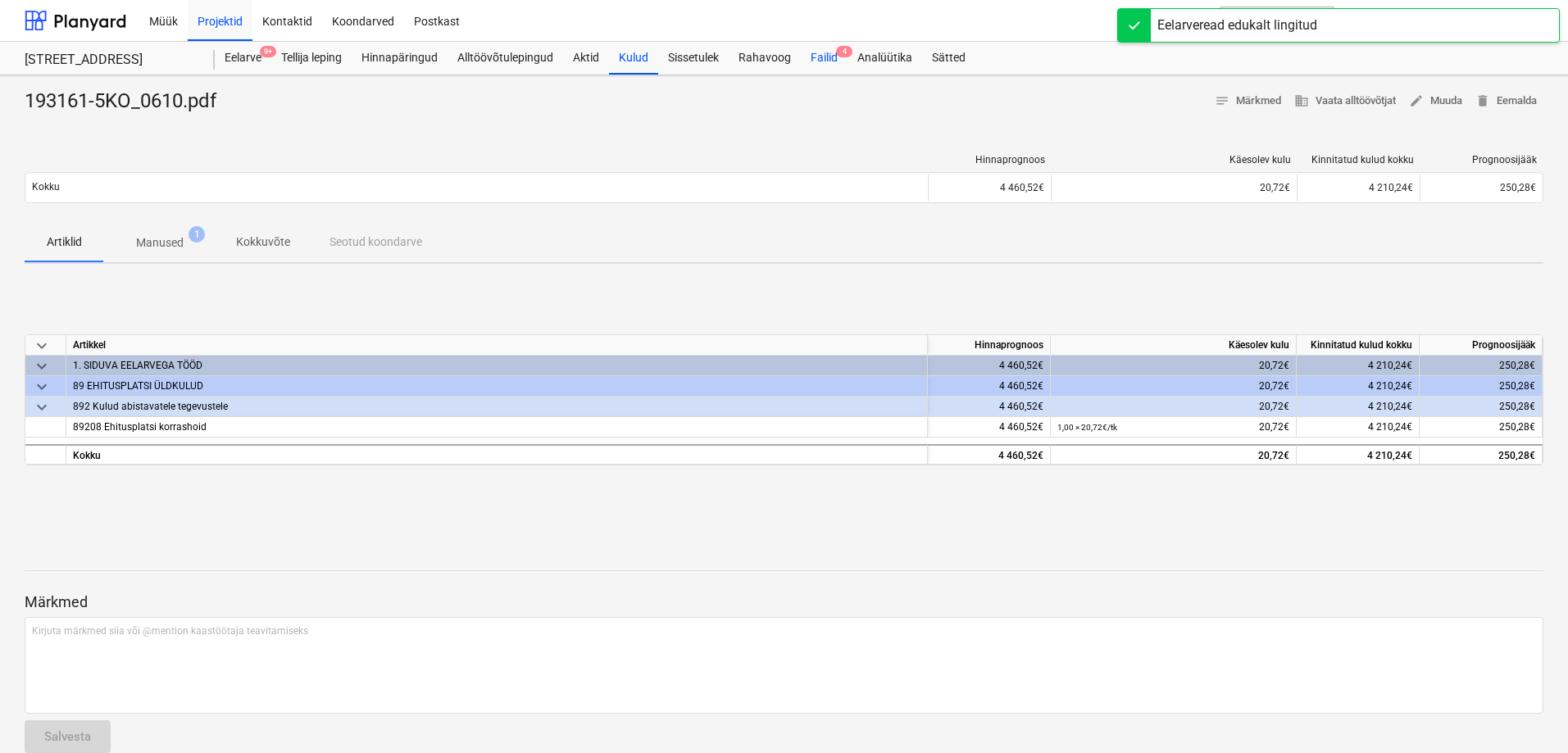
click at [835, 55] on div "Failid 4" at bounding box center [824, 58] width 46 height 32
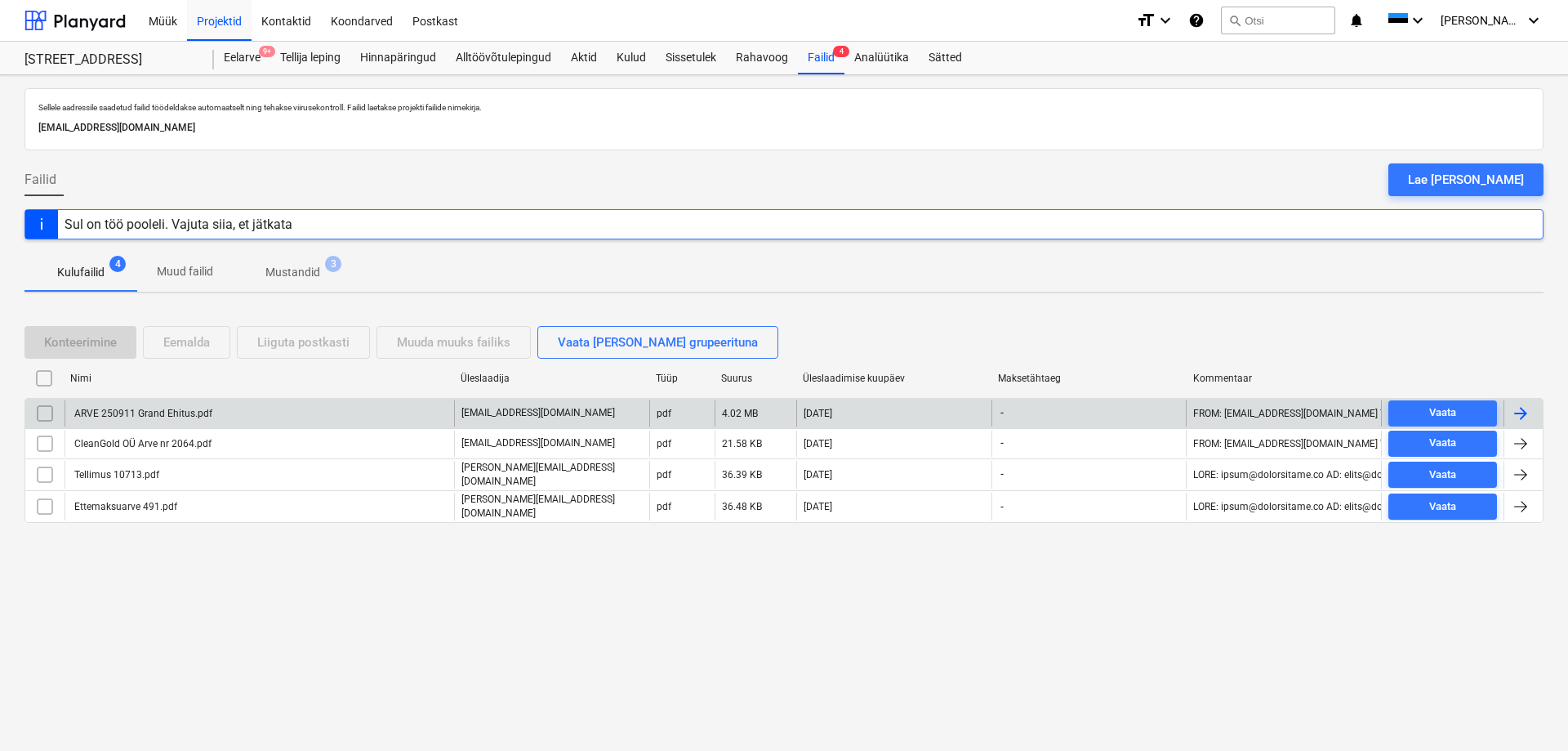
click at [124, 416] on div "ARVE 250911 Grand Ehitus.pdf" at bounding box center [143, 413] width 141 height 11
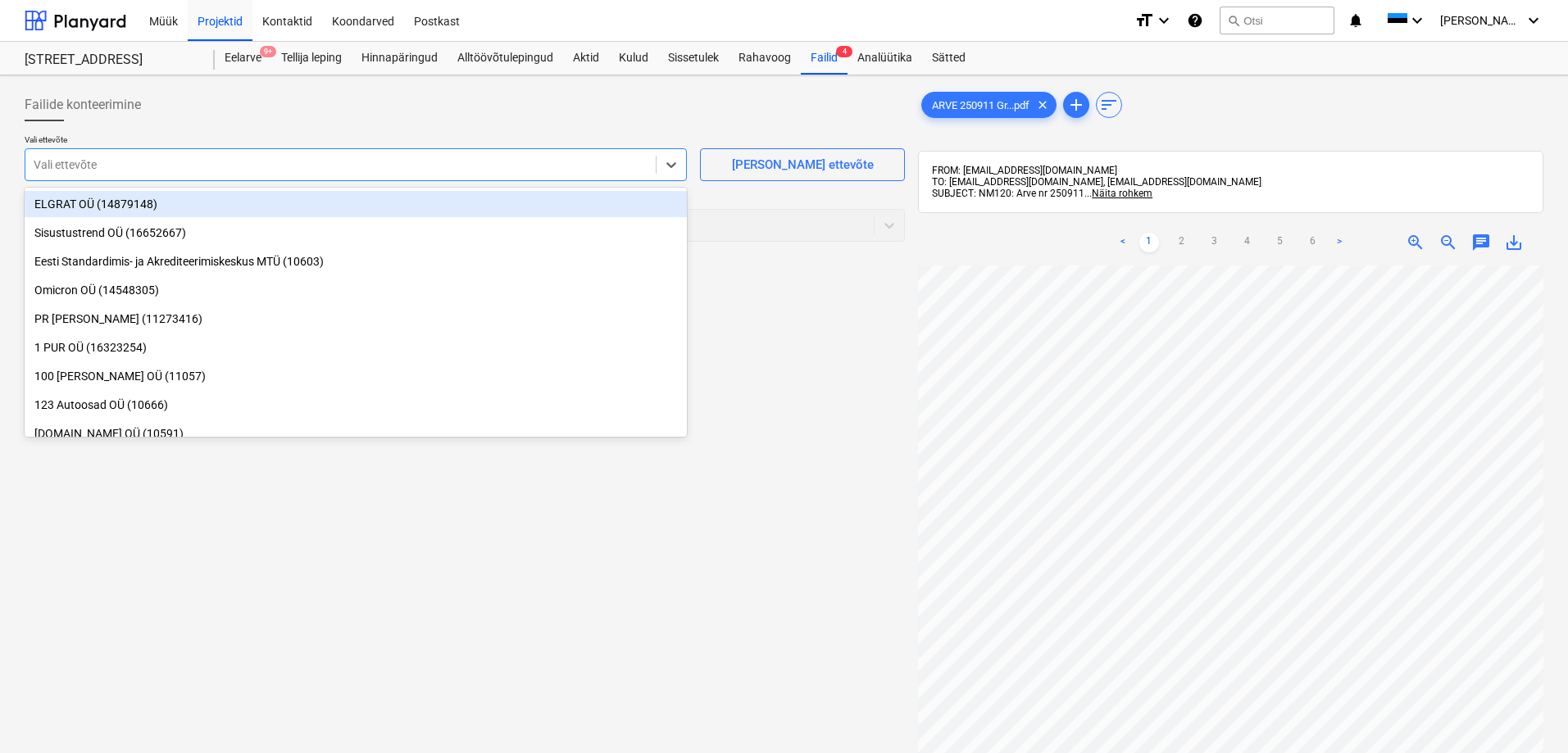
click at [254, 172] on div at bounding box center [340, 165] width 614 height 17
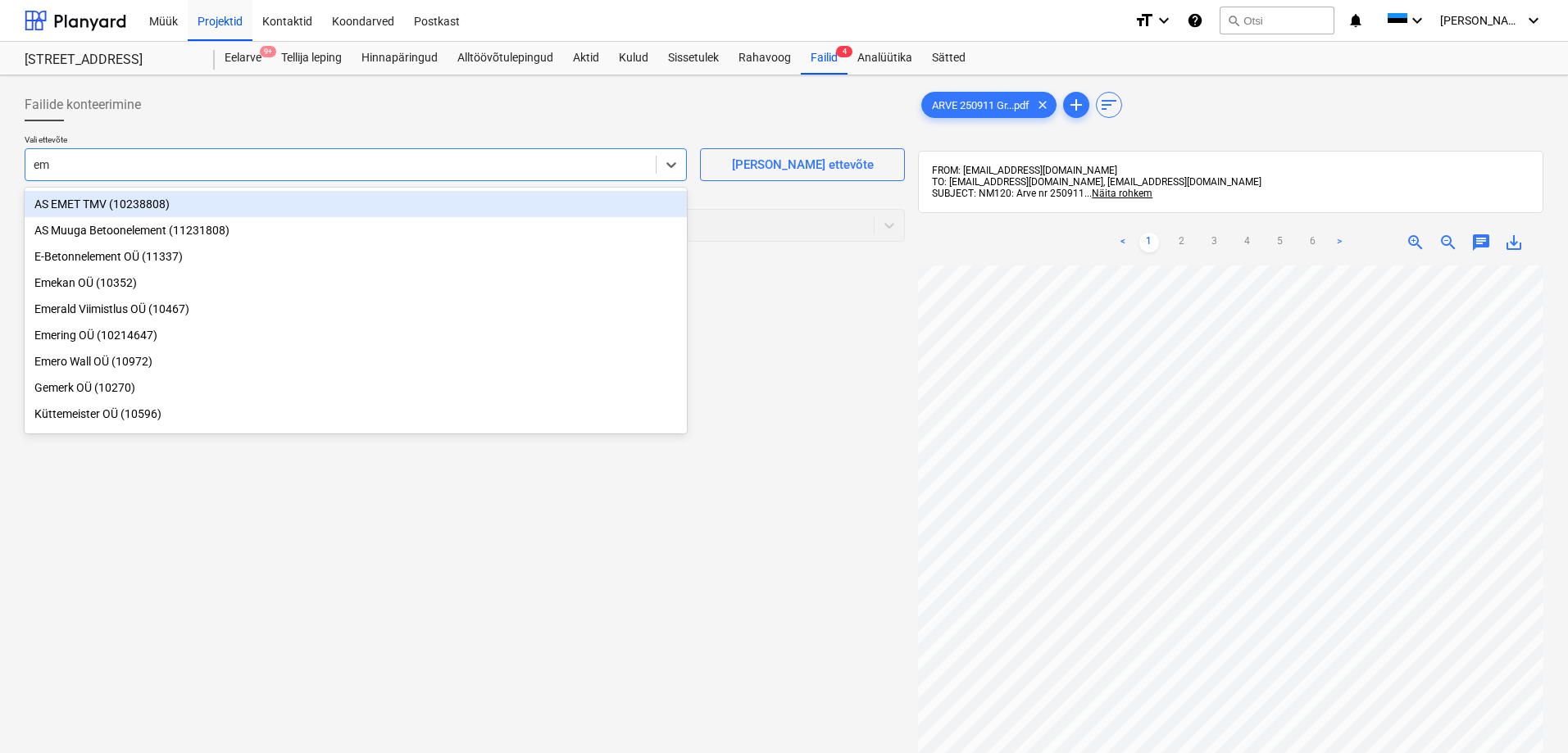
type input "eme"
click at [74, 201] on div "AS EMET TMV (10238808)" at bounding box center [355, 204] width 662 height 26
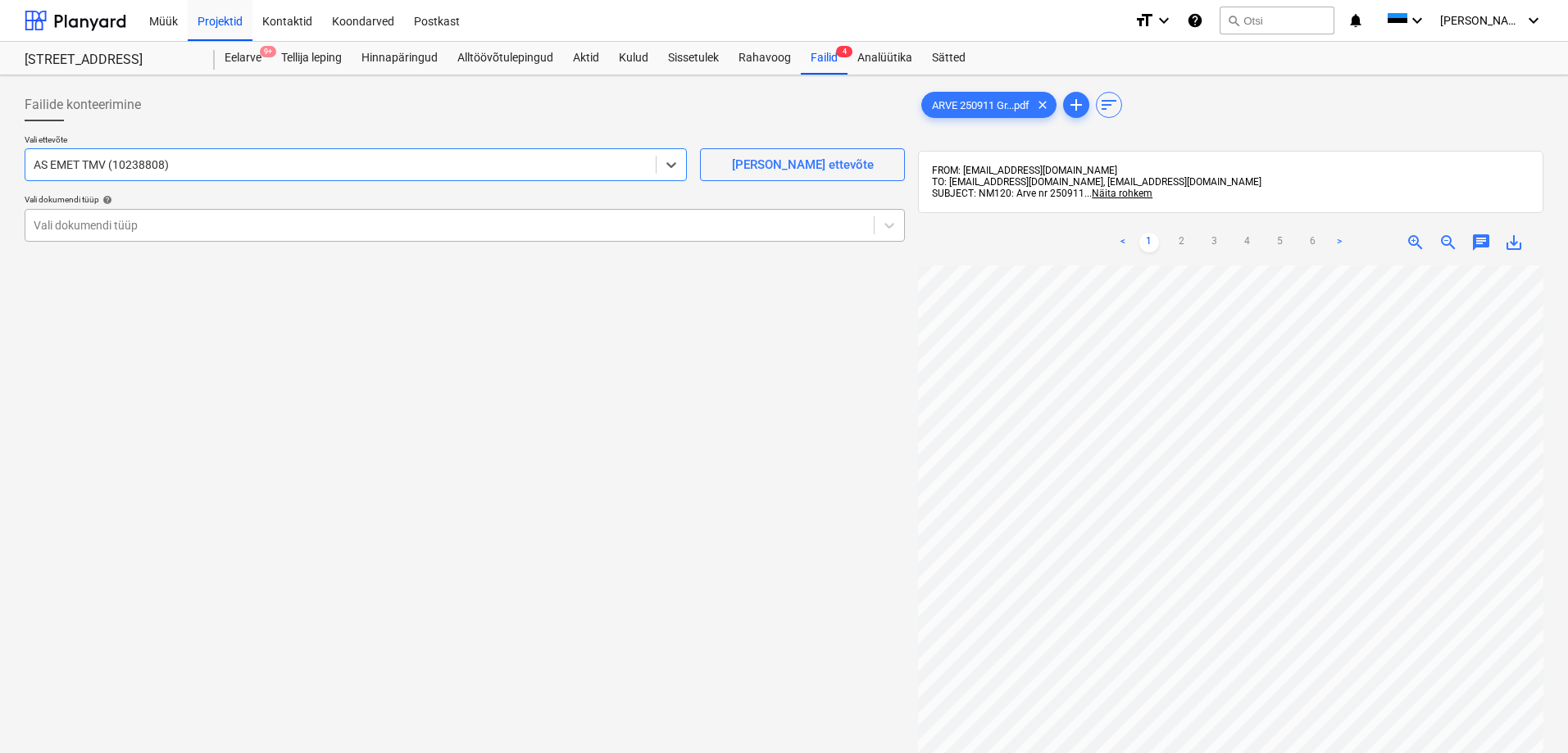
click at [85, 223] on div at bounding box center [449, 226] width 831 height 17
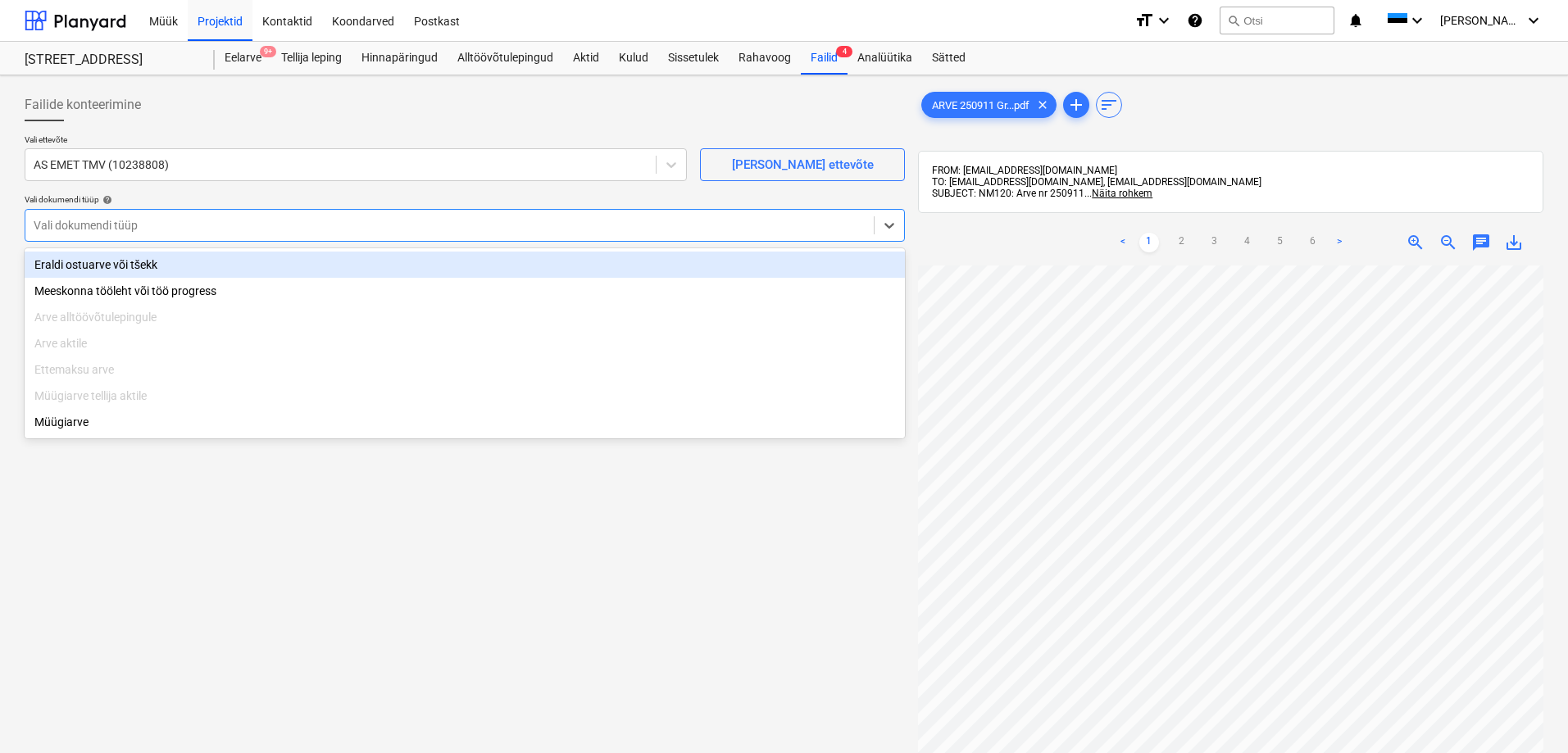
click at [101, 267] on div "Eraldi ostuarve või tšekk" at bounding box center [464, 265] width 881 height 26
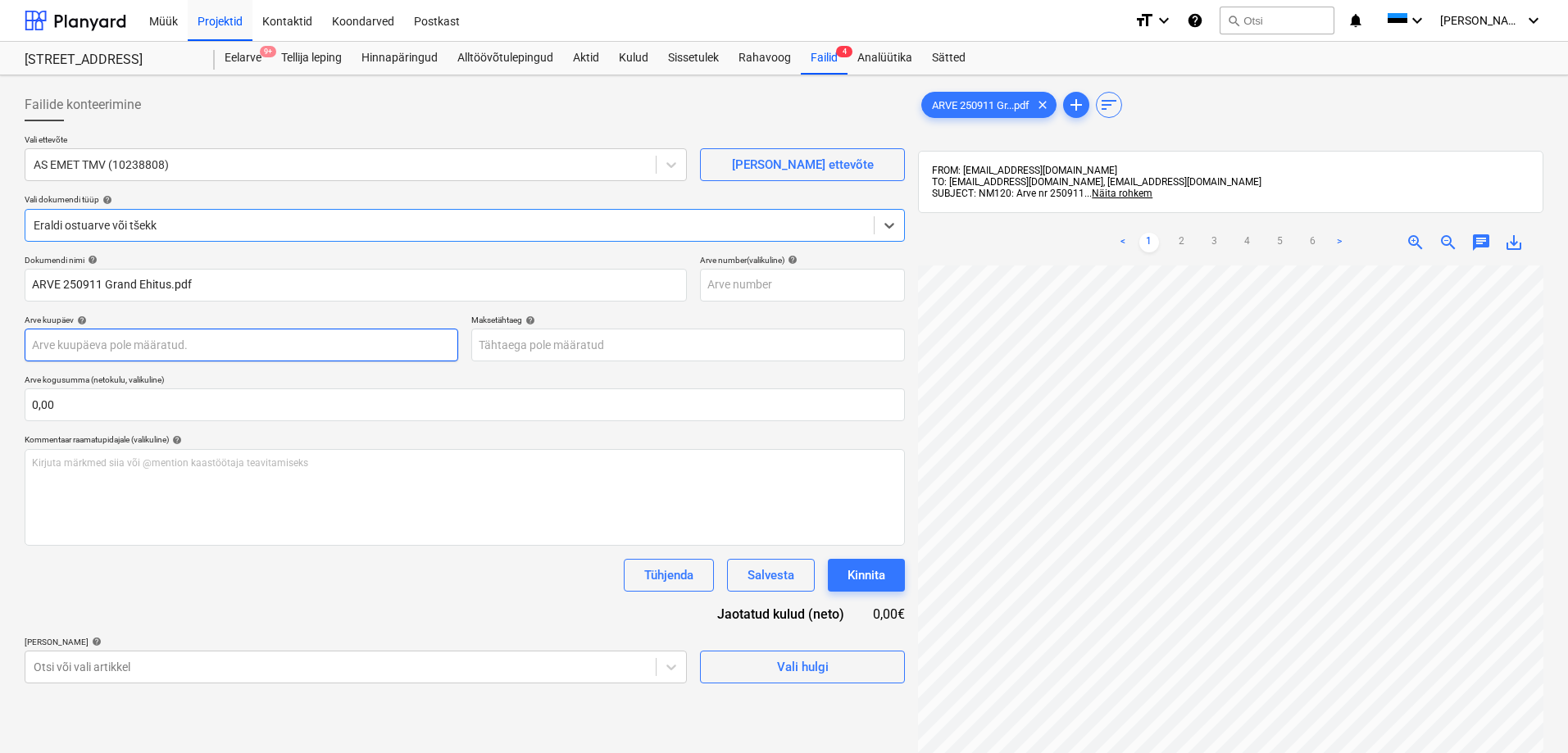
click at [110, 351] on body "Müük Projektid Kontaktid Koondarved Postkast format_size keyboard_arrow_down he…" at bounding box center [784, 376] width 1568 height 753
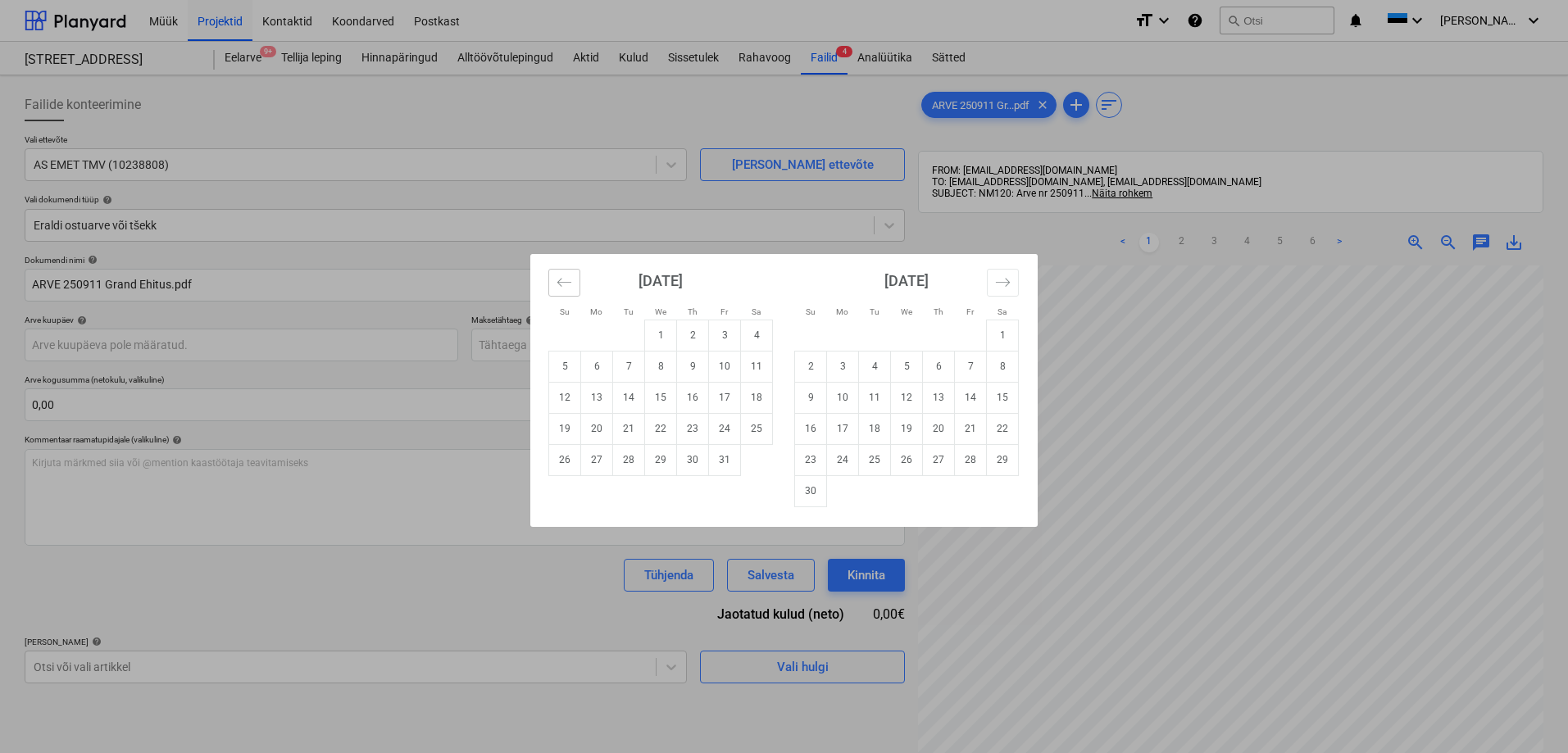
click at [567, 284] on icon "Move backward to switch to the previous month." at bounding box center [564, 282] width 16 height 16
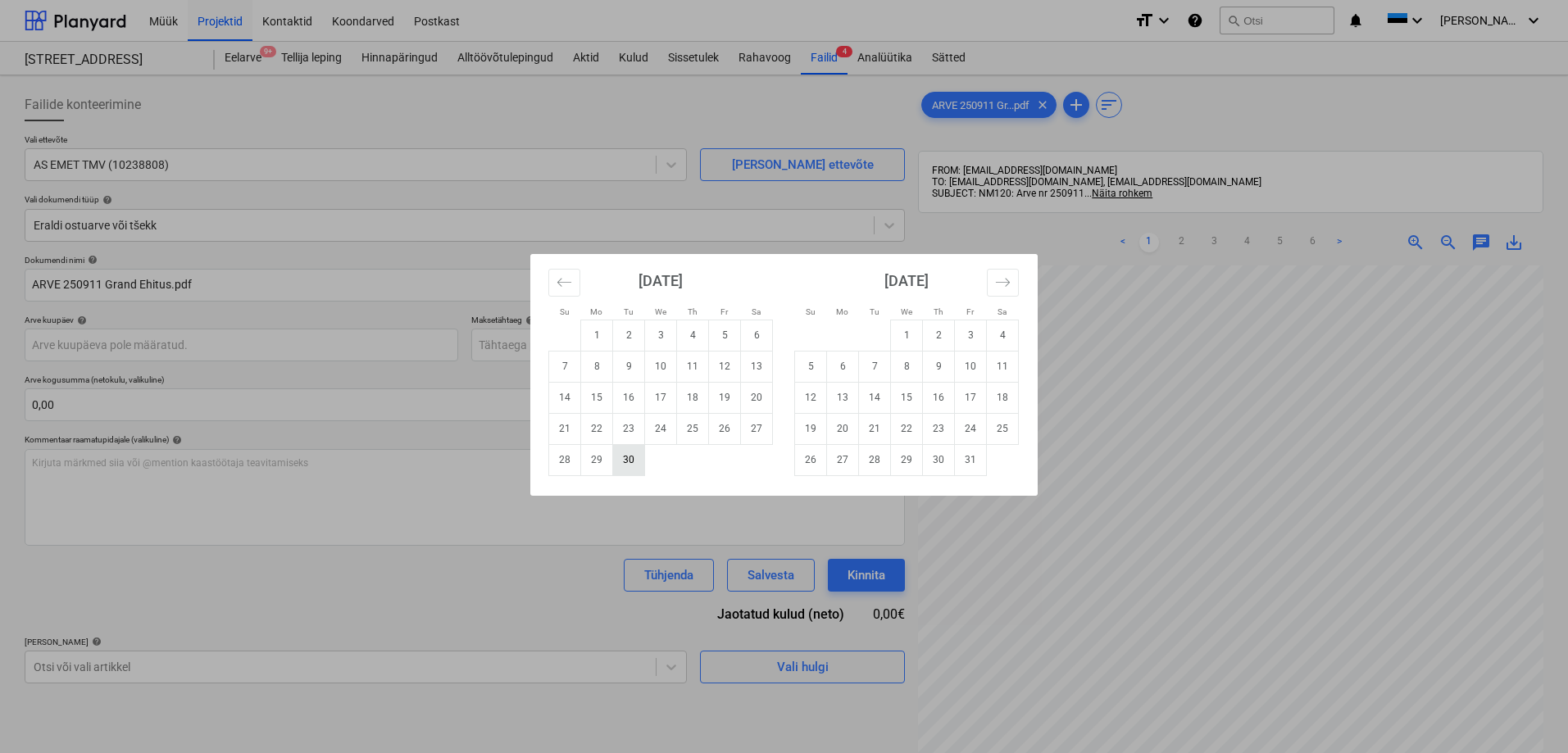
click at [631, 458] on td "30" at bounding box center [629, 460] width 32 height 32
type input "[DATE]"
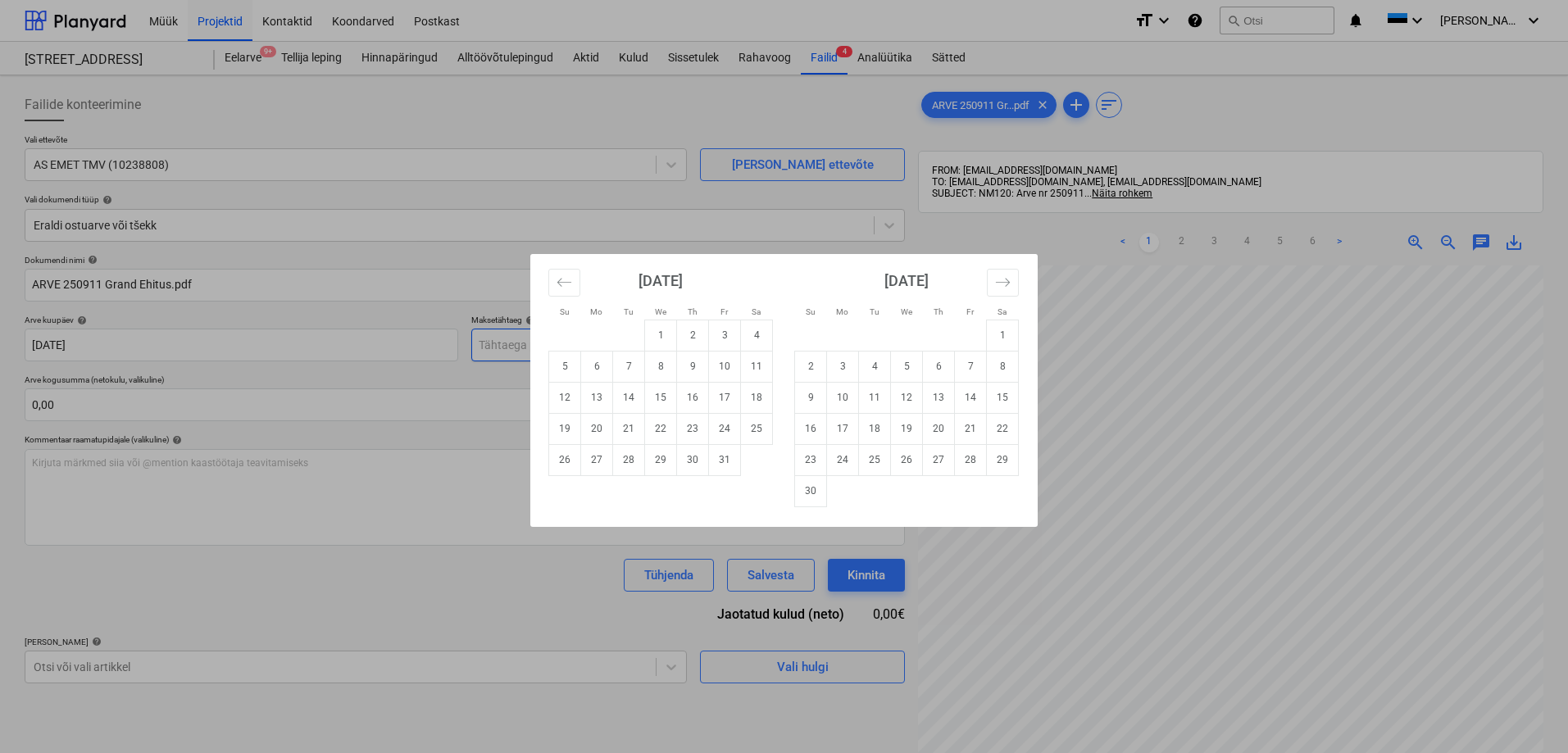
click at [581, 341] on body "Müük Projektid Kontaktid Koondarved Postkast format_size keyboard_arrow_down he…" at bounding box center [784, 376] width 1568 height 753
click at [627, 396] on td "14" at bounding box center [629, 397] width 32 height 32
type input "[DATE]"
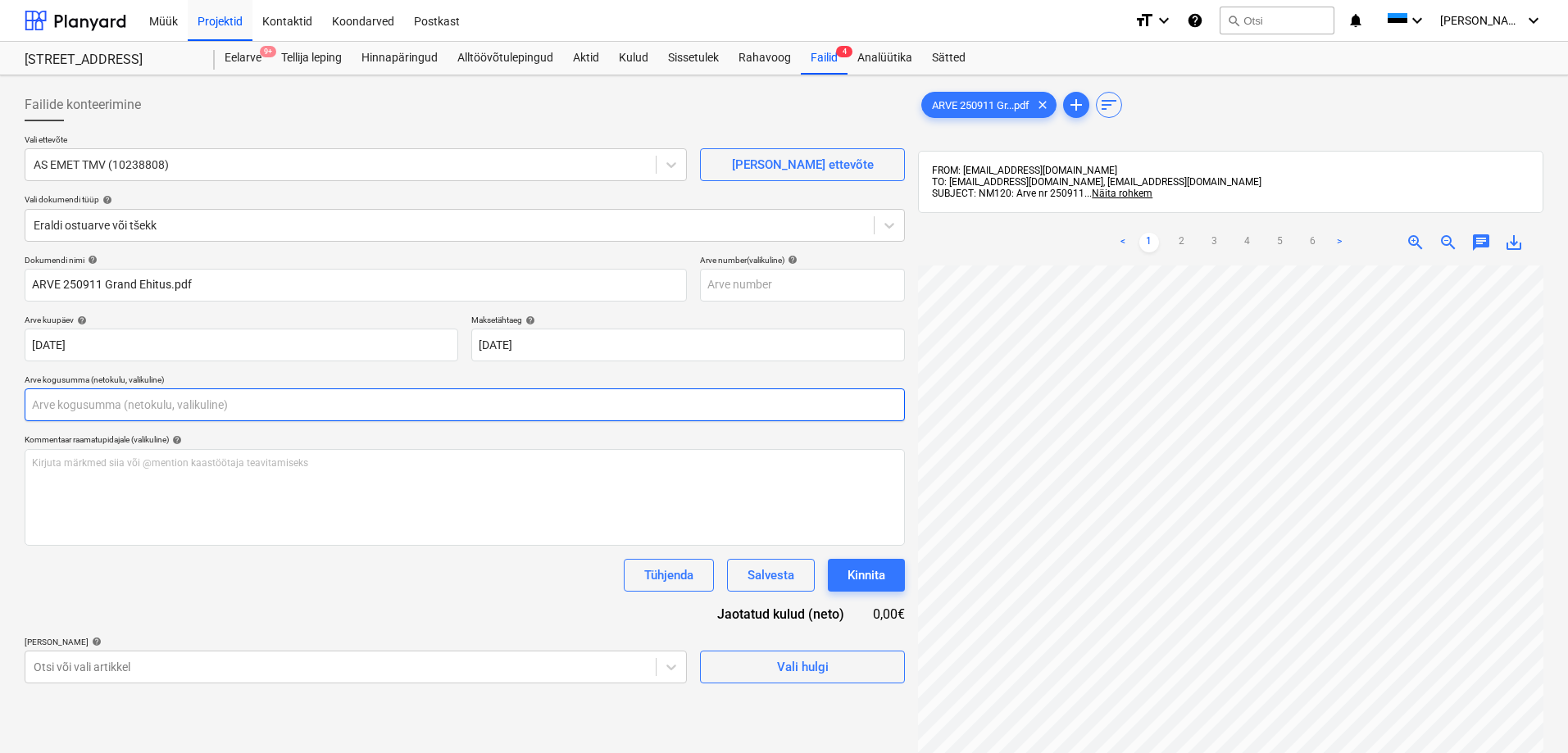
click at [511, 414] on input "text" at bounding box center [464, 404] width 881 height 32
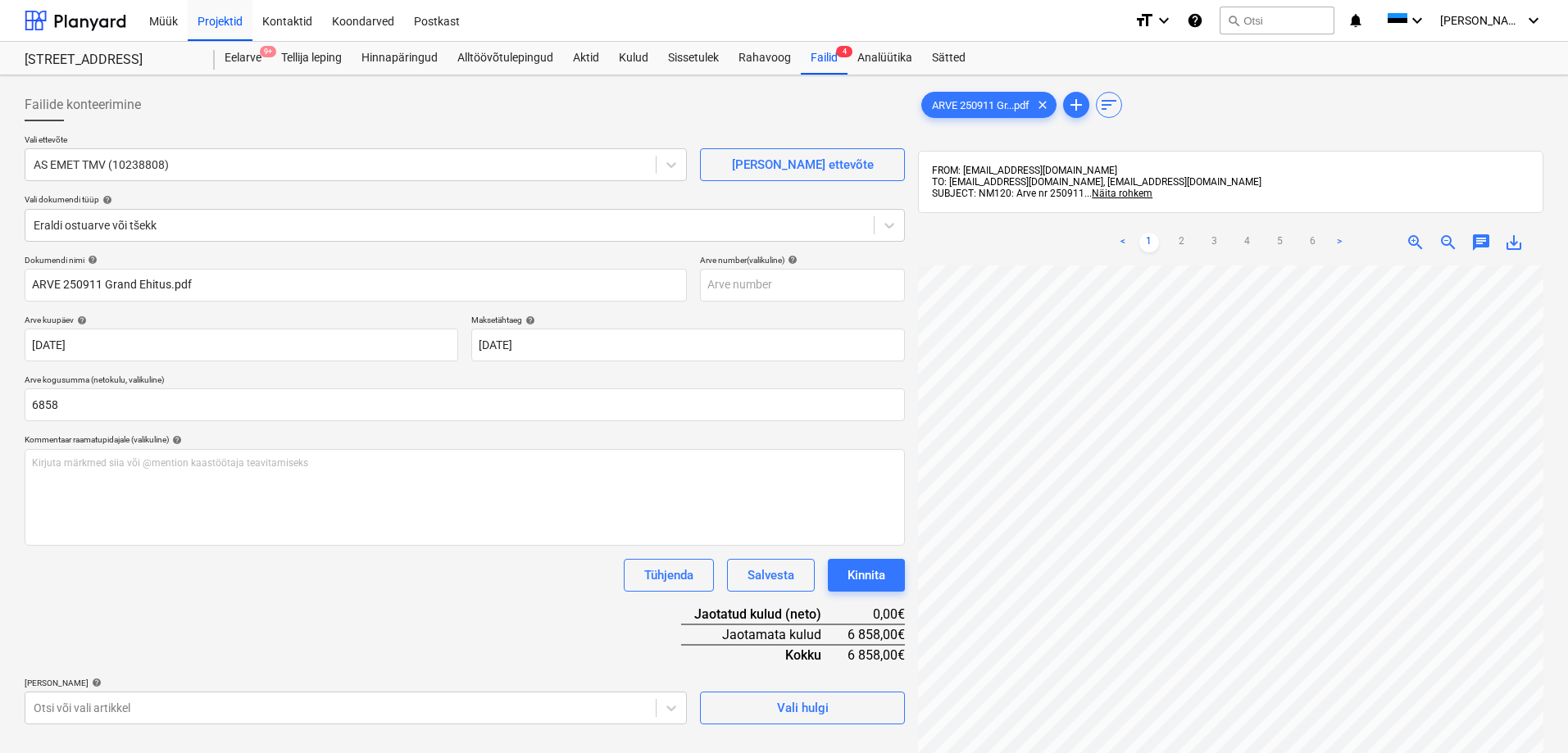
type input "6 858,00"
click at [484, 616] on div "Dokumendi nimi help ARVE 250911 Grand Ehitus.pdf Arve number (valikuline) help …" at bounding box center [464, 489] width 881 height 470
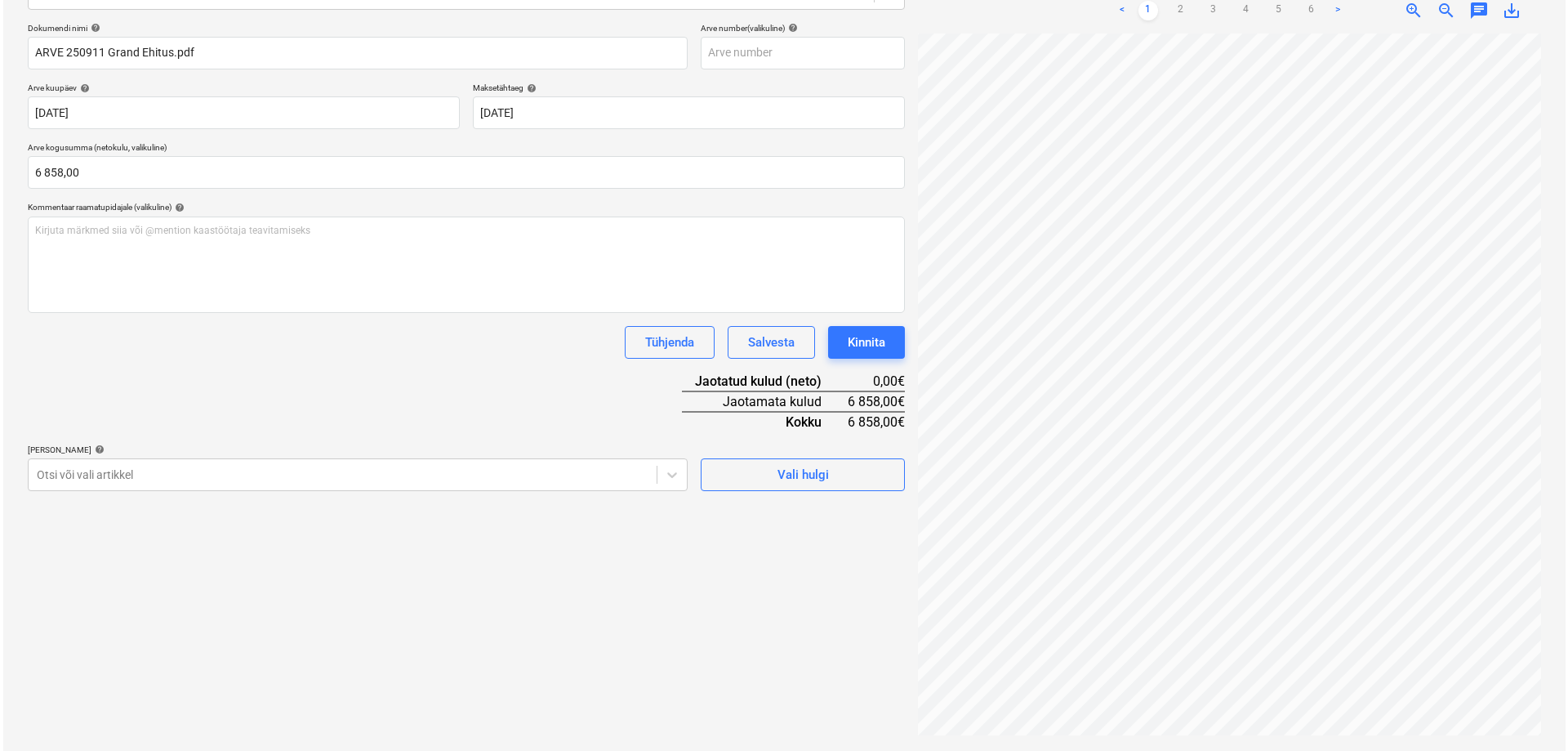
scroll to position [232, 0]
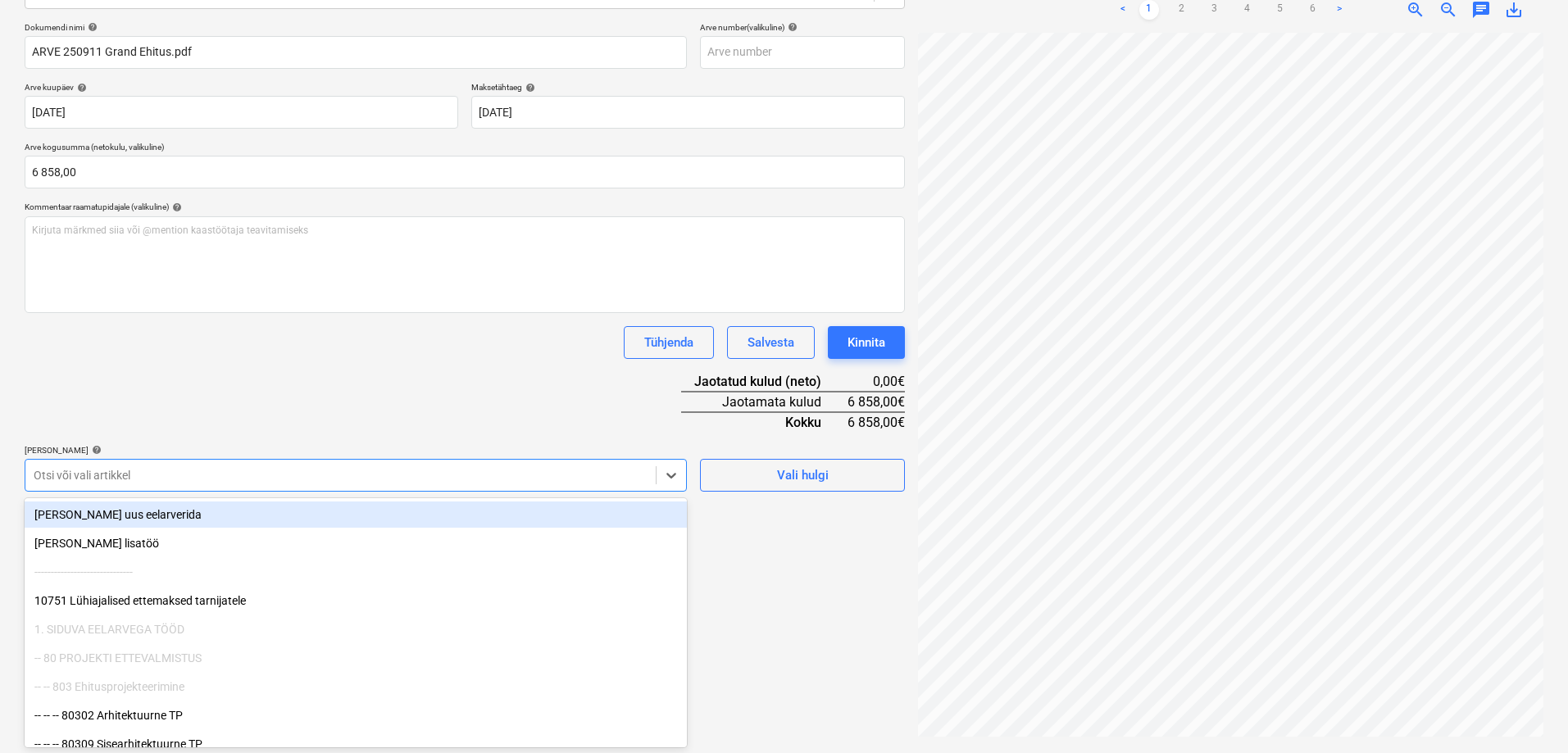
click at [338, 474] on div at bounding box center [340, 475] width 614 height 17
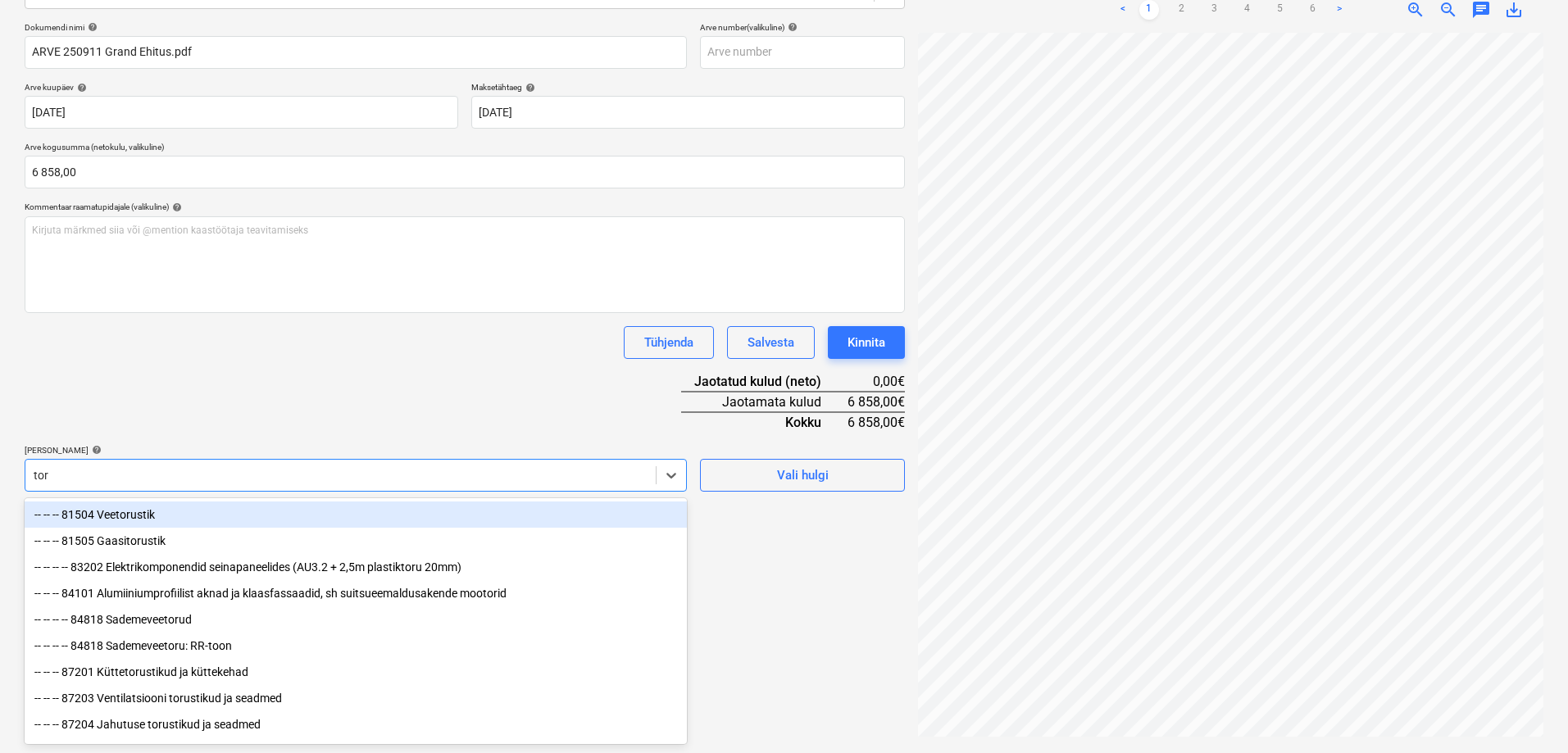
type input "torn"
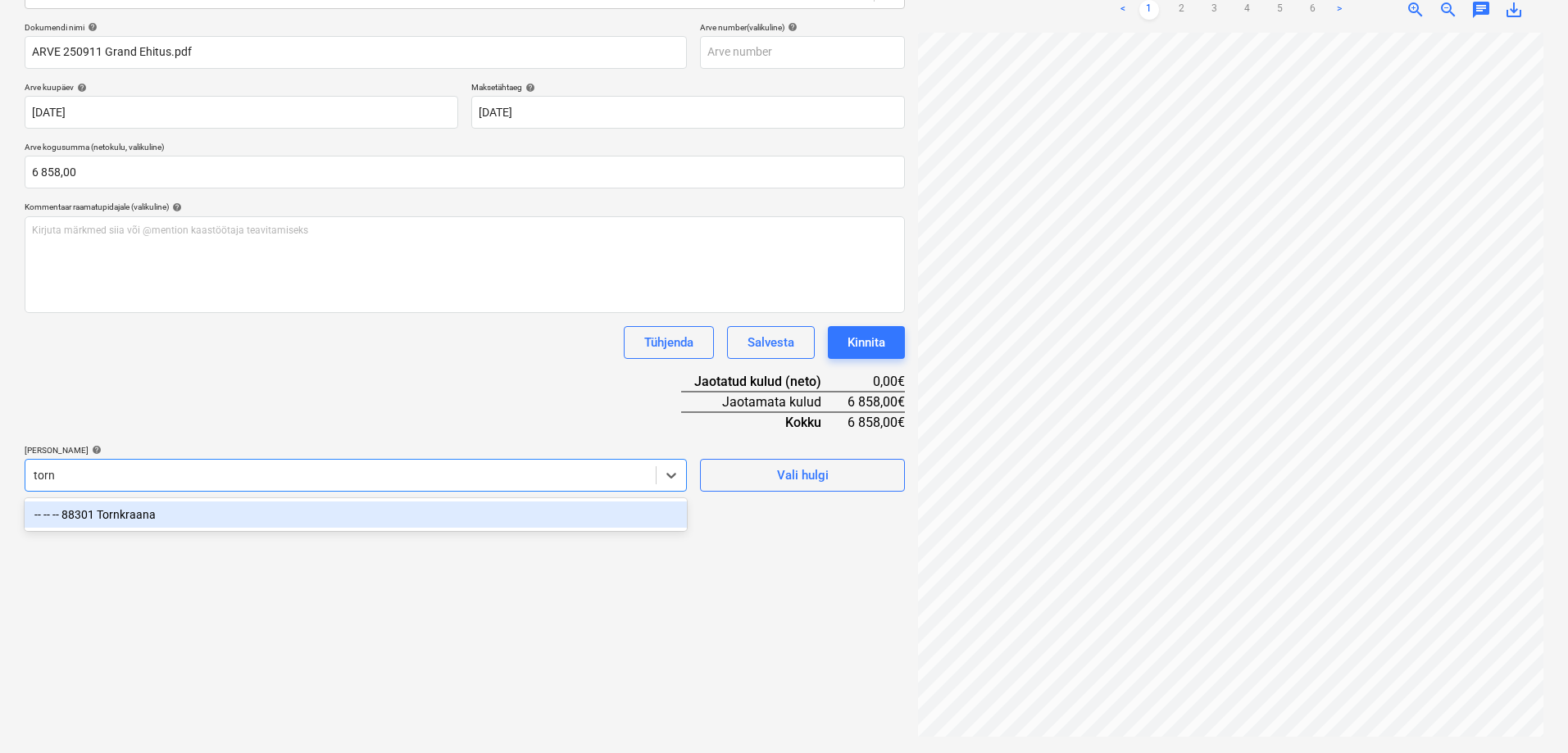
click at [303, 514] on div "-- -- -- 88301 Tornkraana" at bounding box center [355, 514] width 662 height 26
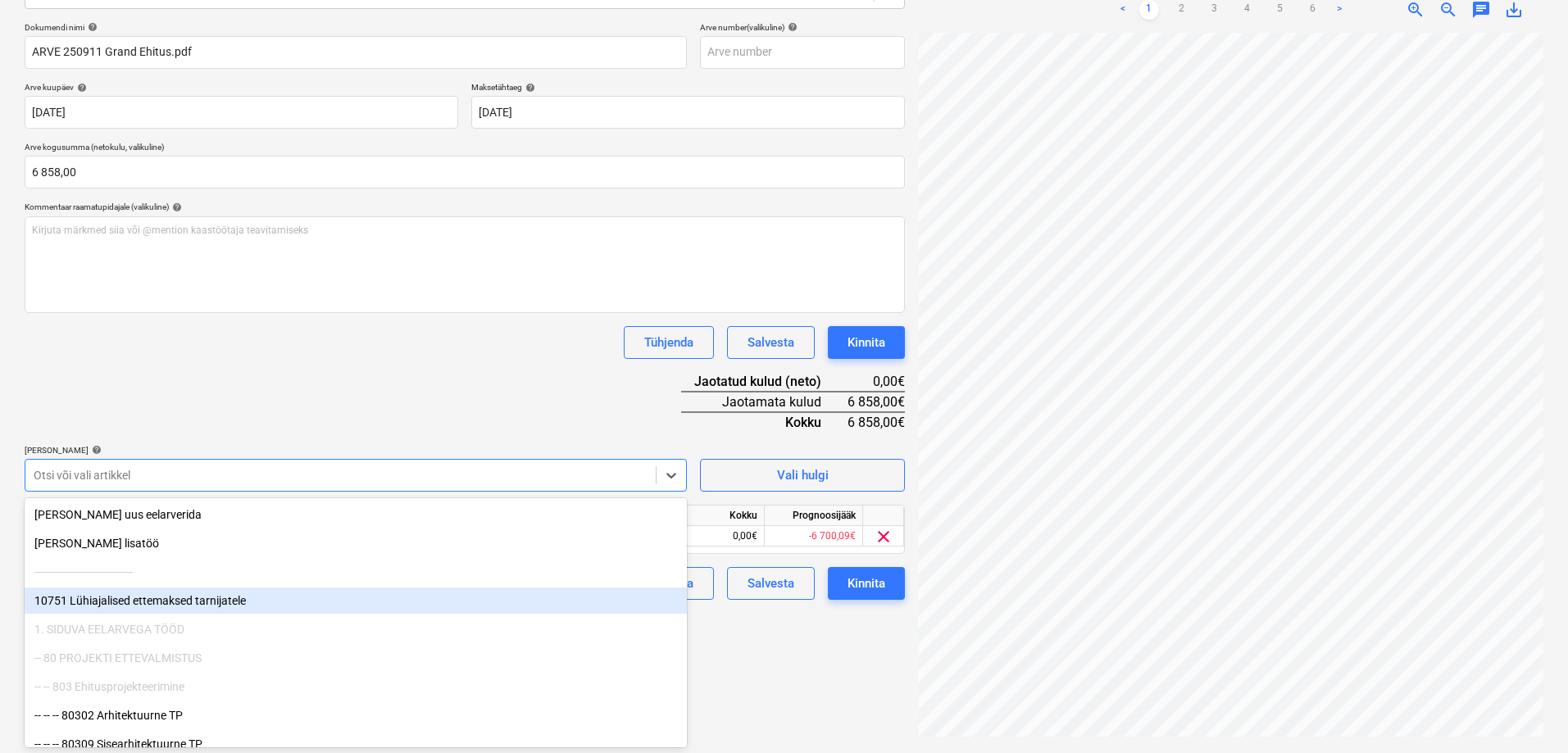
click at [757, 666] on div "Failide konteerimine Vali ettevõte AS EMET TMV (10238808) [PERSON_NAME] uus ett…" at bounding box center [464, 298] width 894 height 897
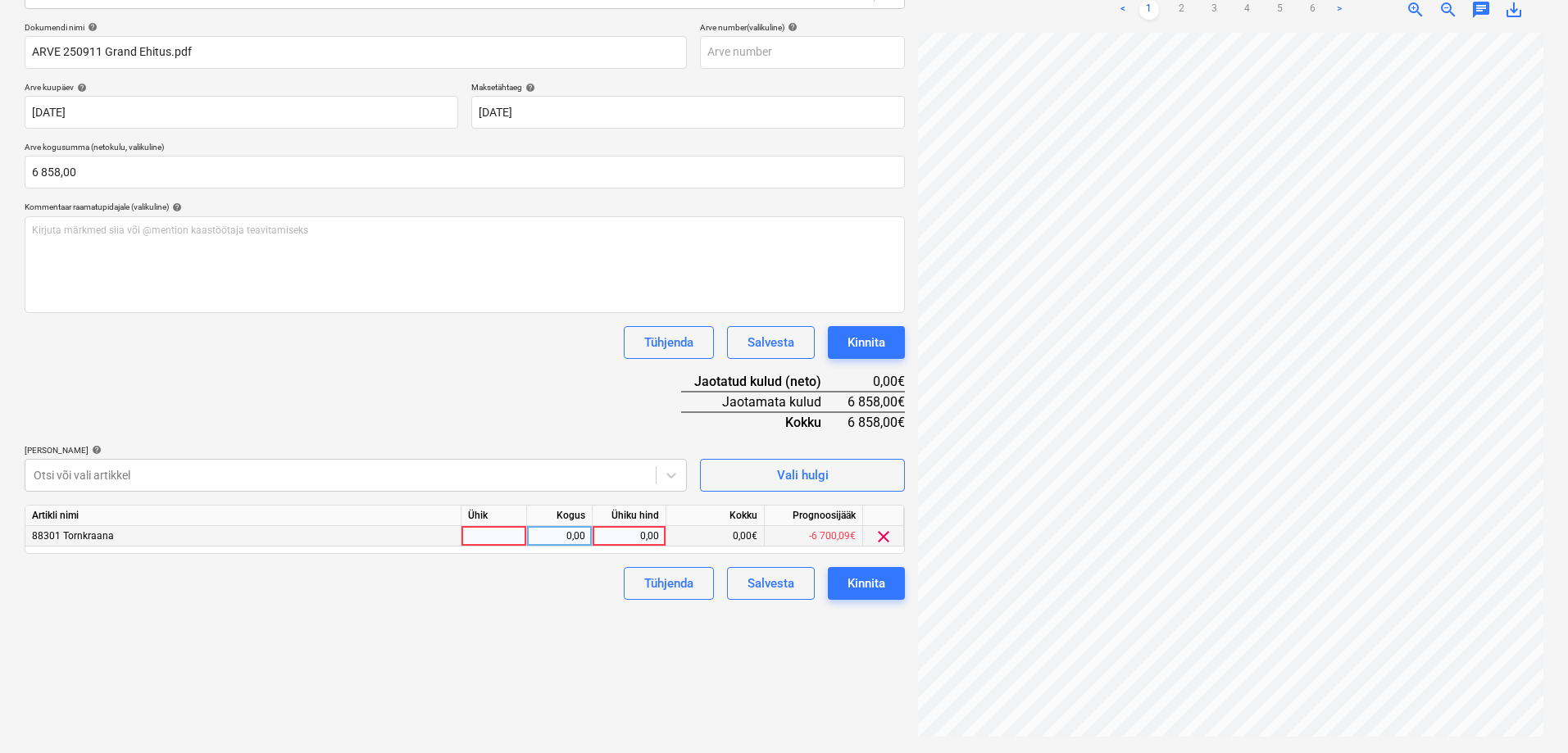
click at [623, 537] on div "0,00" at bounding box center [629, 536] width 59 height 20
type input "6858"
click at [528, 623] on div "Failide konteerimine Vali ettevõte AS EMET TMV (10238808) [PERSON_NAME] uus ett…" at bounding box center [464, 298] width 894 height 897
click at [859, 583] on div "Kinnita" at bounding box center [866, 583] width 38 height 21
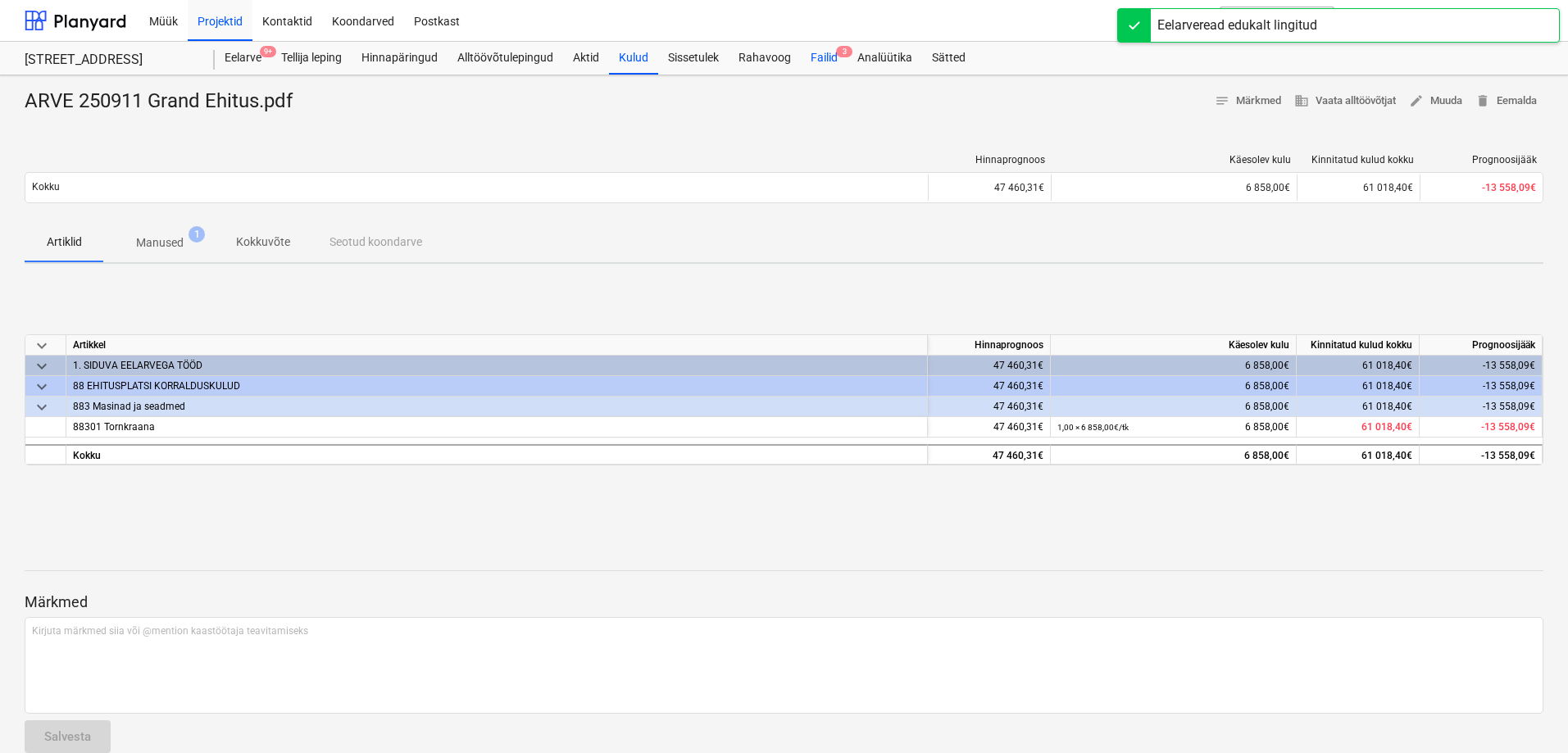
click at [816, 57] on div "Failid 3" at bounding box center [824, 58] width 46 height 32
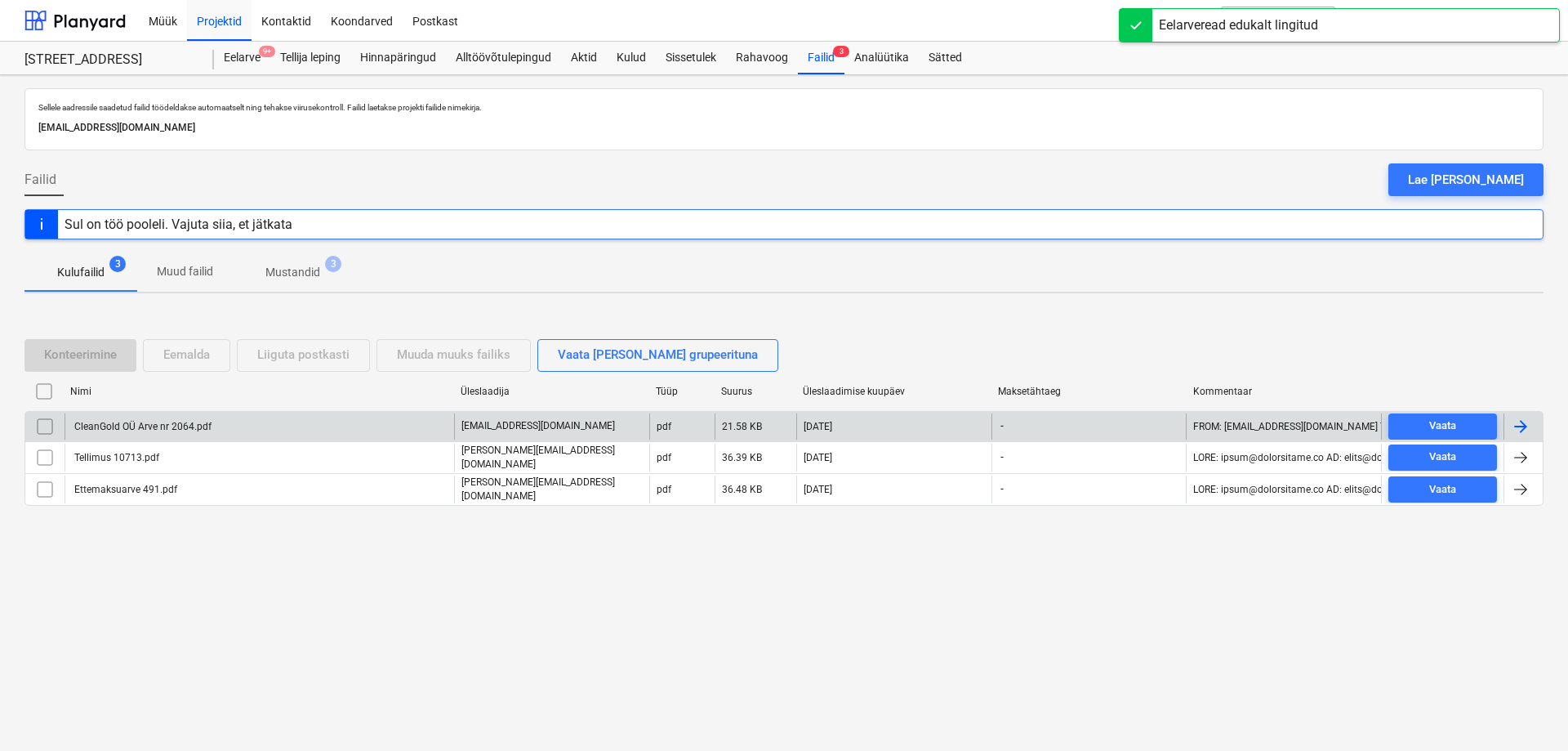
click at [168, 429] on div "CleanGold OÜ Arve nr 2064.pdf" at bounding box center [142, 426] width 140 height 11
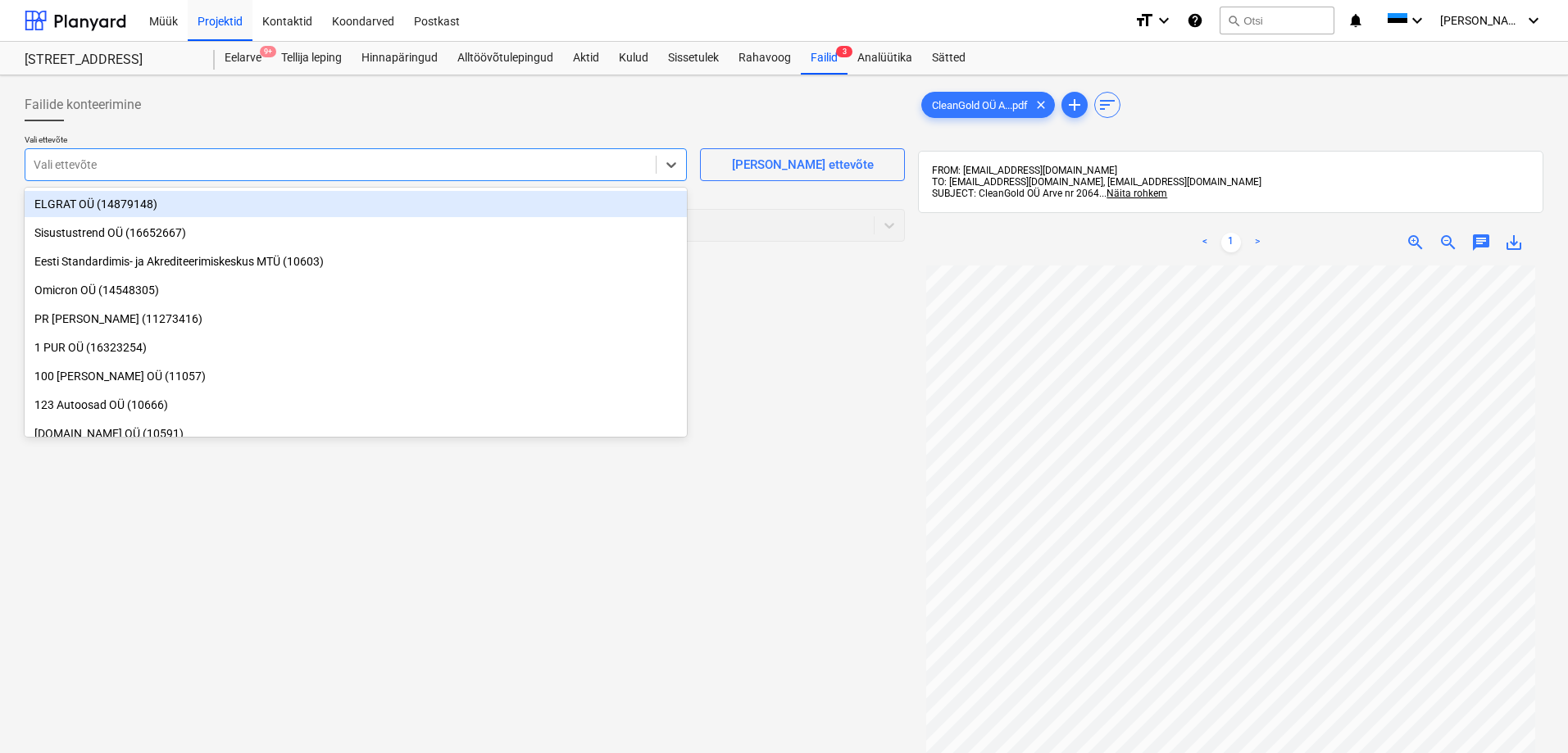
click at [468, 154] on div "Vali ettevõte" at bounding box center [340, 164] width 630 height 23
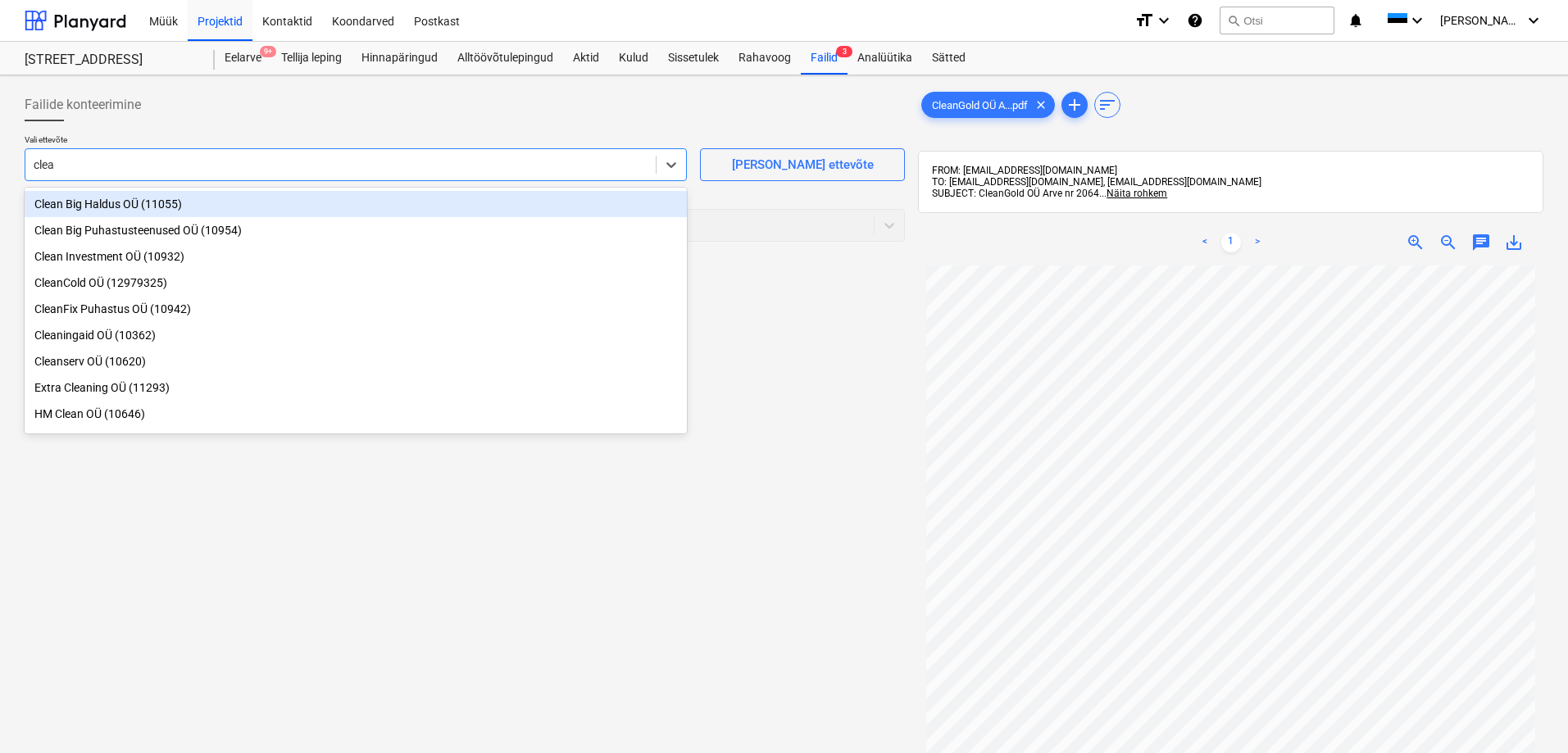
type input "clean"
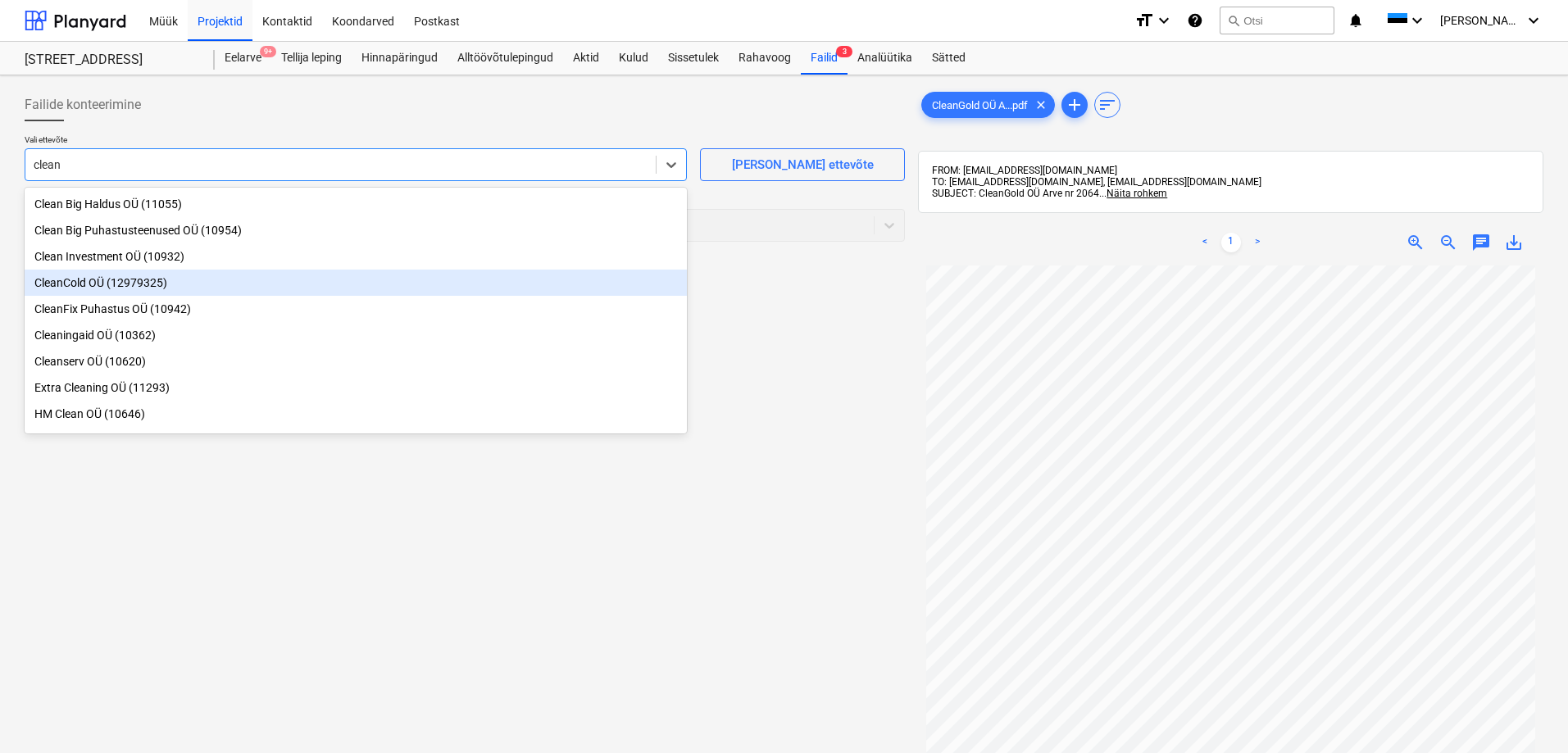
click at [80, 287] on div "CleanCold OÜ (12979325)" at bounding box center [355, 282] width 662 height 26
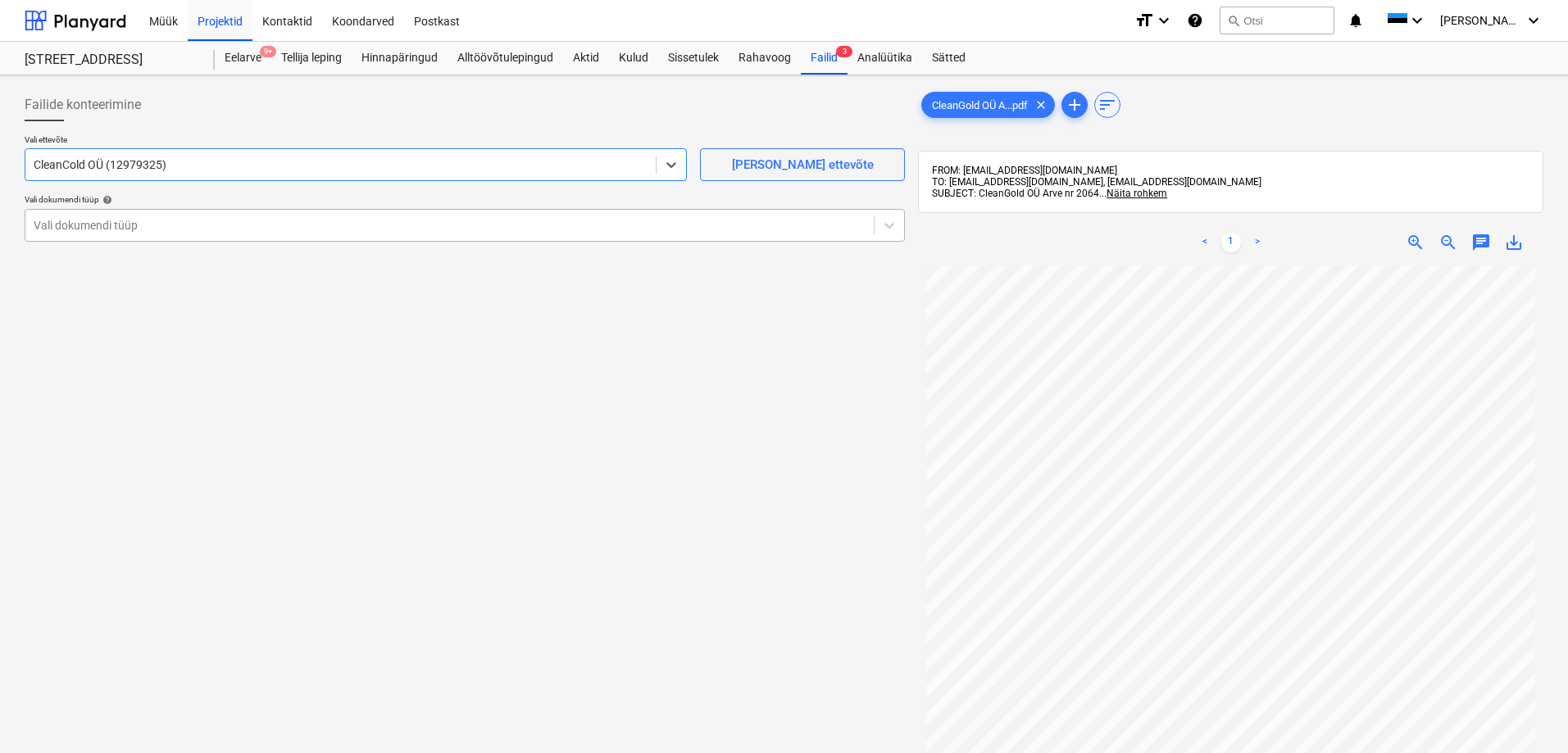
click at [90, 219] on div at bounding box center [449, 226] width 831 height 17
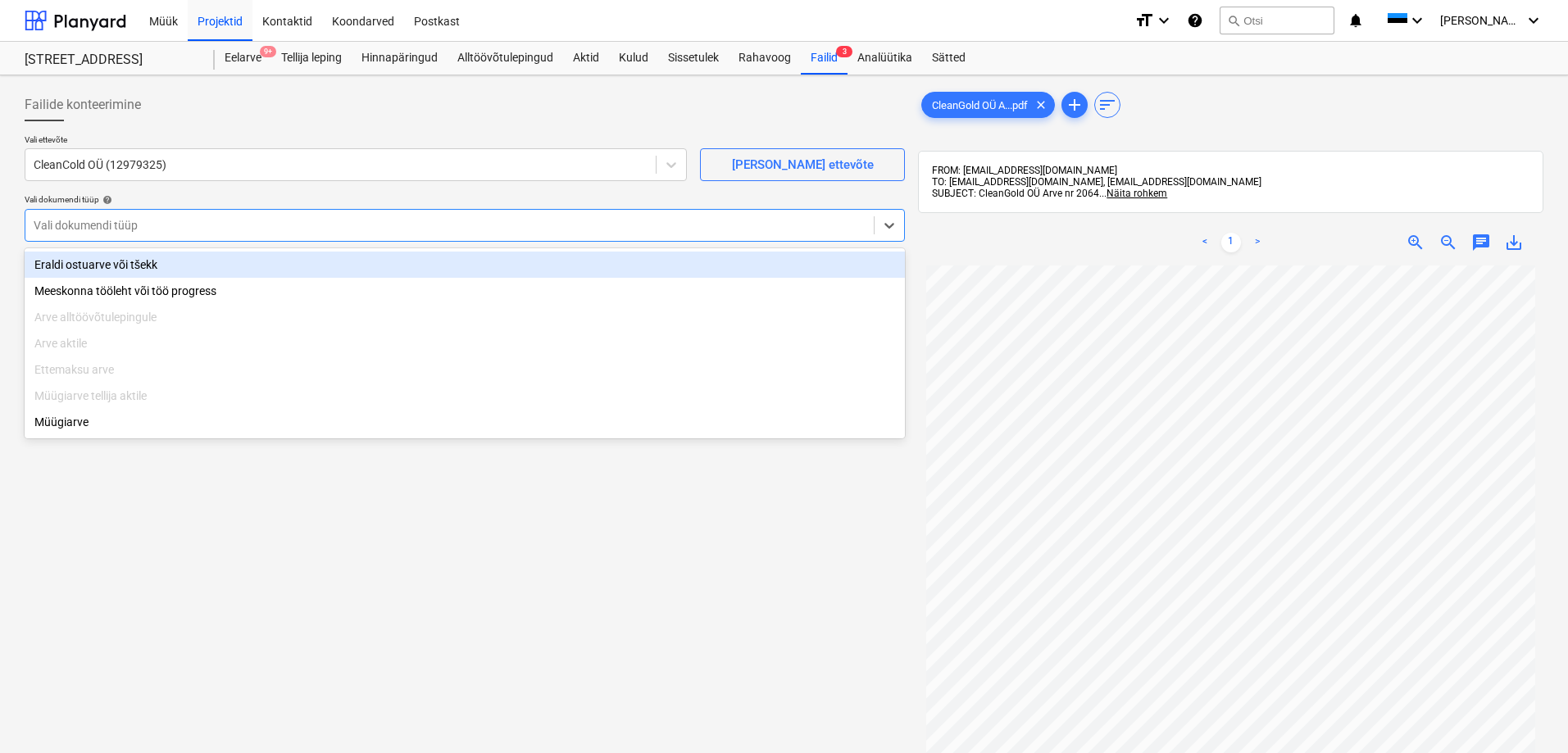
click at [87, 257] on div "Eraldi ostuarve või tšekk" at bounding box center [464, 265] width 881 height 26
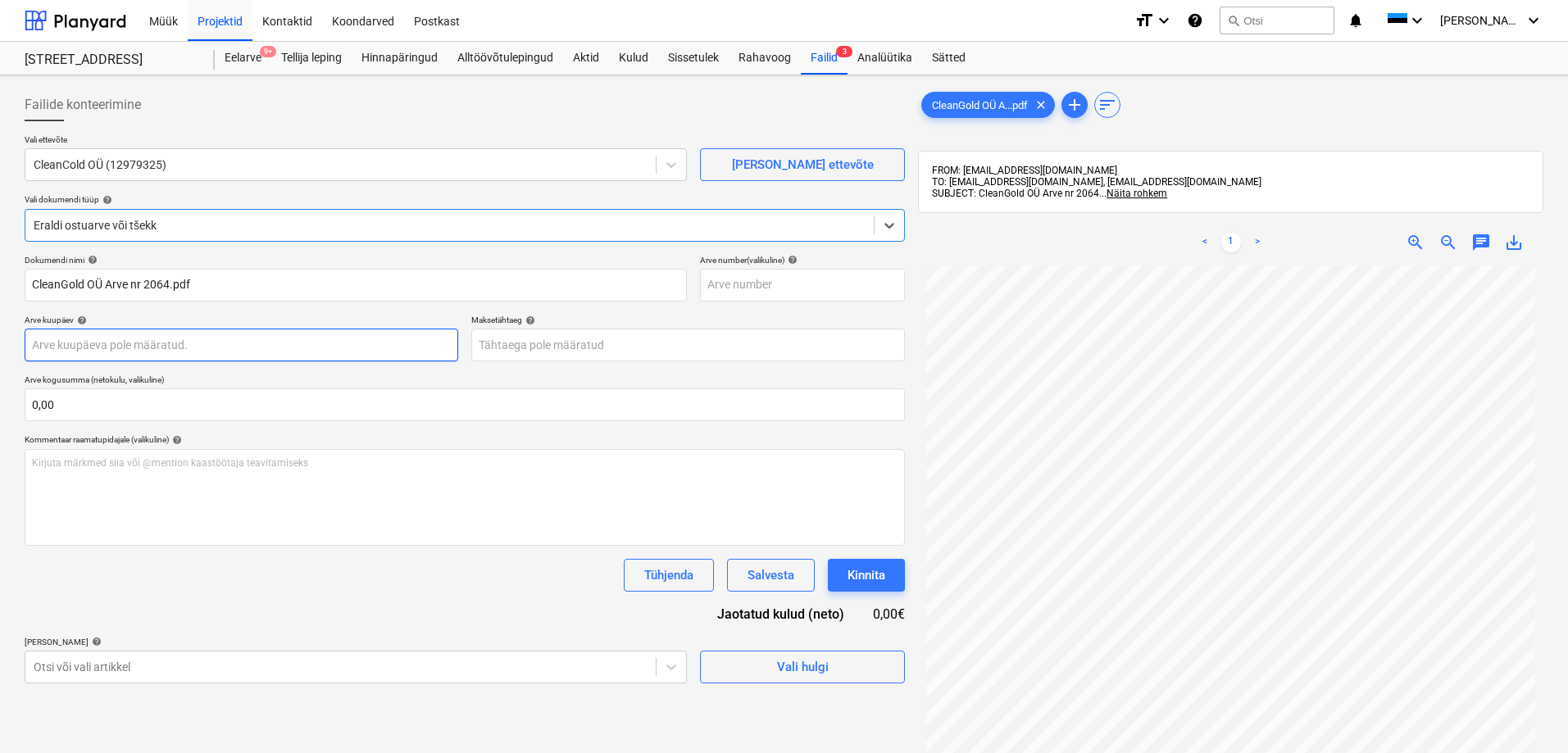
click at [98, 345] on body "Müük Projektid Kontaktid Koondarved Postkast format_size keyboard_arrow_down he…" at bounding box center [784, 376] width 1568 height 753
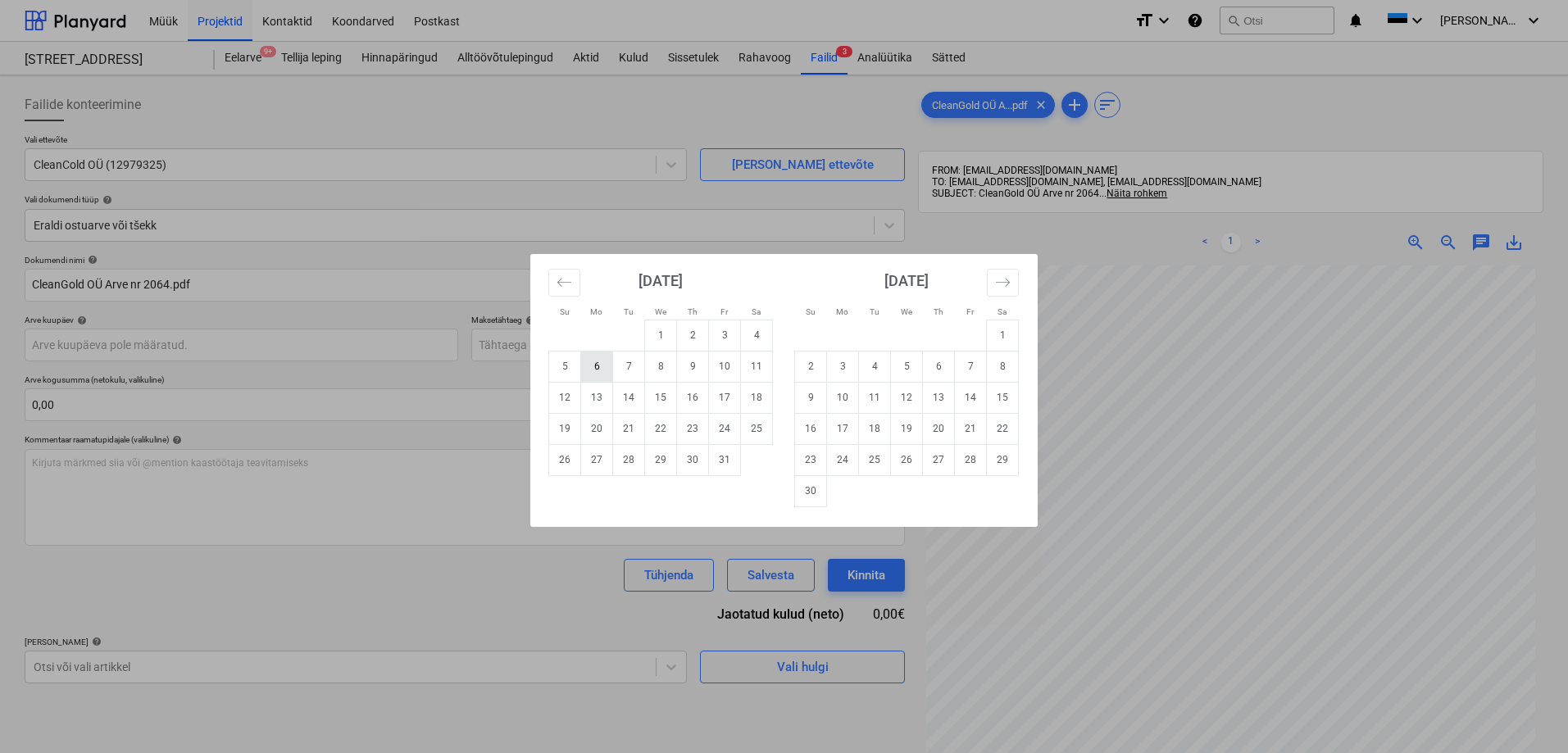
click at [594, 365] on td "6" at bounding box center [596, 367] width 32 height 32
type input "[DATE]"
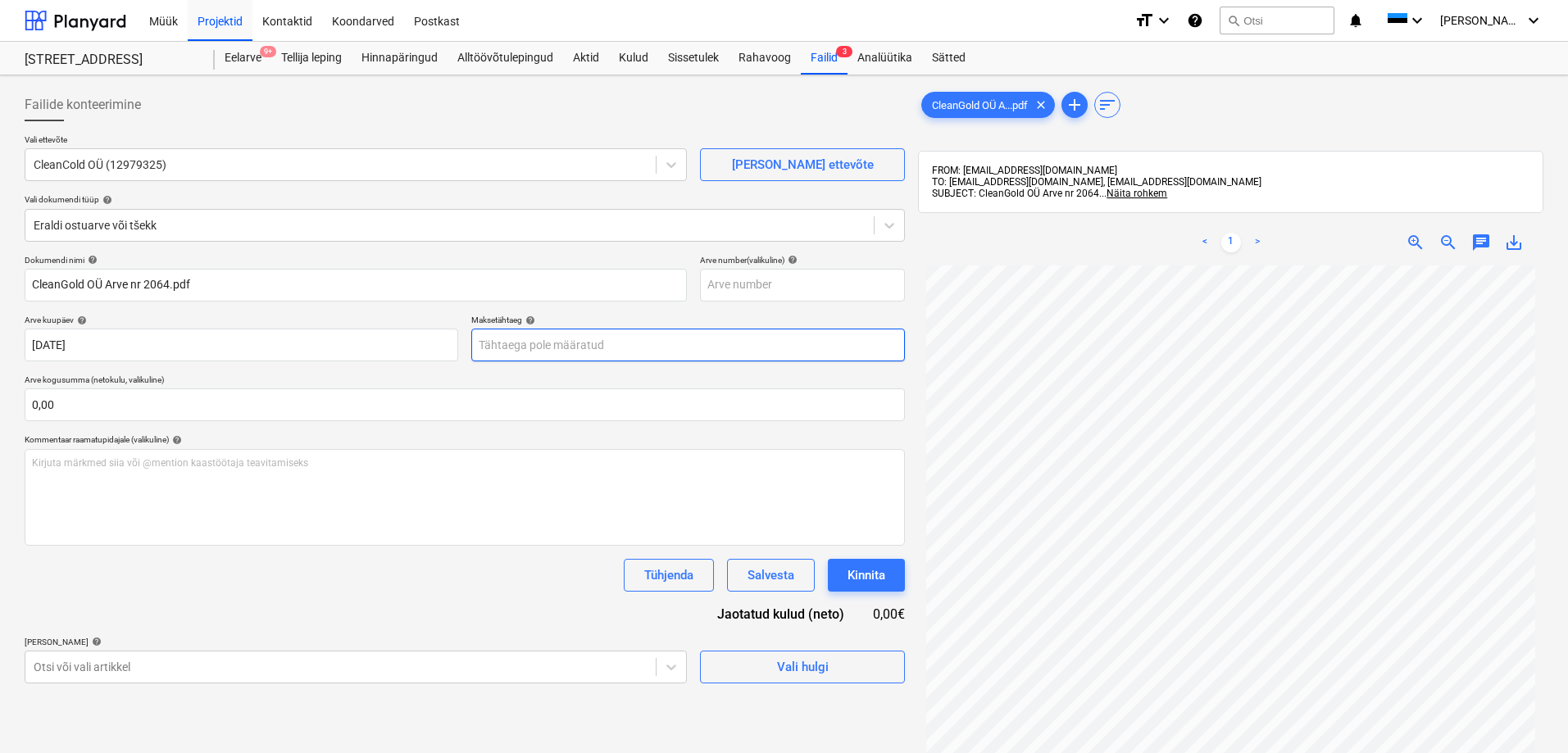
click at [560, 344] on body "Müük Projektid Kontaktid Koondarved Postkast format_size keyboard_arrow_down he…" at bounding box center [784, 376] width 1568 height 753
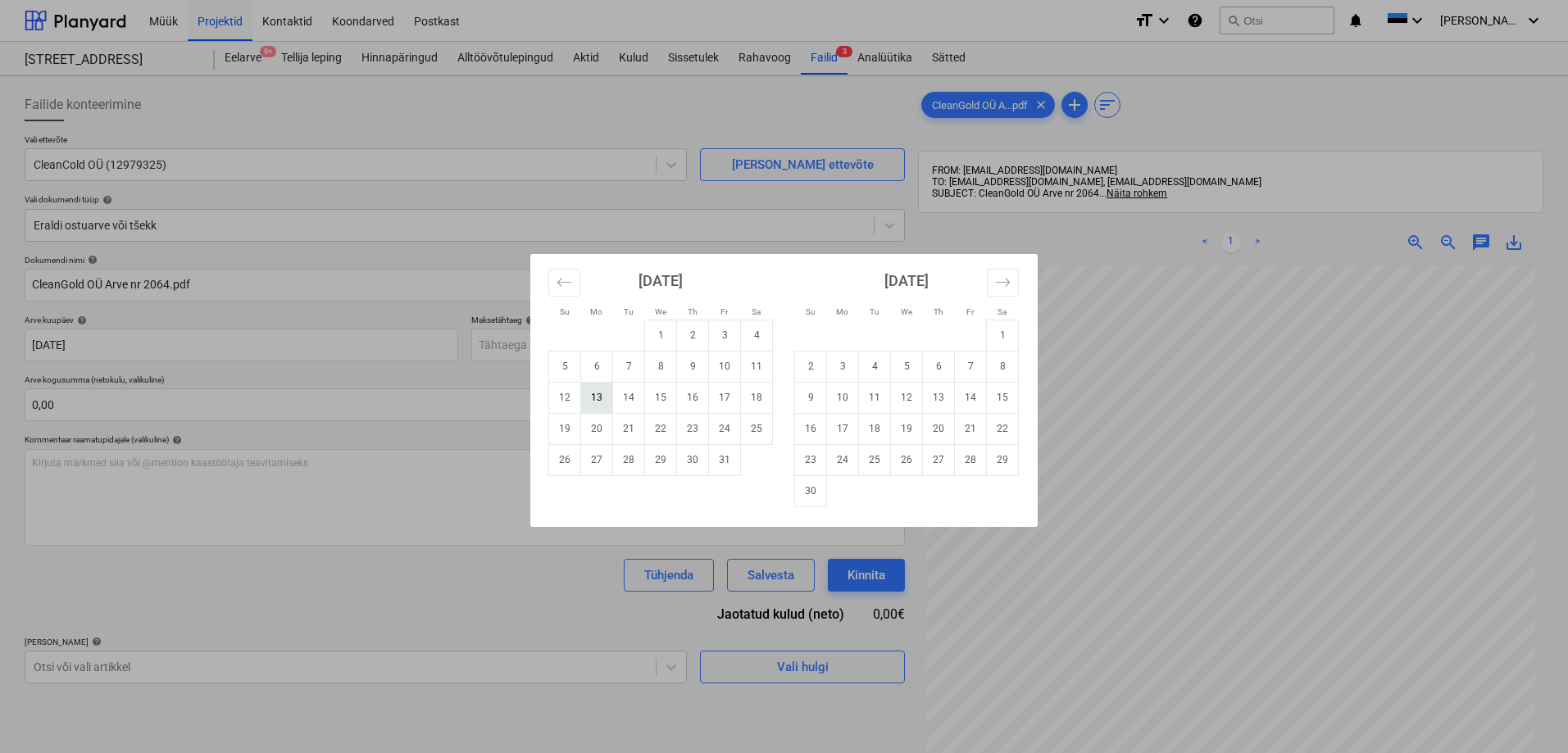
click at [601, 396] on td "13" at bounding box center [596, 397] width 32 height 32
type input "[DATE]"
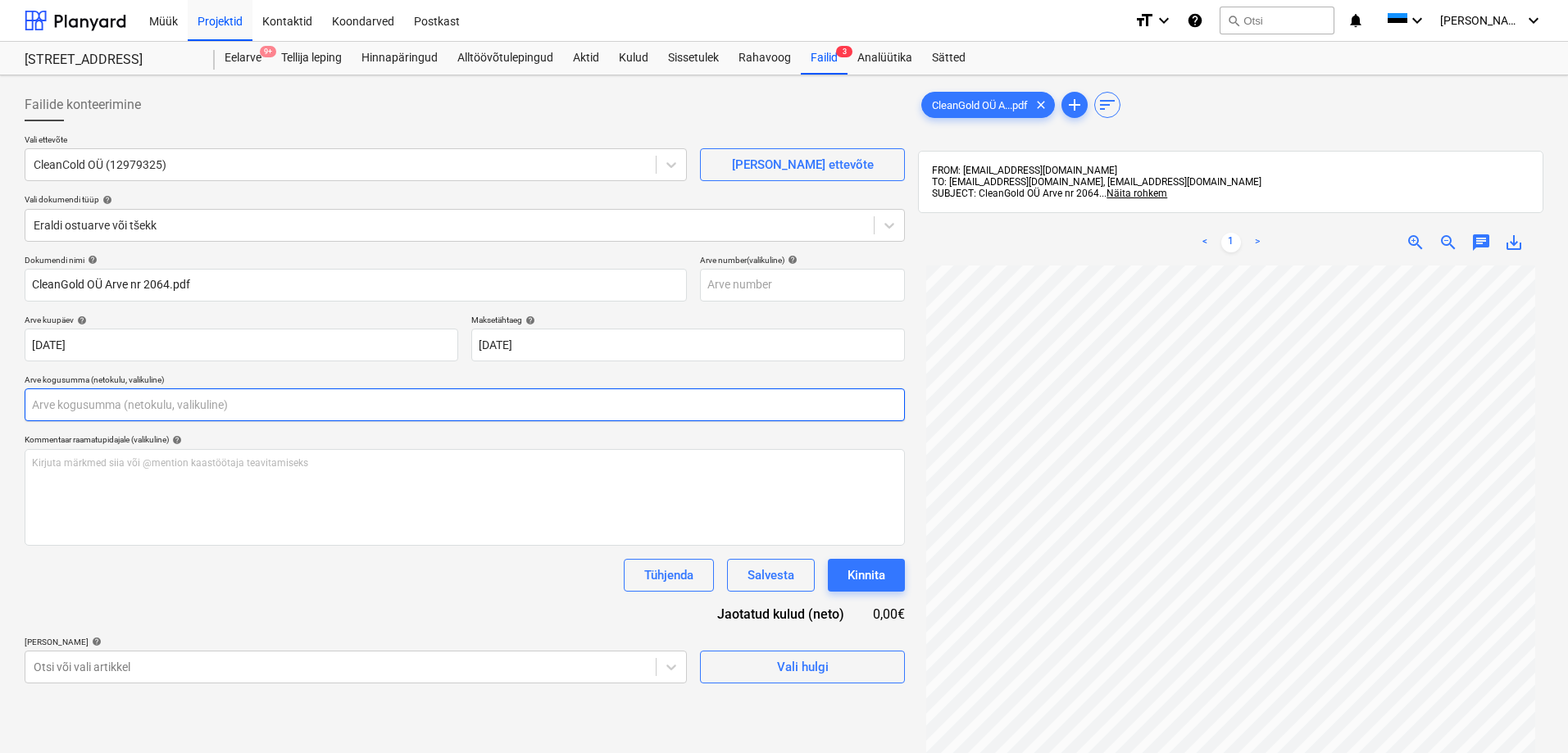
click at [530, 399] on input "text" at bounding box center [464, 404] width 881 height 32
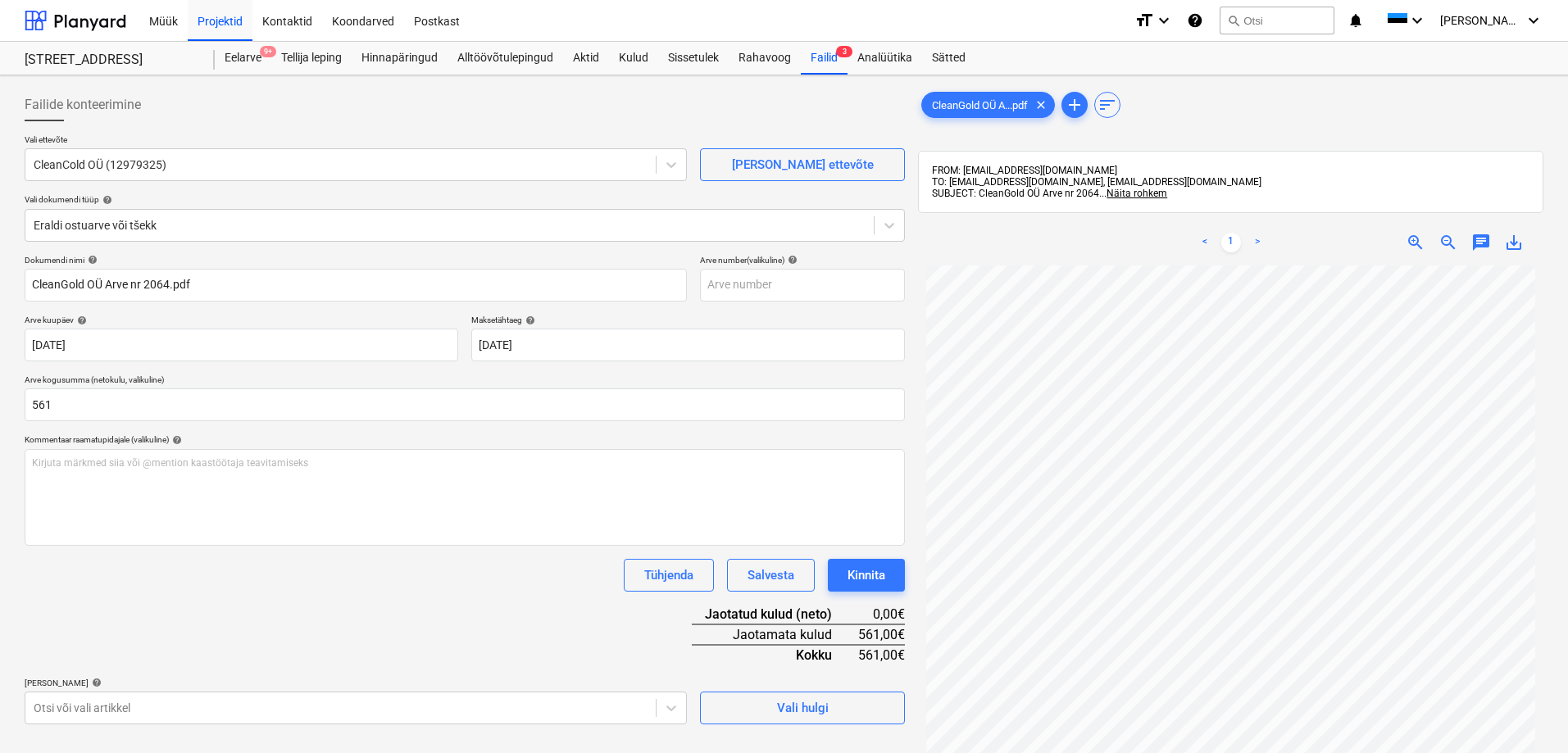
type input "561,00"
click at [399, 588] on div "Tühjenda Salvesta Kinnita" at bounding box center [464, 575] width 881 height 32
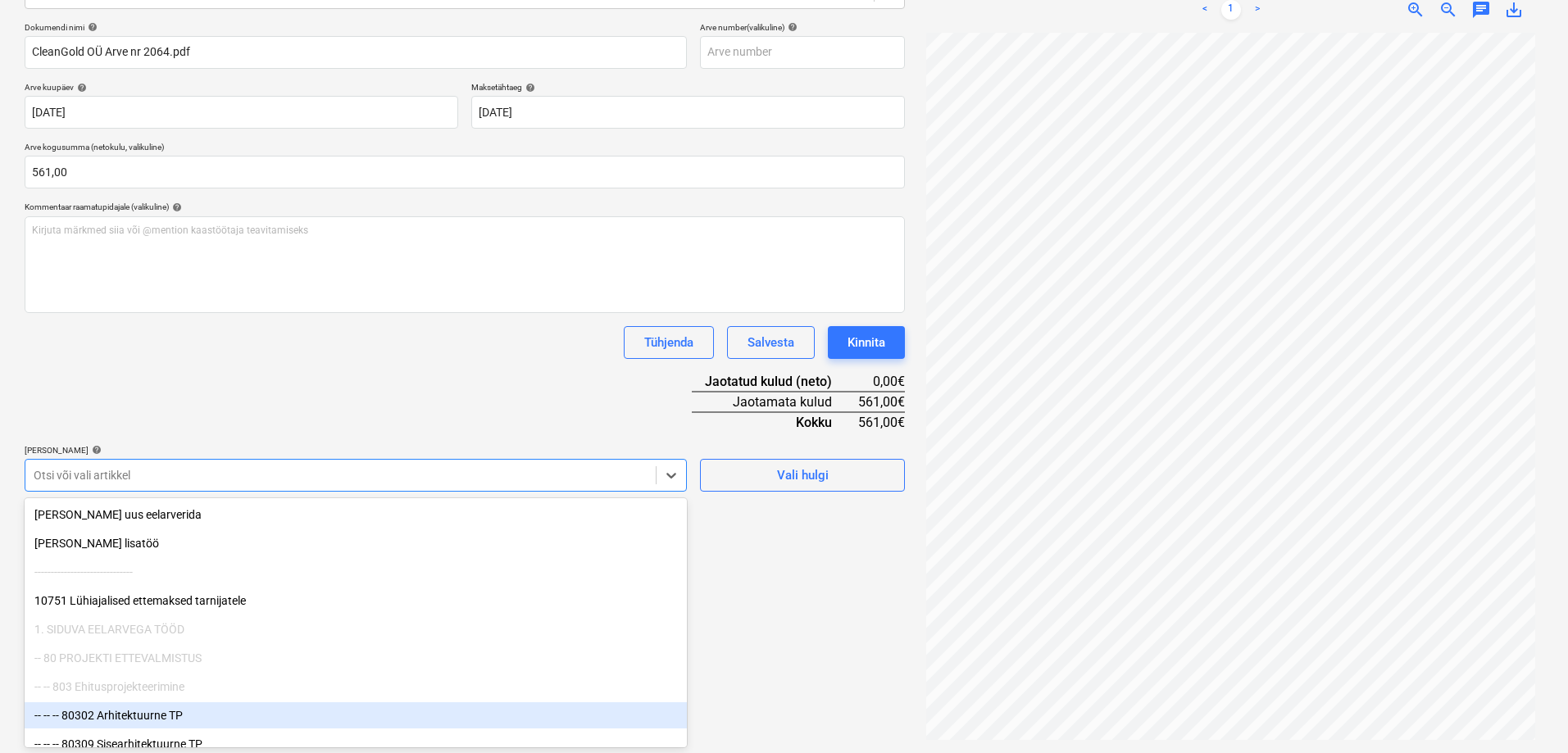
click at [341, 520] on body "Müük Projektid Kontaktid Koondarved Postkast format_size keyboard_arrow_down he…" at bounding box center [784, 143] width 1568 height 753
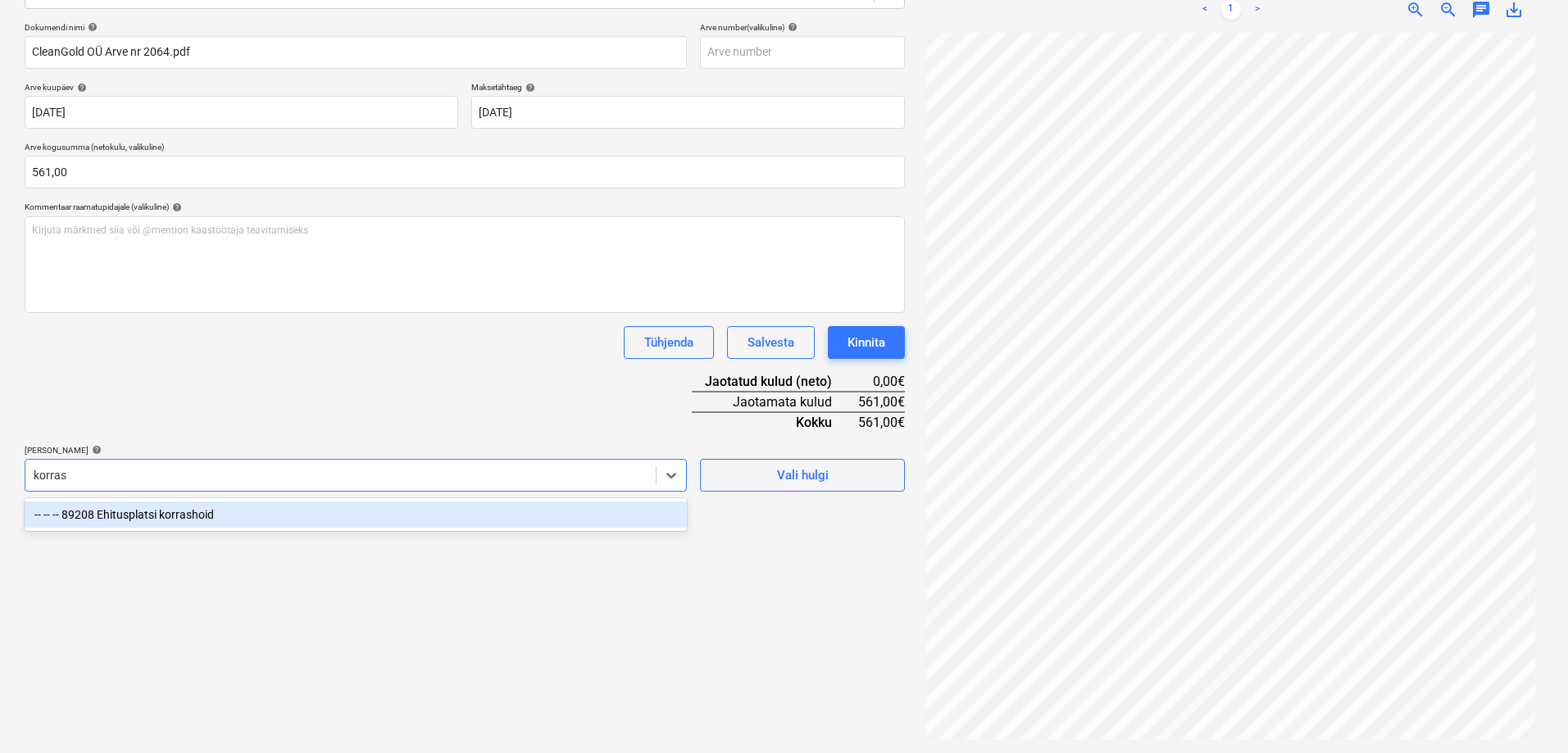
type input "korrash"
click at [386, 520] on div "-- -- -- 89208 Ehitusplatsi korrashoid" at bounding box center [355, 514] width 662 height 26
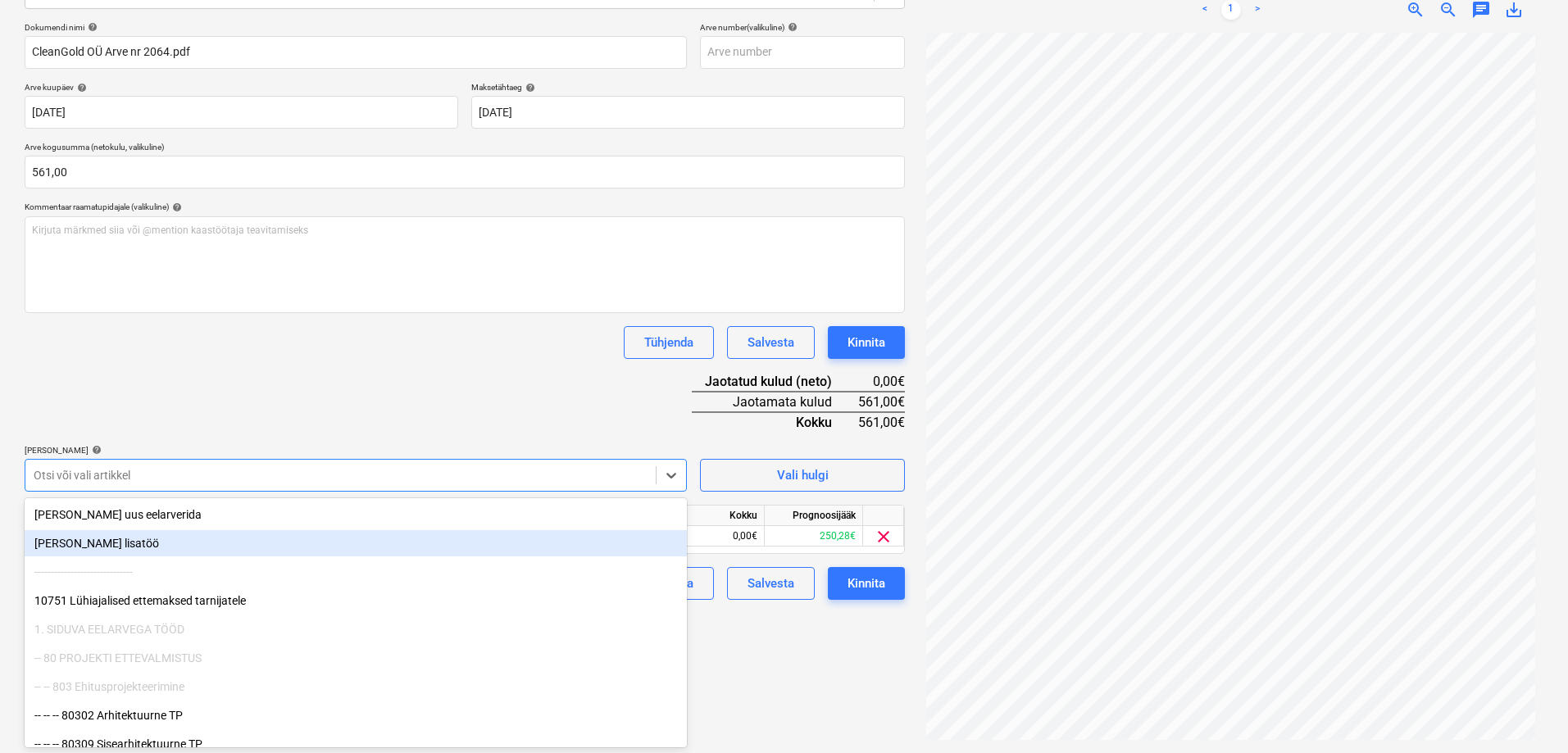
click at [791, 643] on div "Failide konteerimine Vali ettevõte CleanCold OÜ (12979325) [PERSON_NAME] uus et…" at bounding box center [464, 298] width 894 height 897
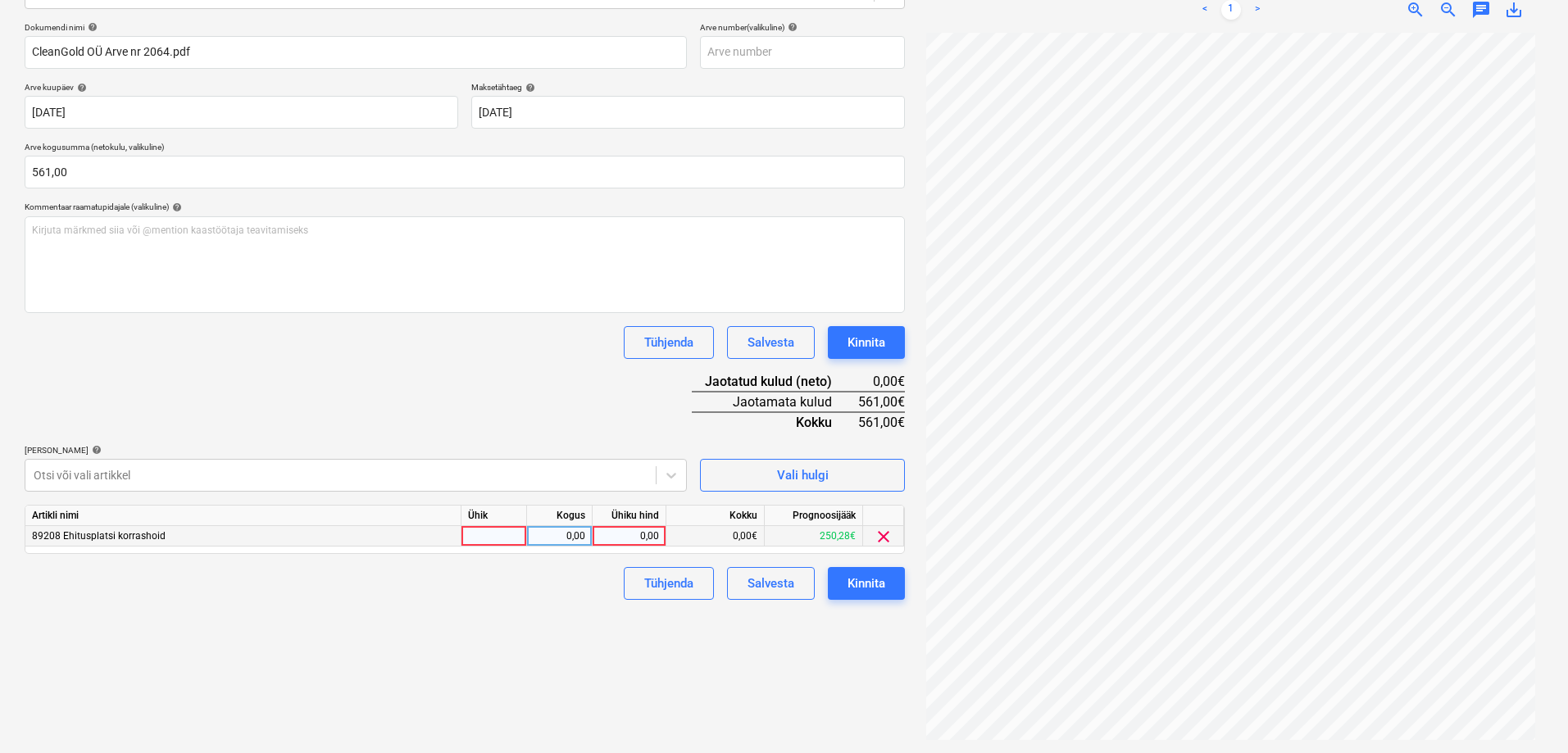
click at [629, 531] on div "0,00" at bounding box center [629, 536] width 59 height 20
type input "561"
click at [601, 619] on div "Failide konteerimine Vali ettevõte CleanCold OÜ (12979325) [PERSON_NAME] uus et…" at bounding box center [464, 298] width 894 height 897
click at [881, 583] on div "Kinnita" at bounding box center [866, 583] width 38 height 21
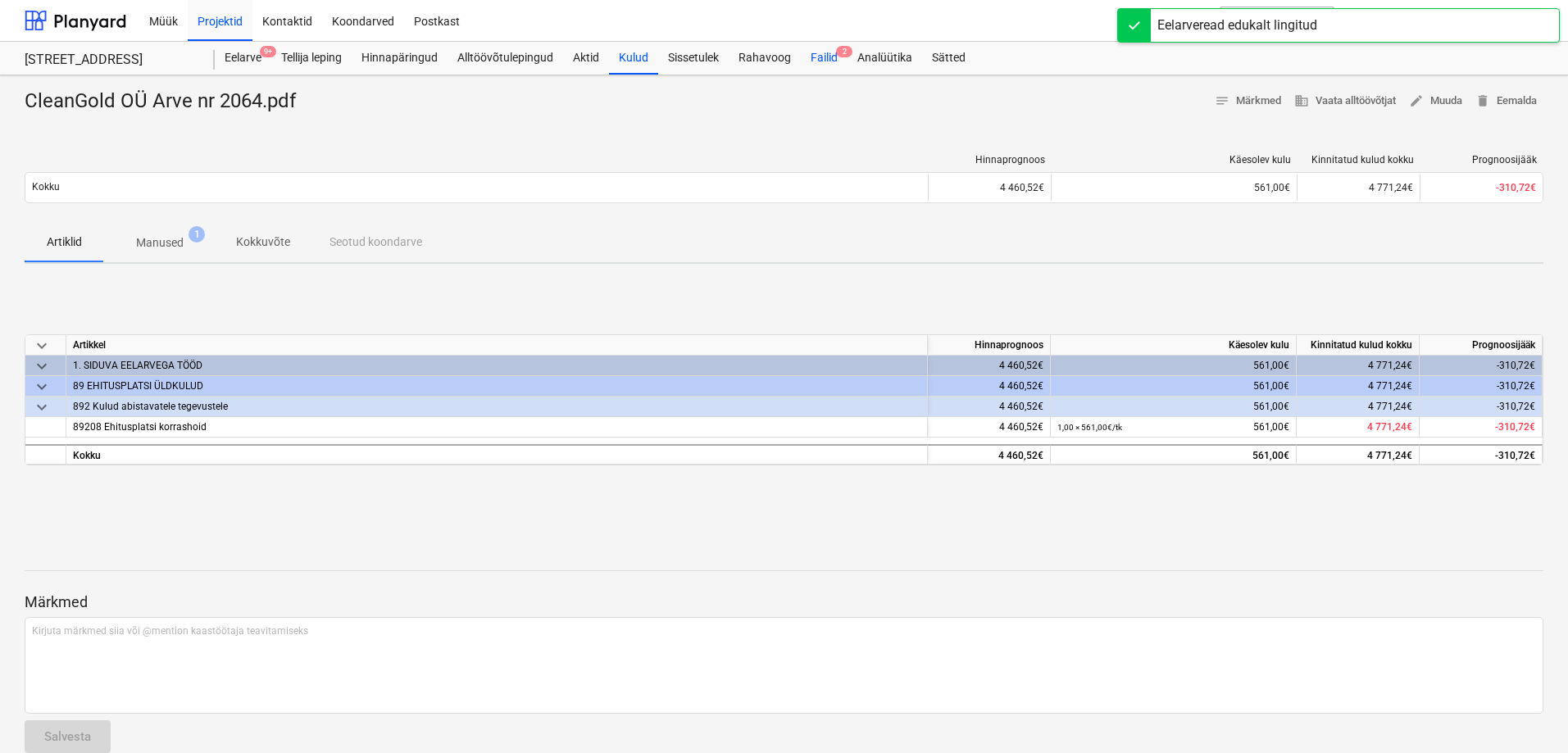
click at [831, 55] on div "Failid 2" at bounding box center [824, 58] width 46 height 32
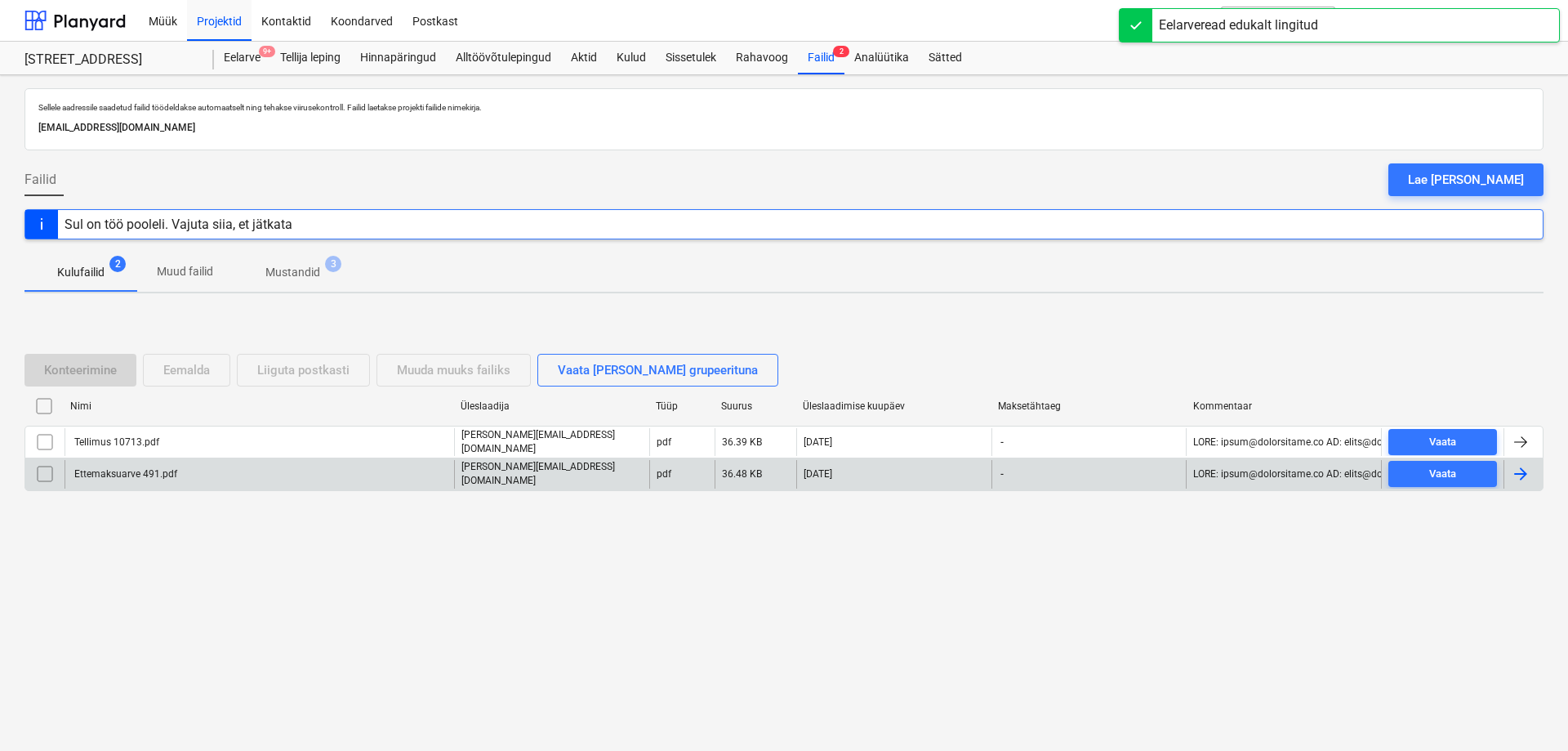
click at [110, 469] on div "Ettemaksuarve 491.pdf" at bounding box center [125, 474] width 106 height 11
